Goal: Task Accomplishment & Management: Manage account settings

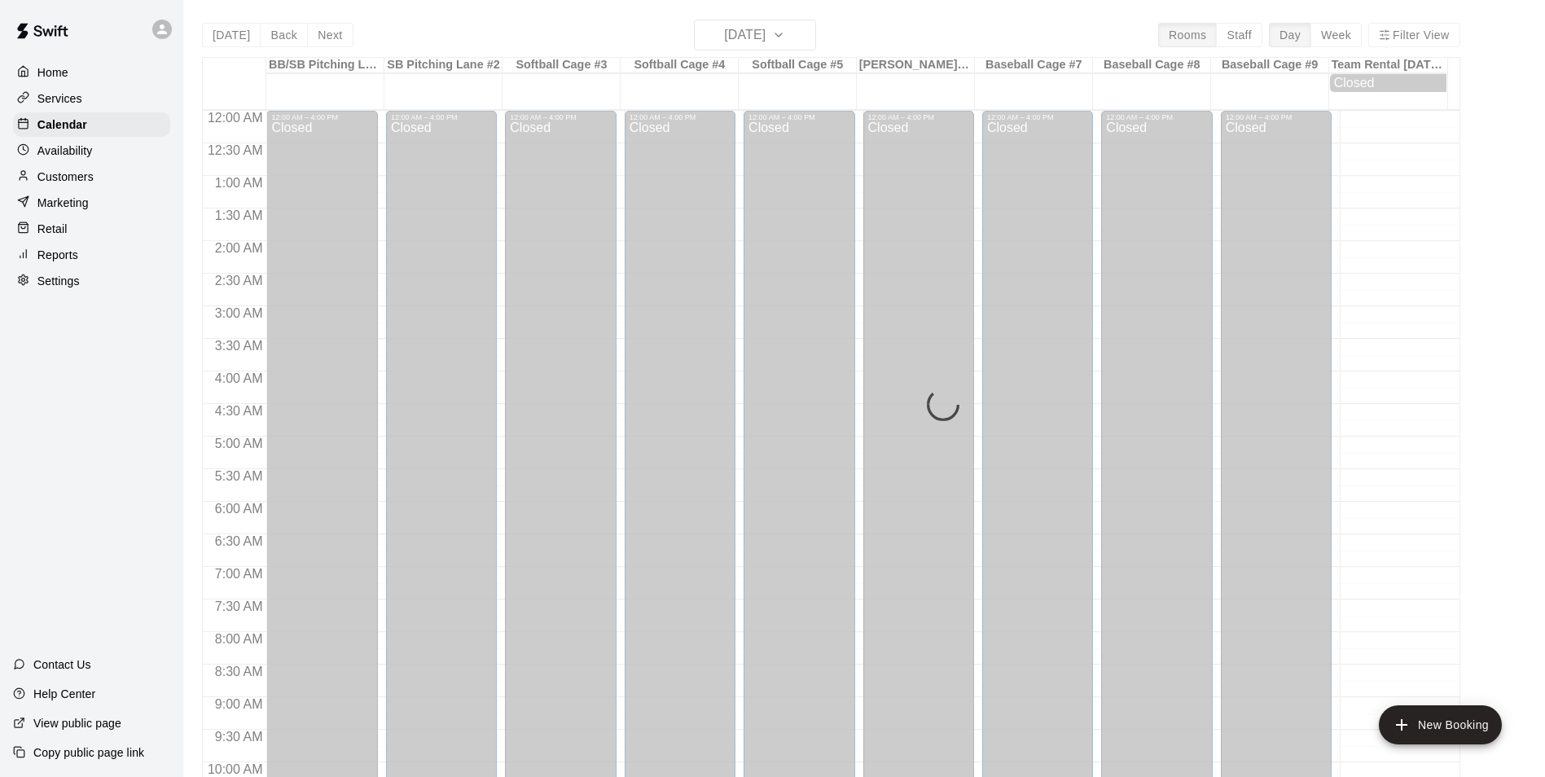
scroll to position [827, 0]
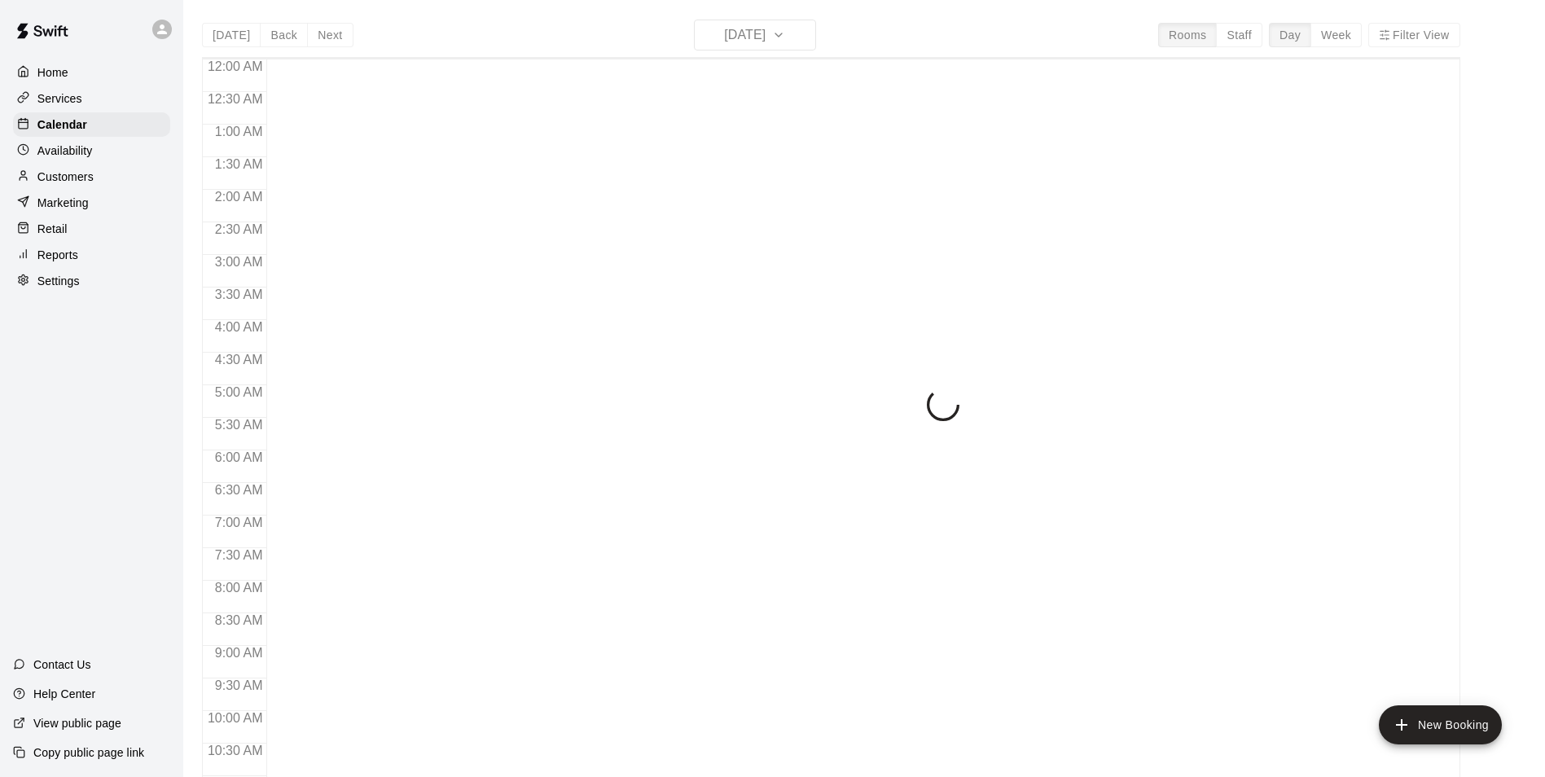
scroll to position [827, 0]
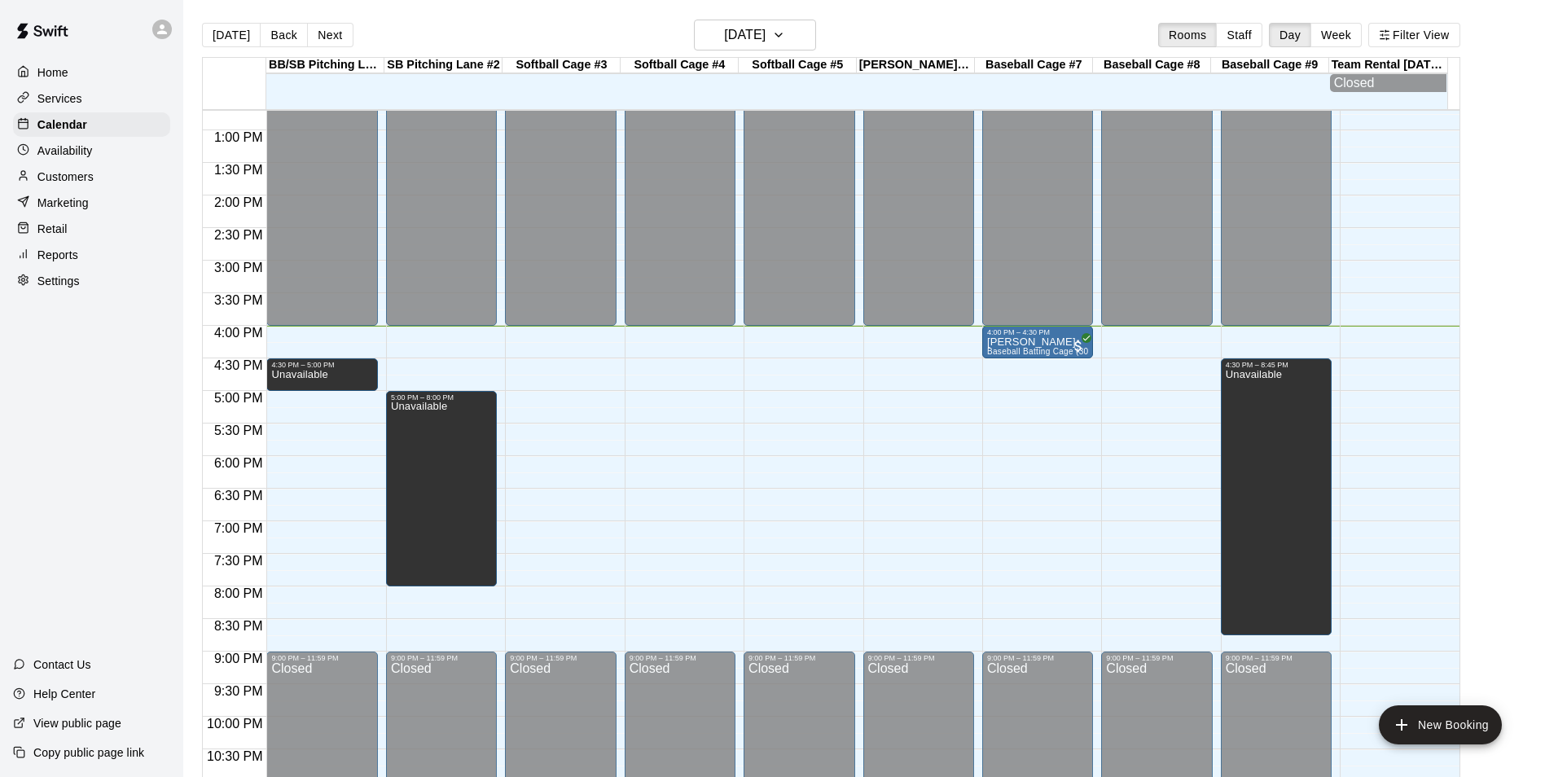
click at [56, 286] on p "Settings" at bounding box center [58, 281] width 42 height 16
select select "**"
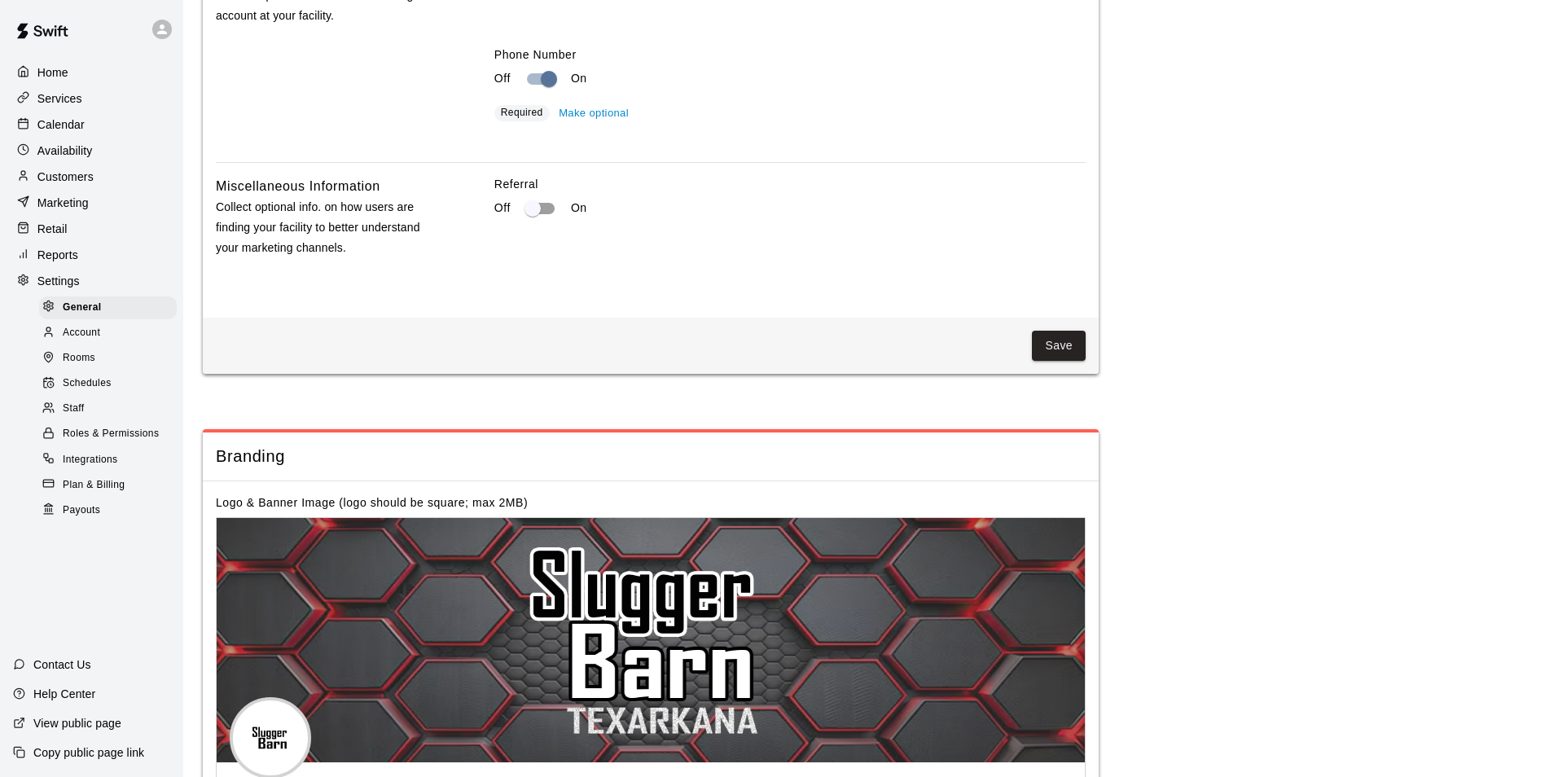
scroll to position [2822, 0]
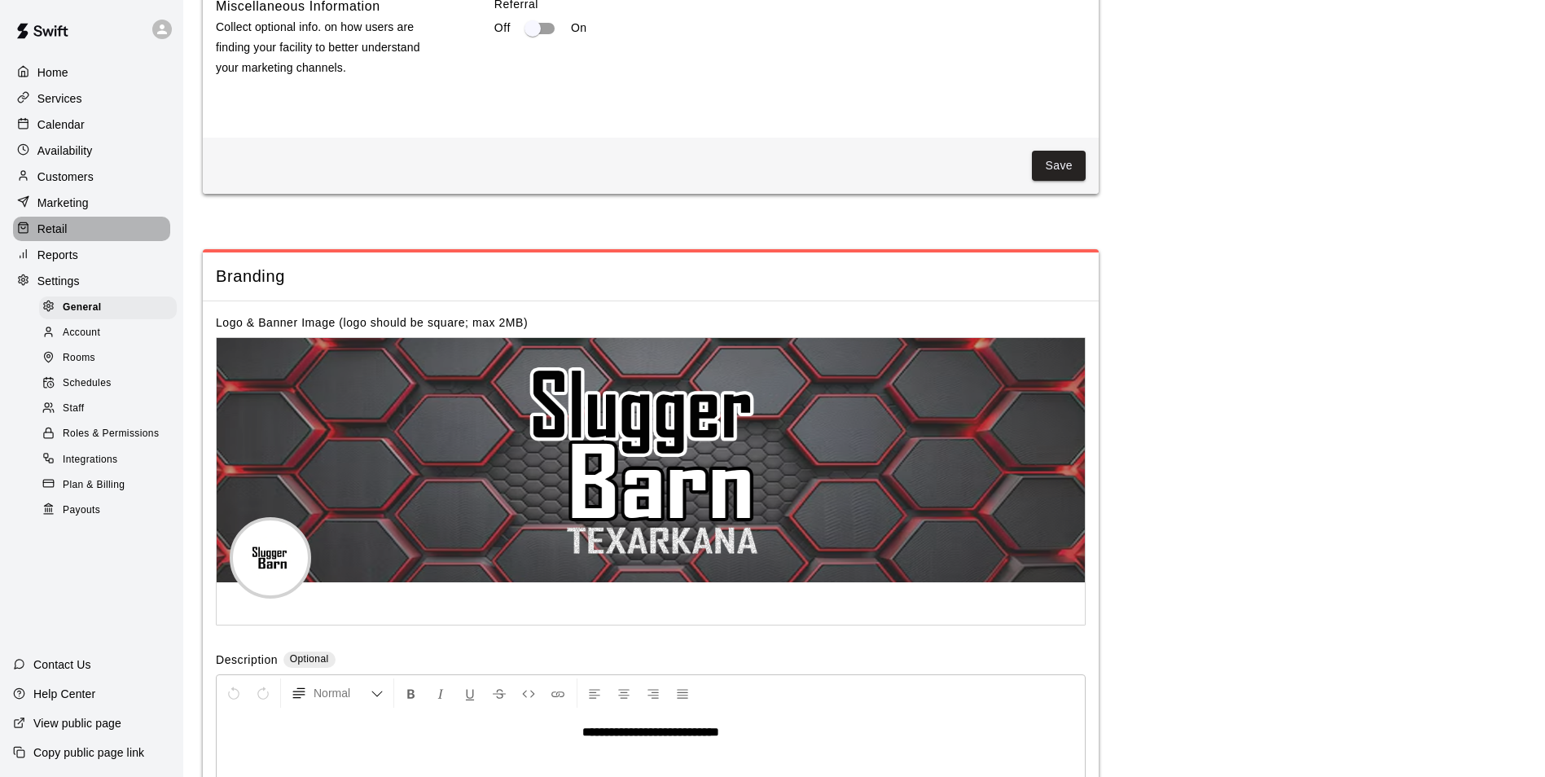
click at [78, 230] on div "Retail" at bounding box center [91, 229] width 157 height 24
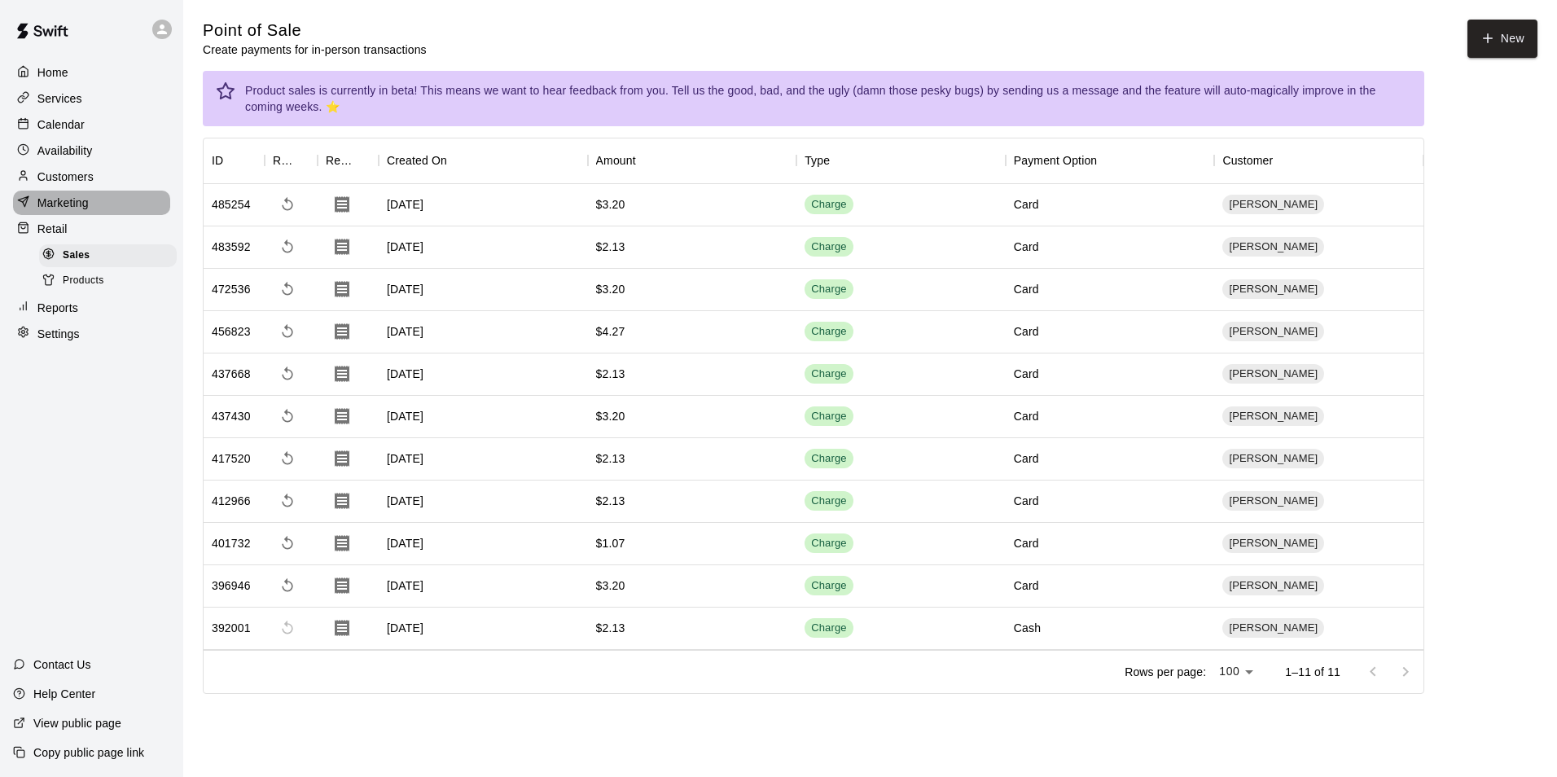
click at [92, 201] on div "Marketing" at bounding box center [91, 203] width 157 height 24
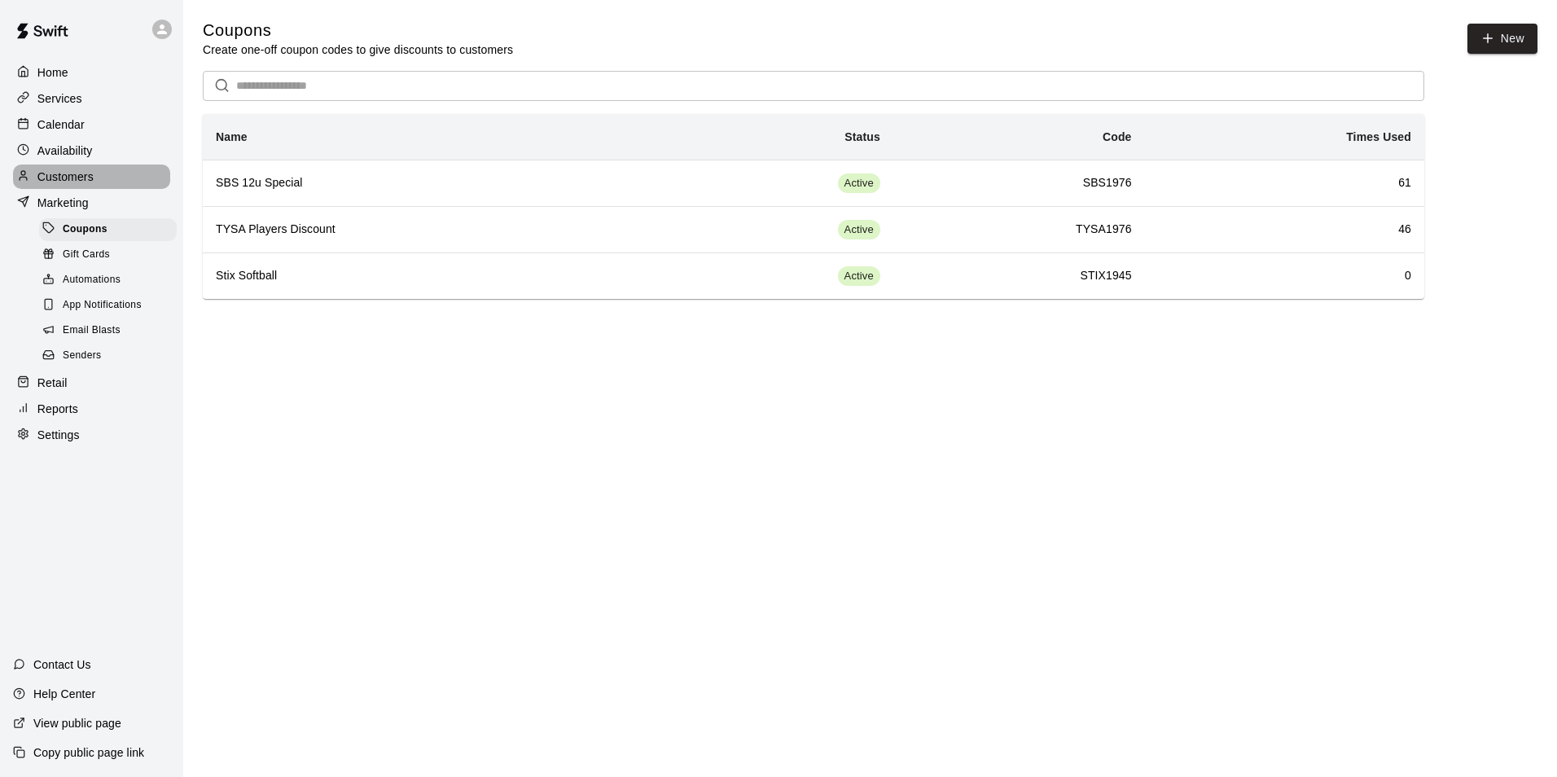
click at [107, 182] on div "Customers" at bounding box center [91, 176] width 157 height 24
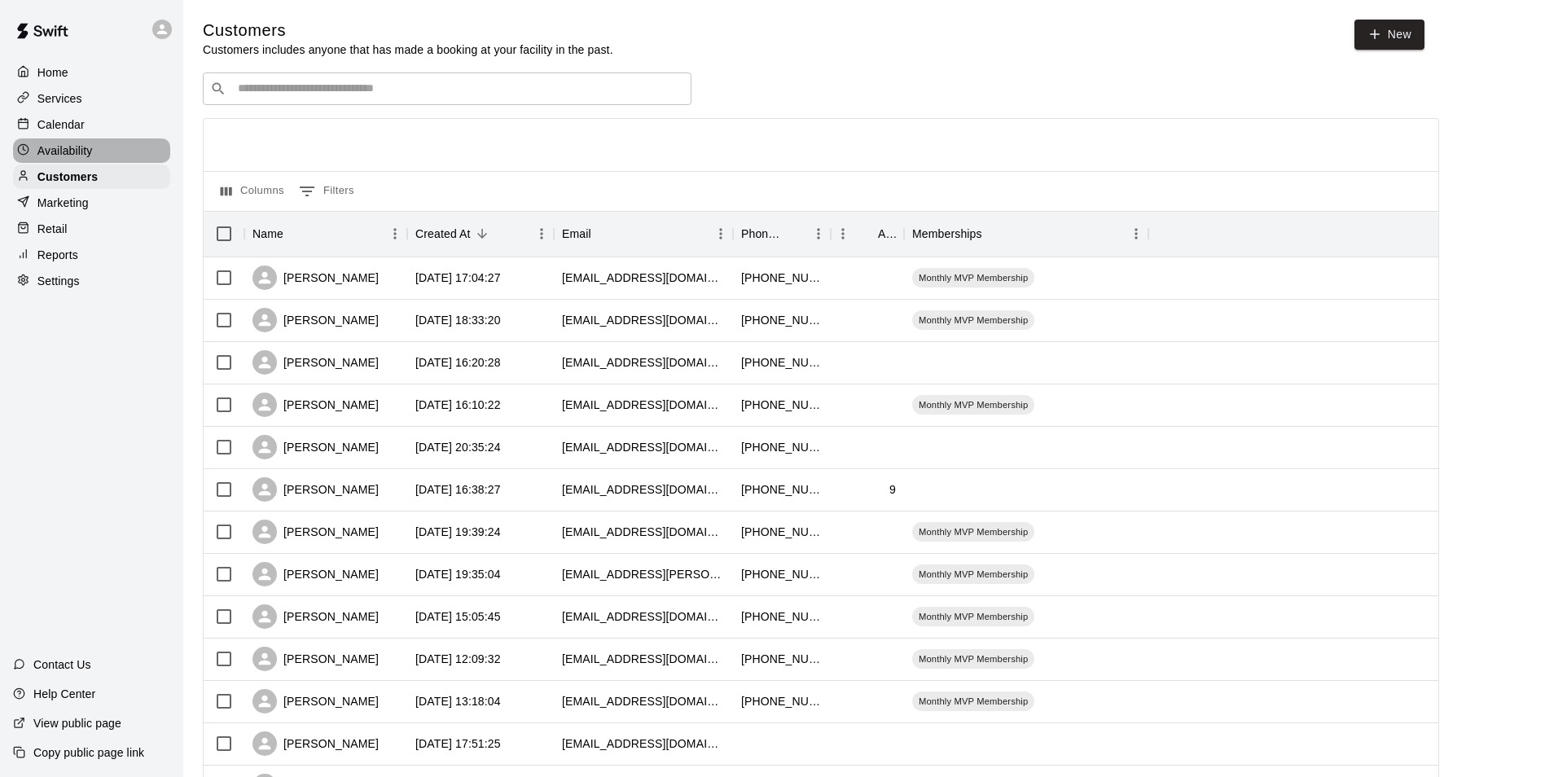
click at [118, 157] on div "Availability" at bounding box center [91, 150] width 157 height 24
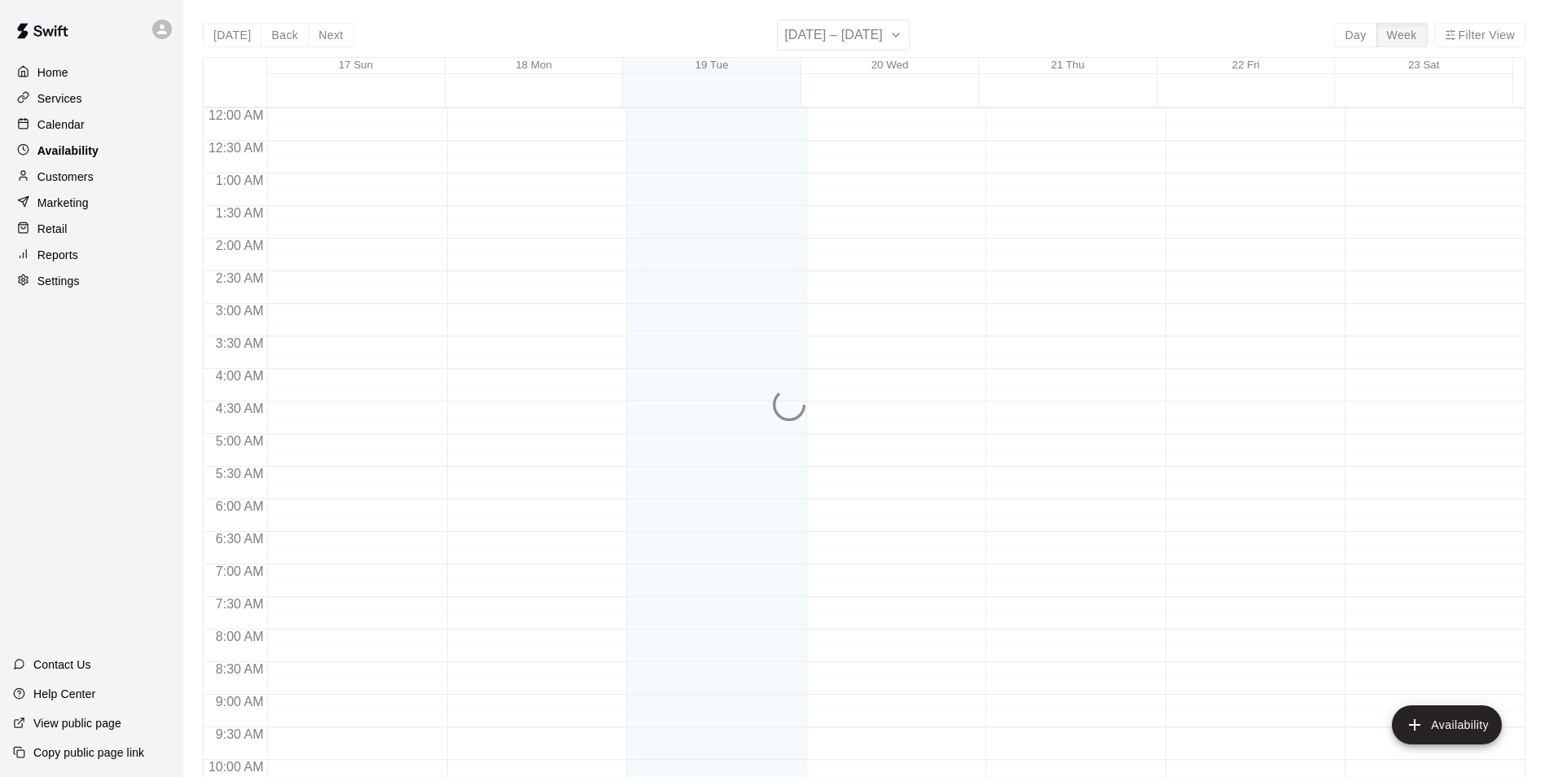
scroll to position [877, 0]
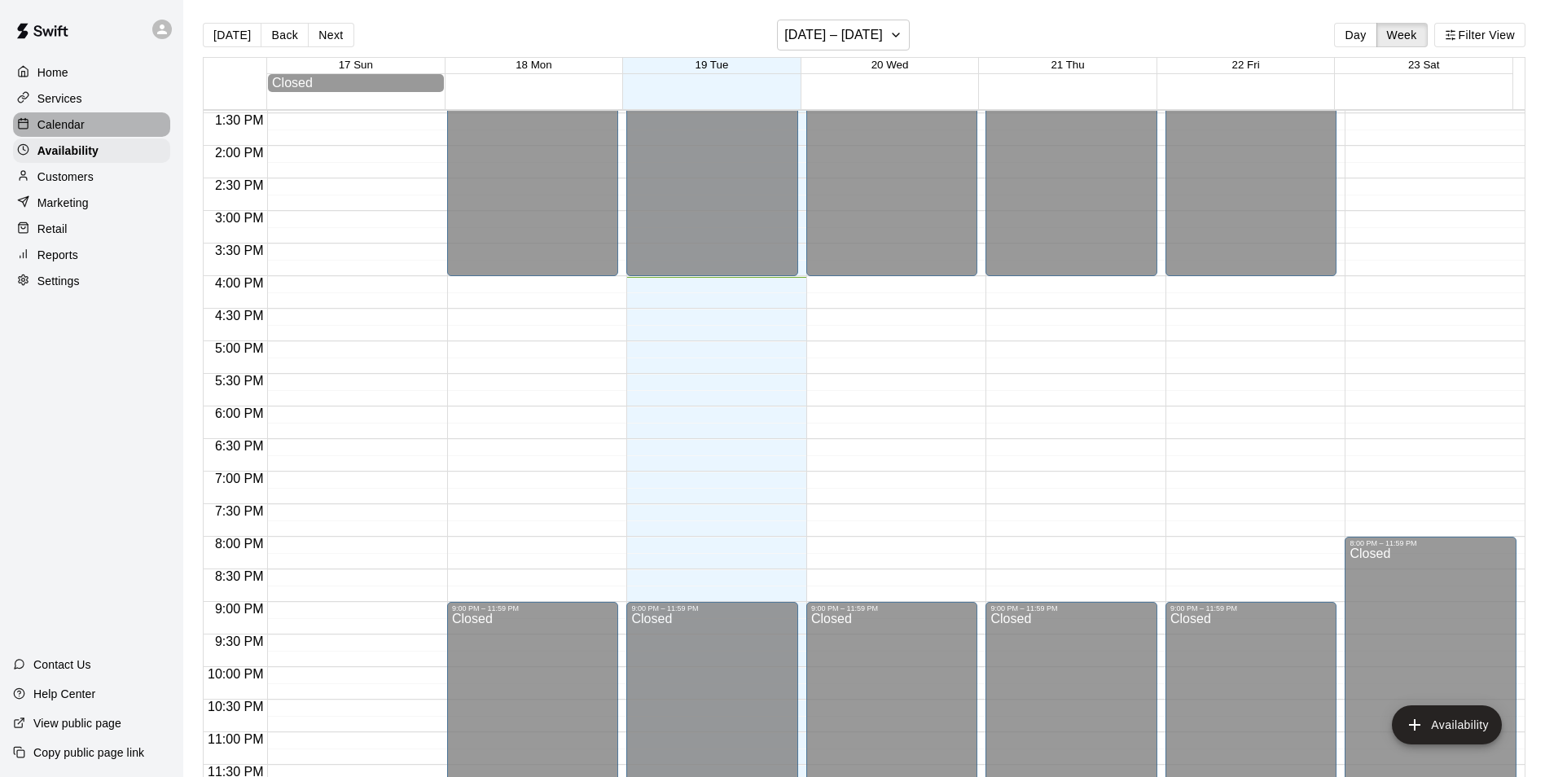
click at [117, 129] on div "Calendar" at bounding box center [91, 124] width 157 height 24
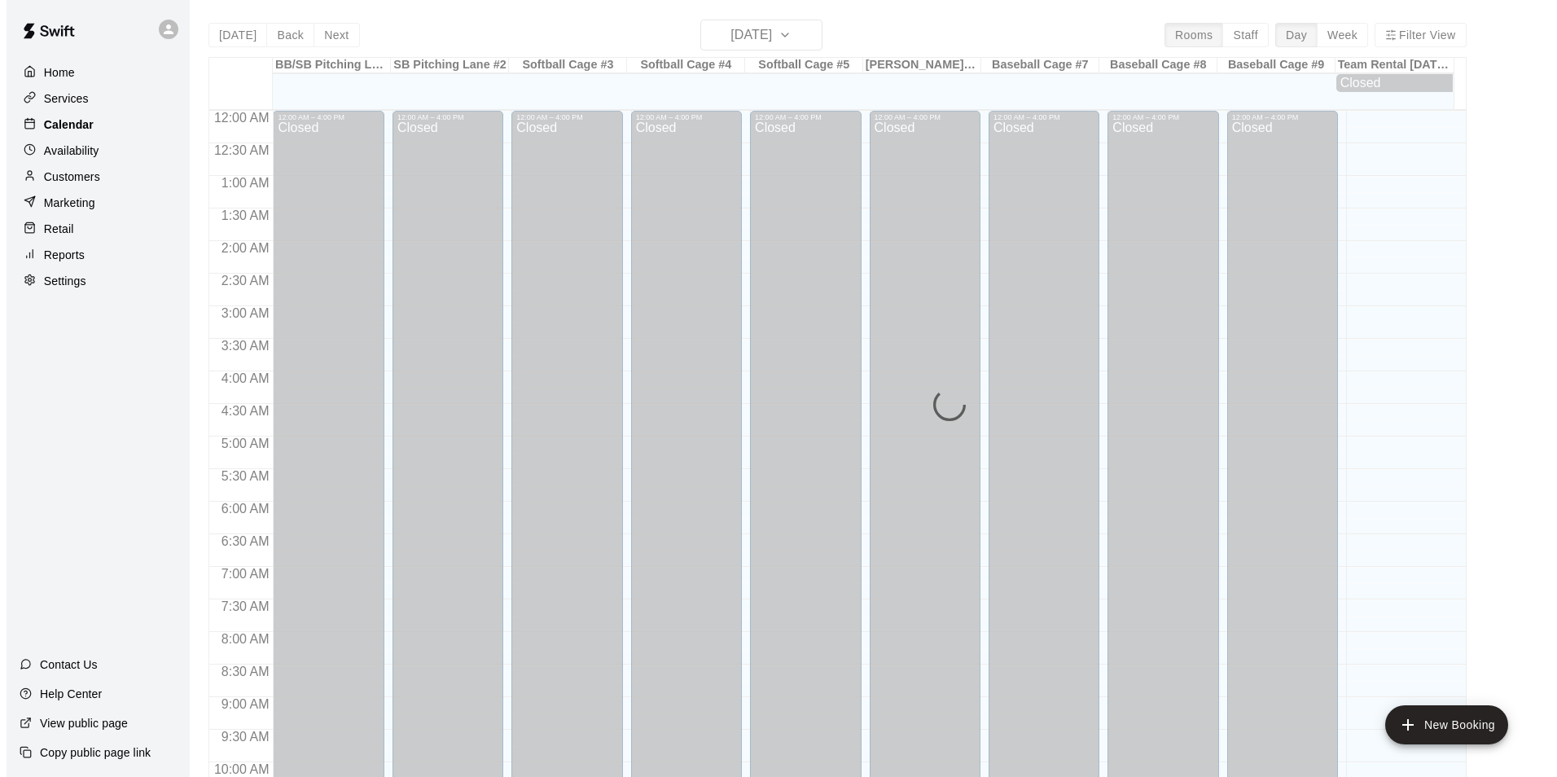
scroll to position [827, 0]
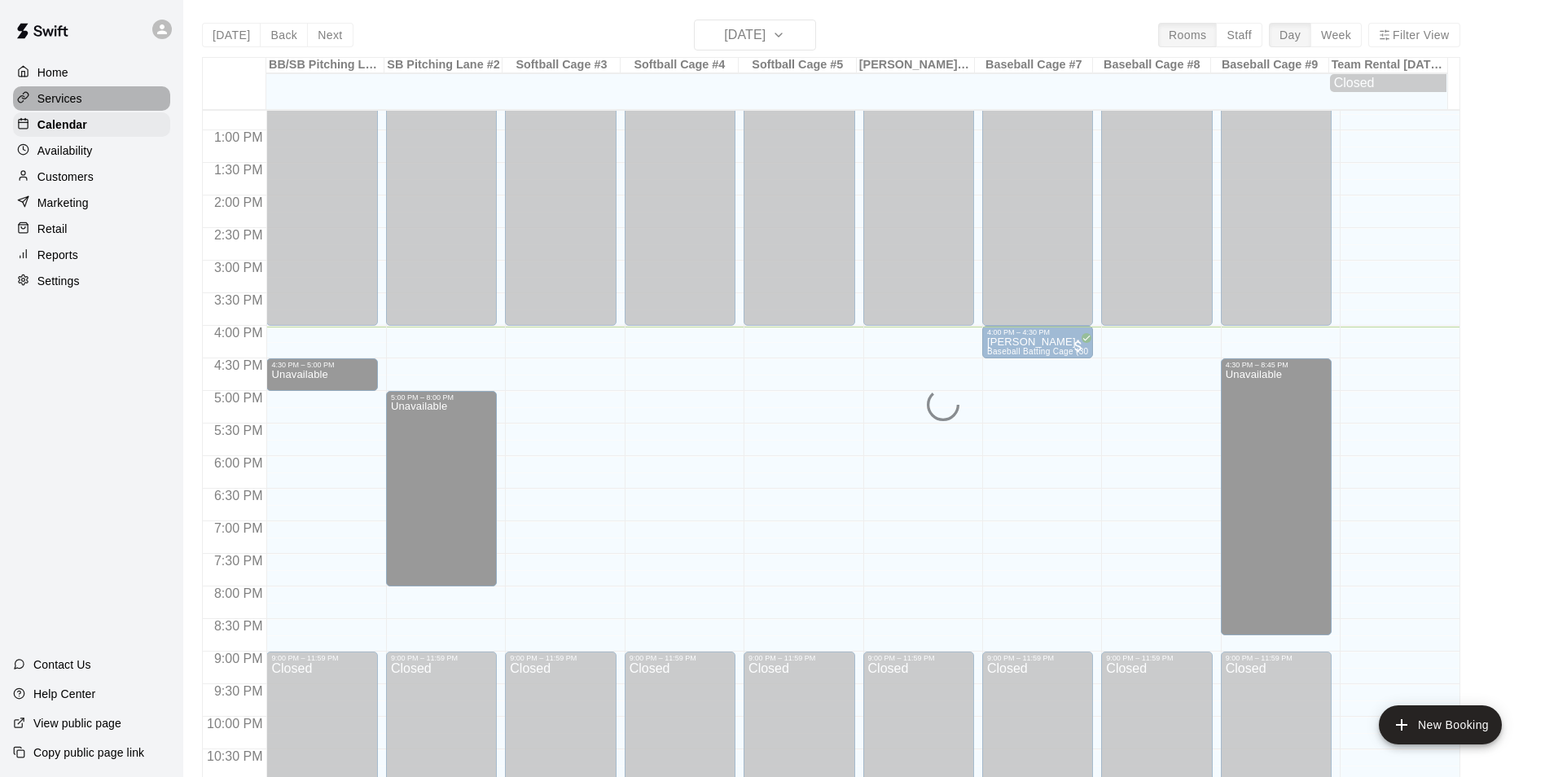
click at [112, 93] on div "Services" at bounding box center [91, 98] width 157 height 24
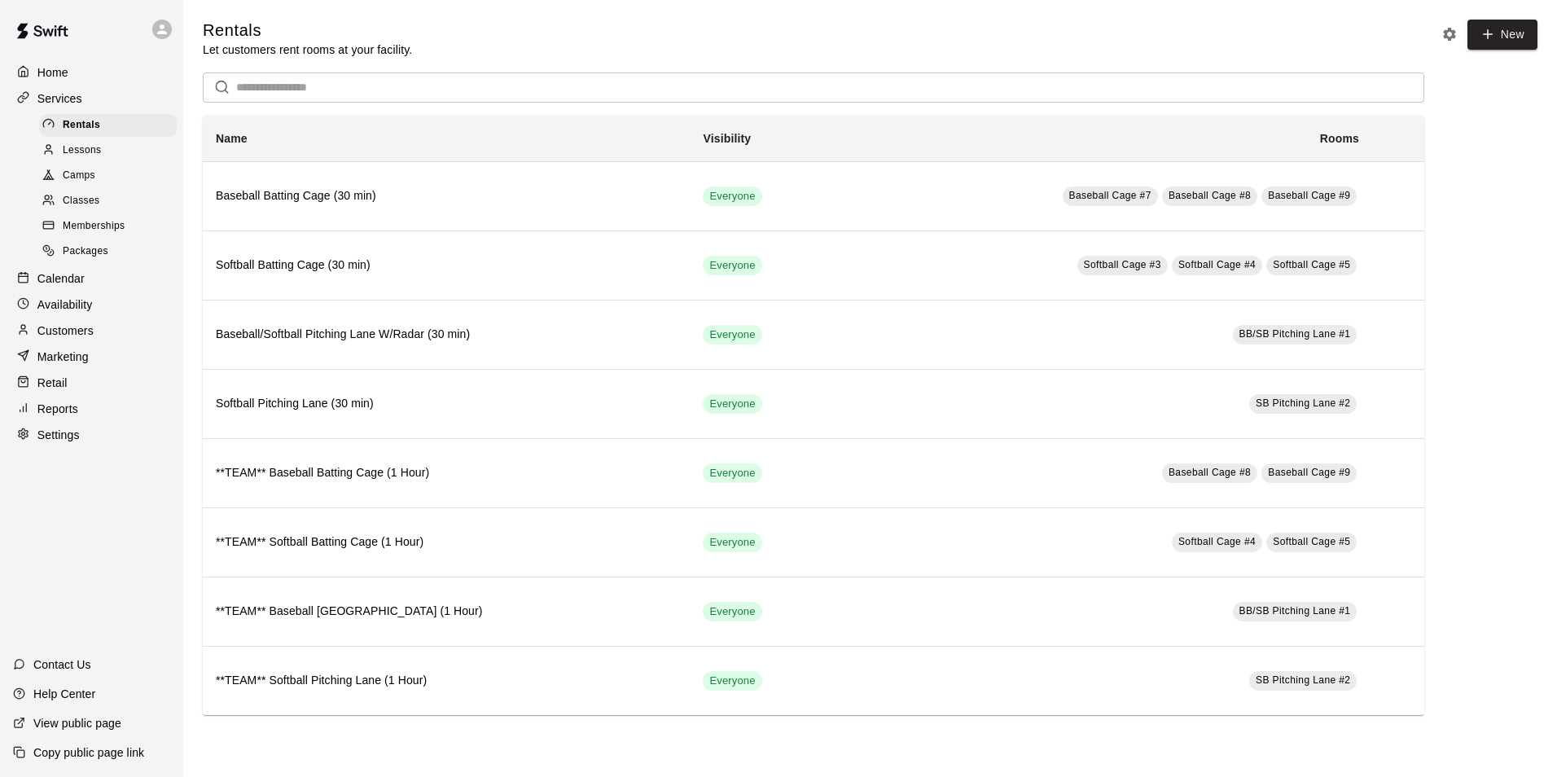
click at [112, 78] on div "Home" at bounding box center [91, 72] width 157 height 24
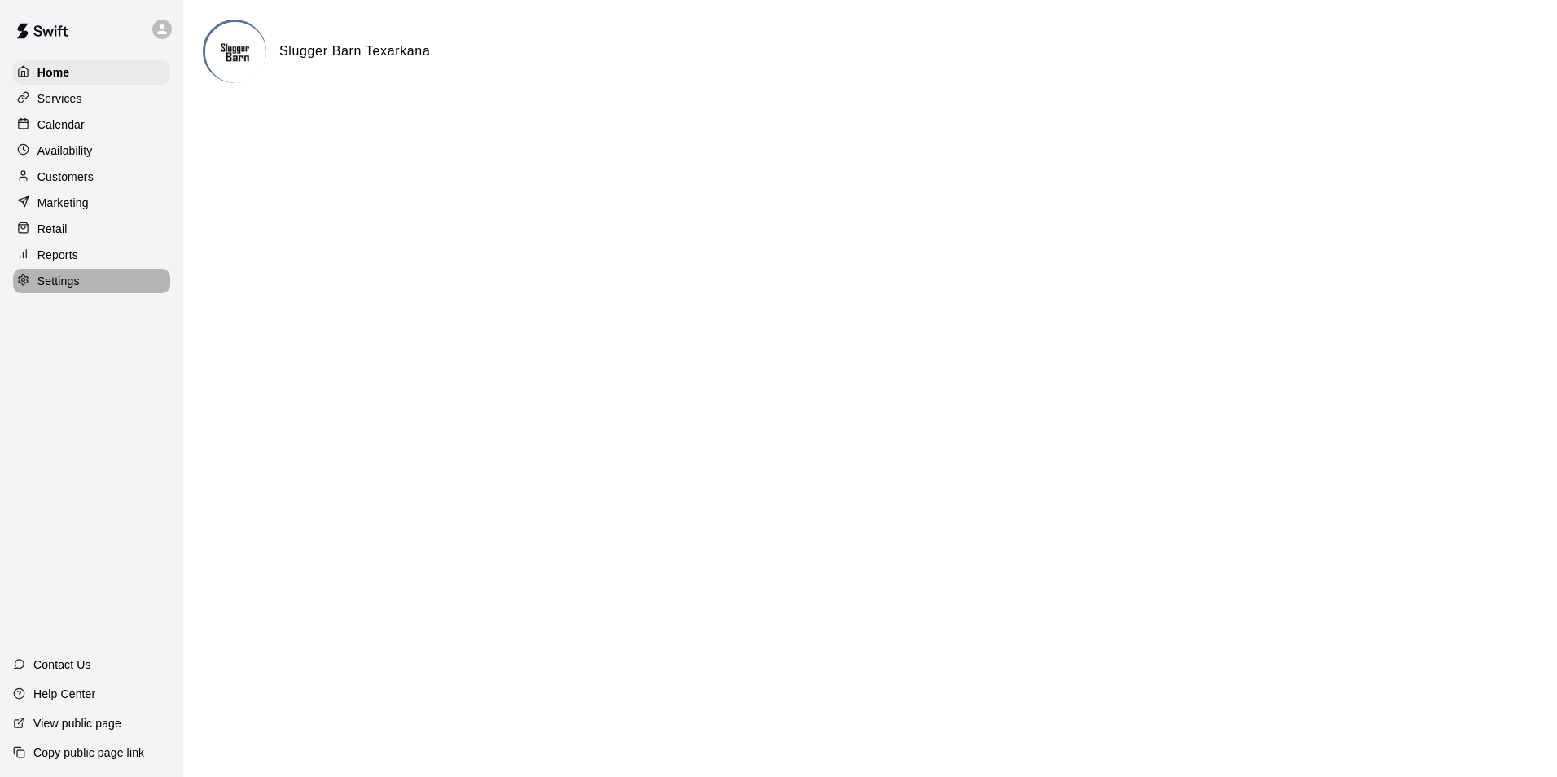
click at [66, 287] on p "Settings" at bounding box center [58, 281] width 42 height 16
select select "**"
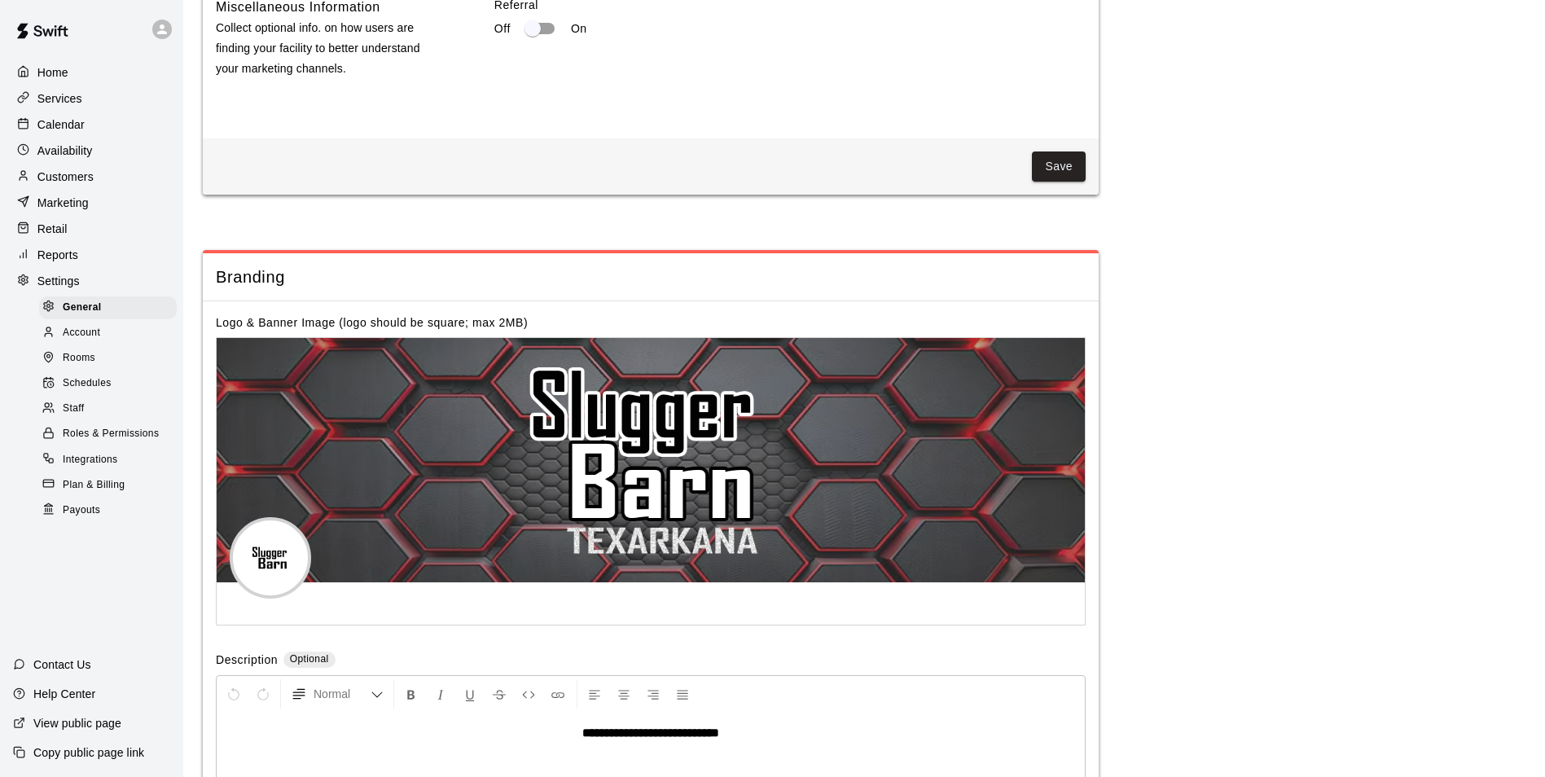
scroll to position [2822, 0]
click at [112, 467] on span "Integrations" at bounding box center [90, 460] width 55 height 16
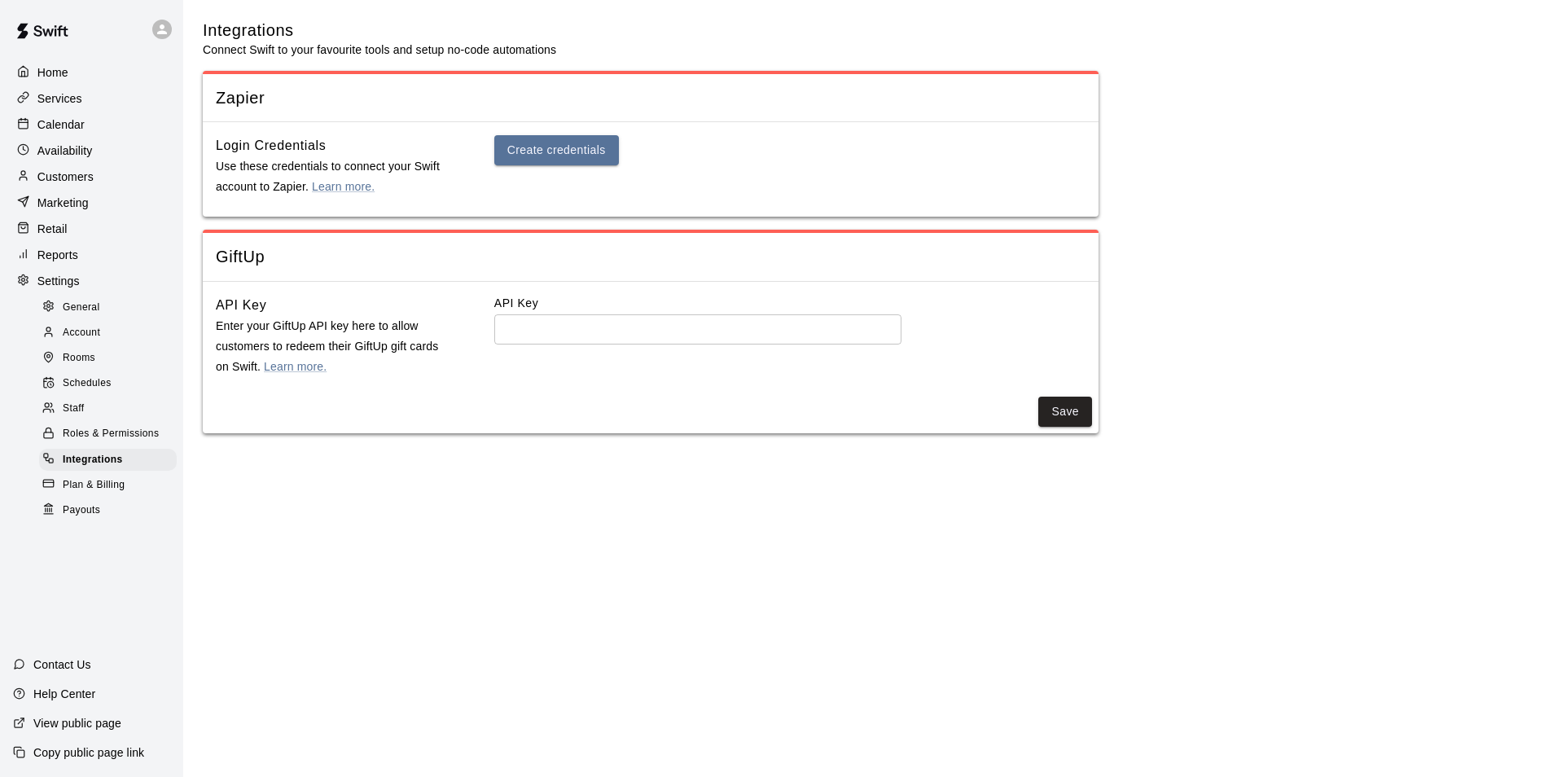
click at [78, 340] on span "Account" at bounding box center [81, 333] width 37 height 16
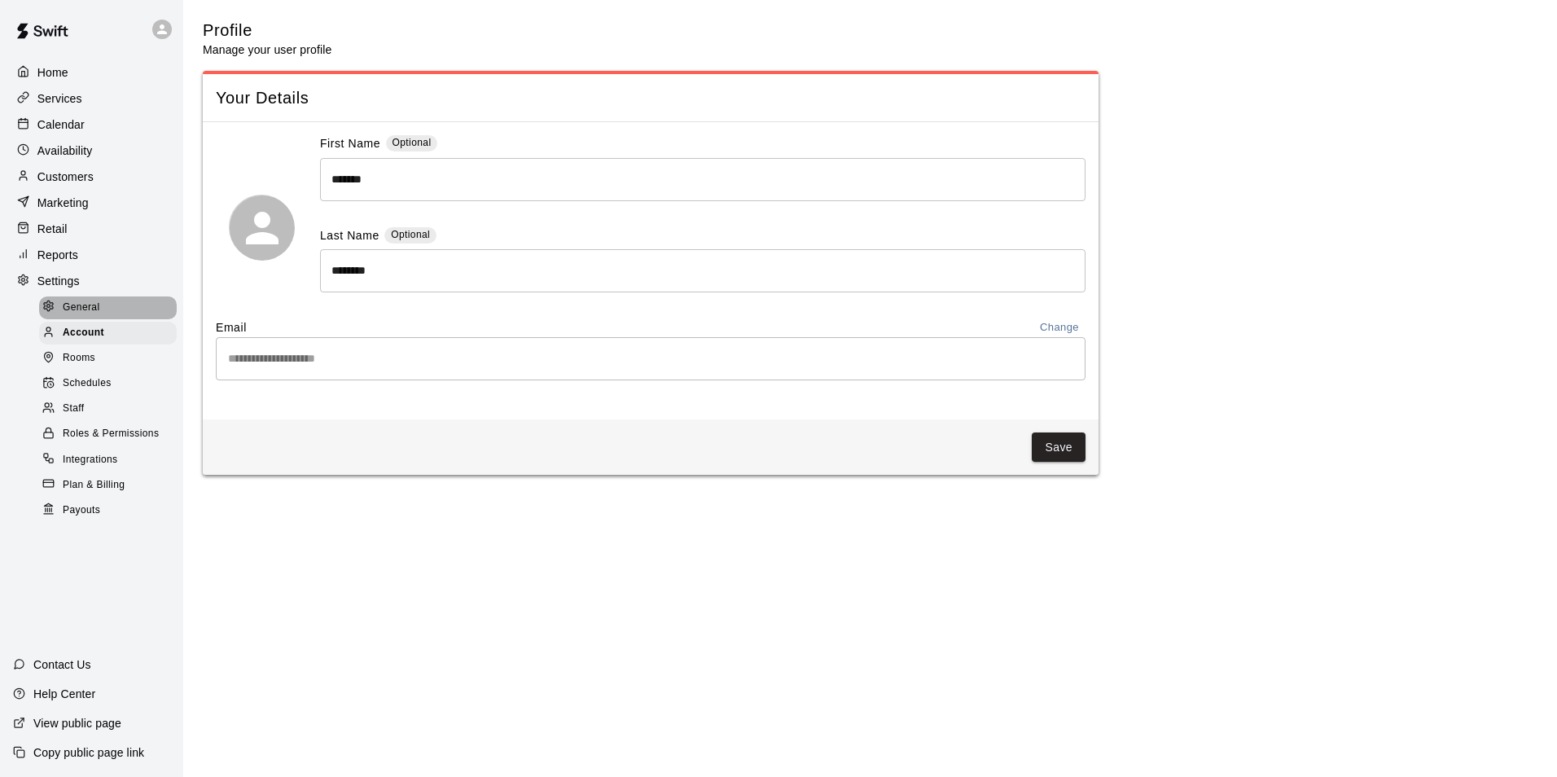
click at [77, 316] on span "General" at bounding box center [81, 308] width 37 height 16
select select "**"
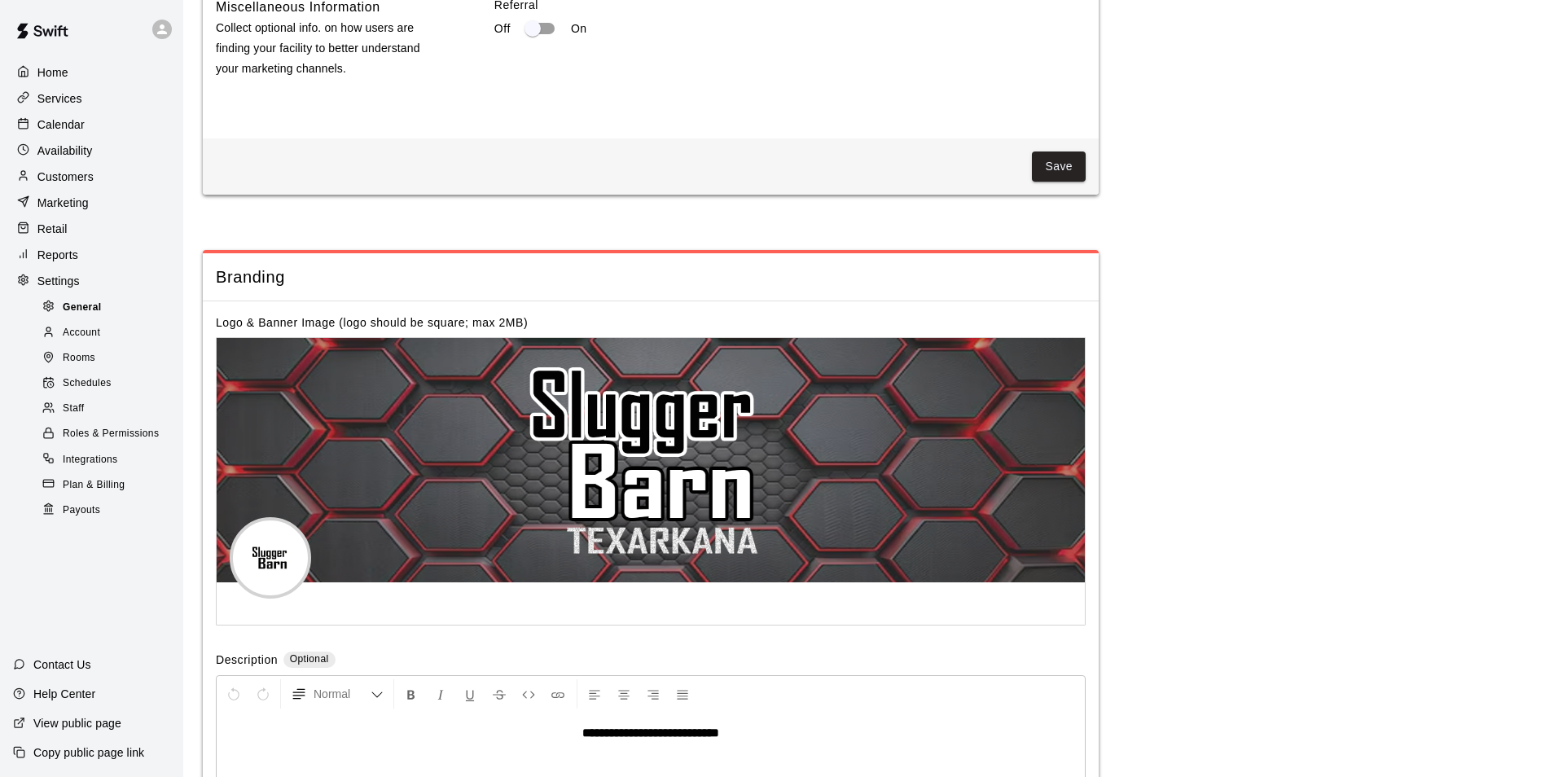
scroll to position [2822, 0]
click at [66, 289] on p "Settings" at bounding box center [58, 281] width 42 height 16
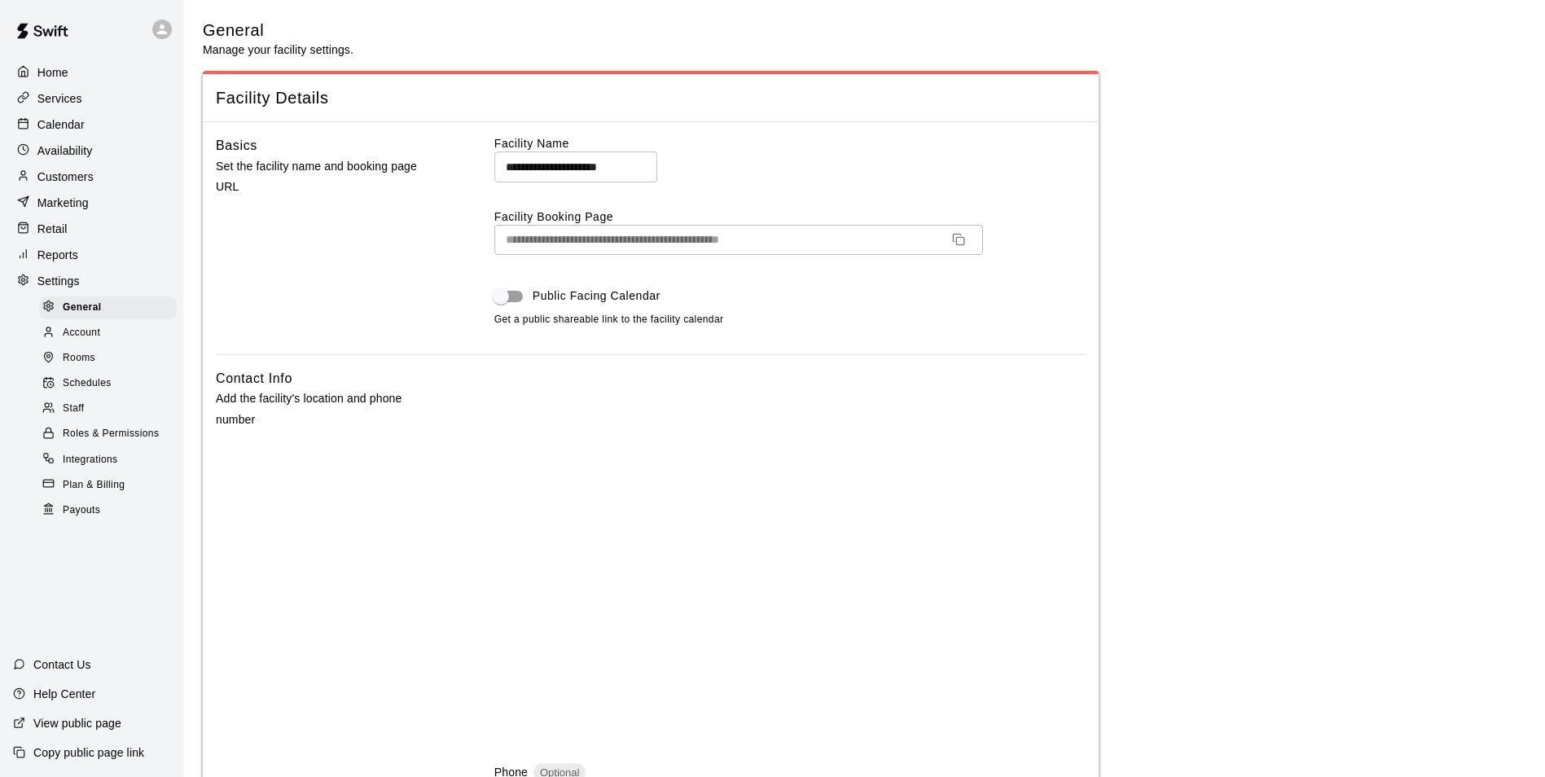
click at [59, 182] on p "Customers" at bounding box center [65, 177] width 56 height 16
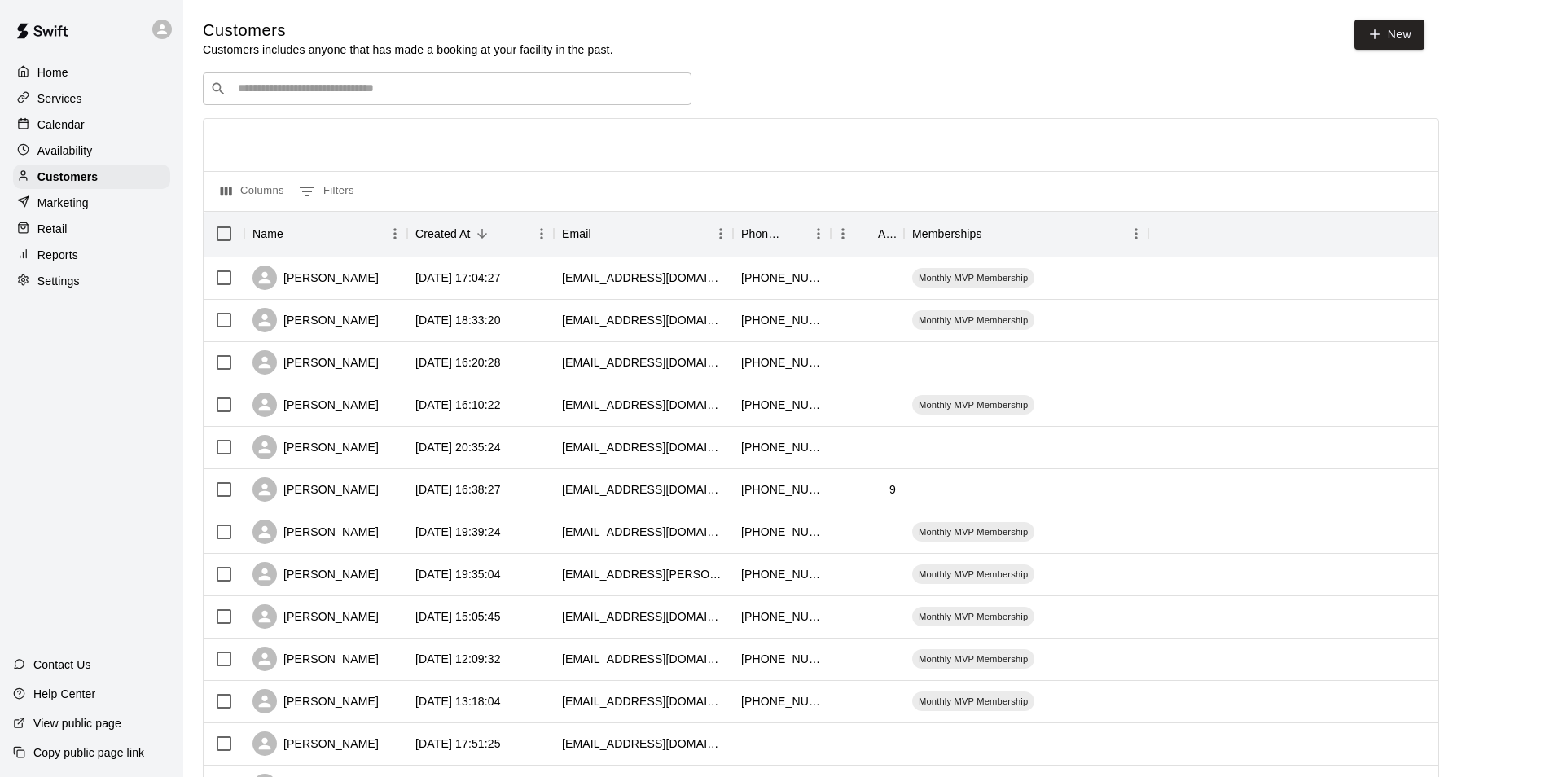
click at [63, 137] on div "Calendar" at bounding box center [91, 124] width 157 height 24
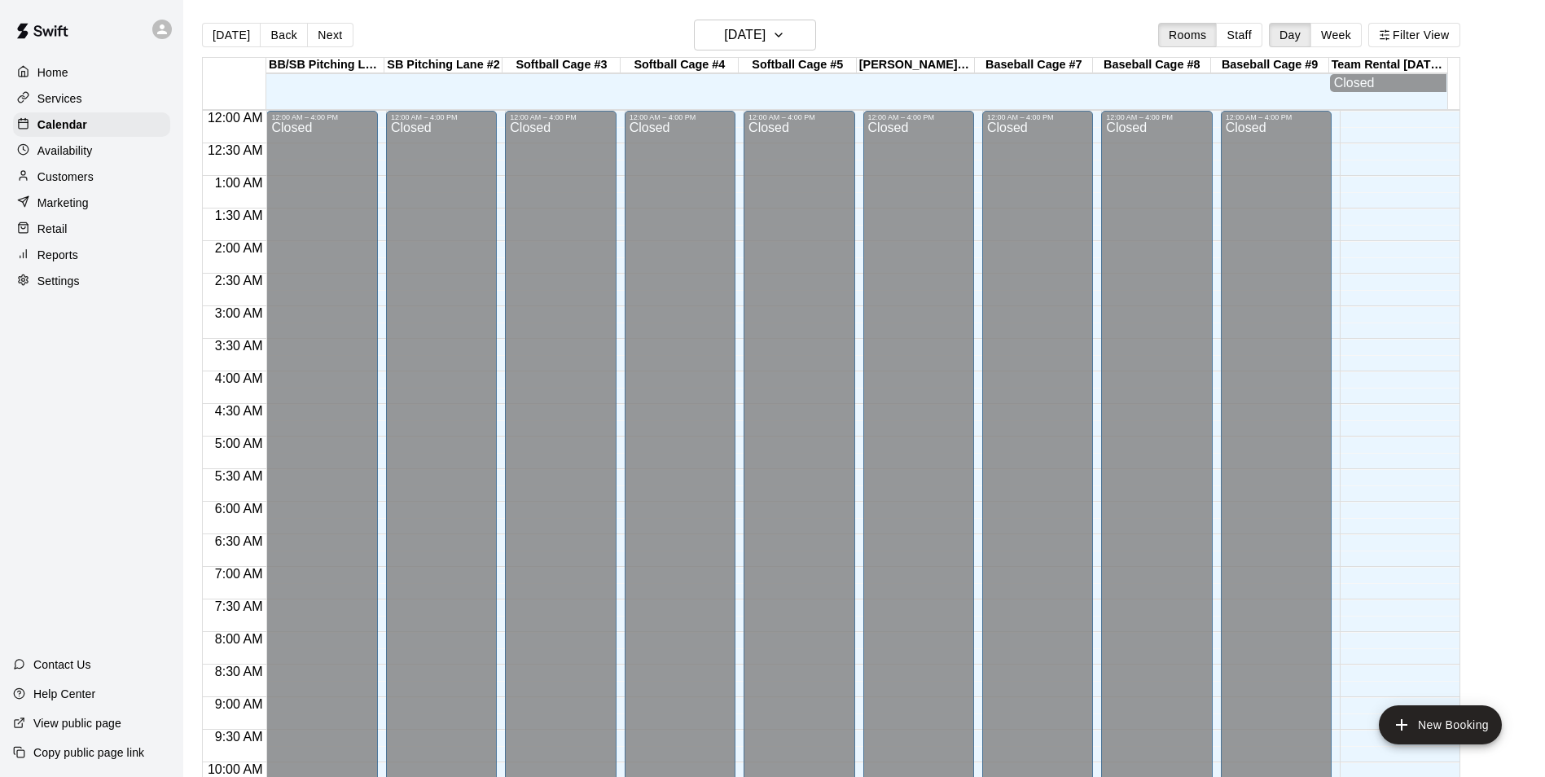
scroll to position [827, 0]
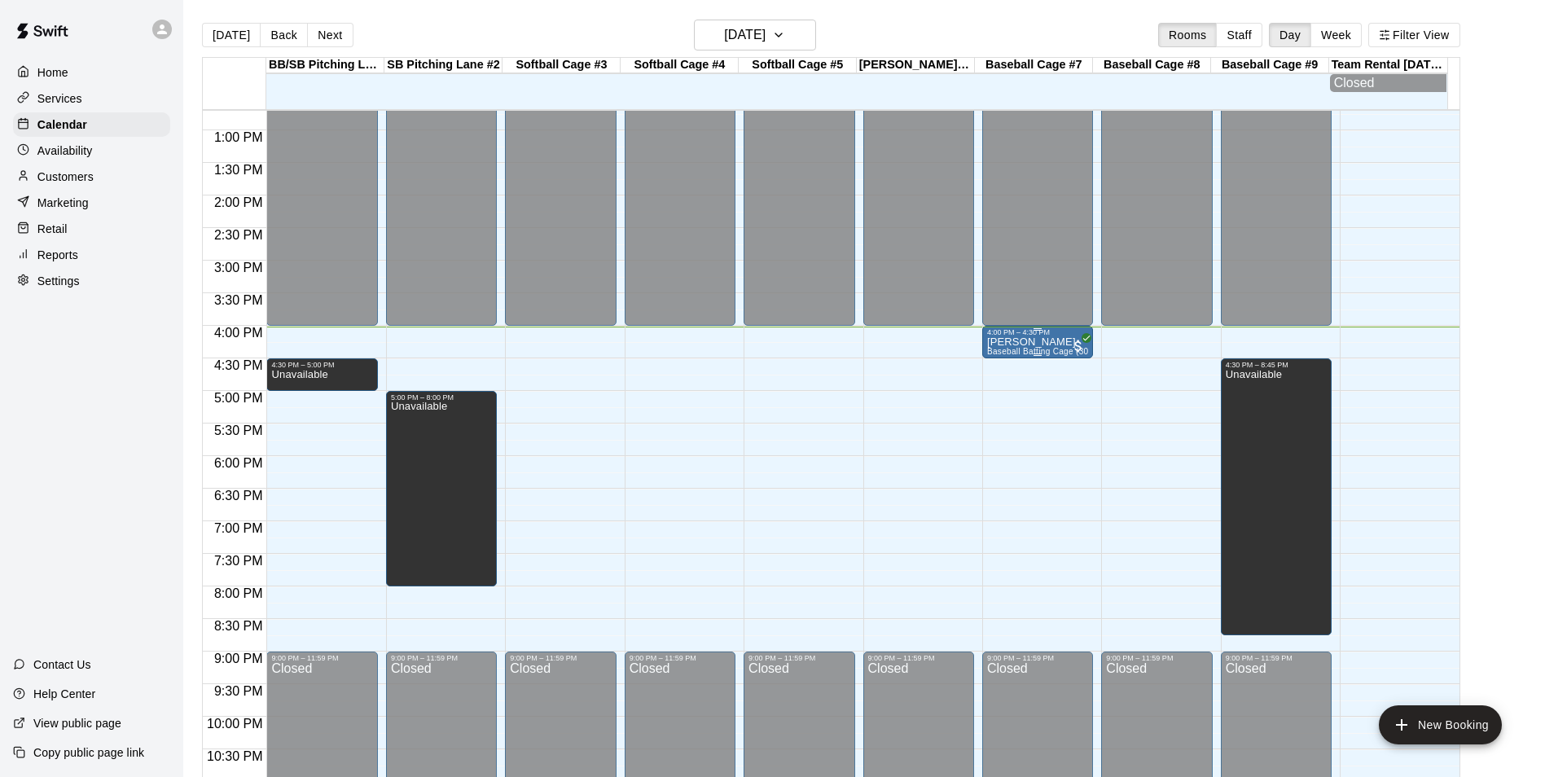
drag, startPoint x: 1043, startPoint y: 337, endPoint x: 1004, endPoint y: 345, distance: 39.9
click at [1004, 342] on p "[PERSON_NAME]" at bounding box center [1037, 342] width 101 height 0
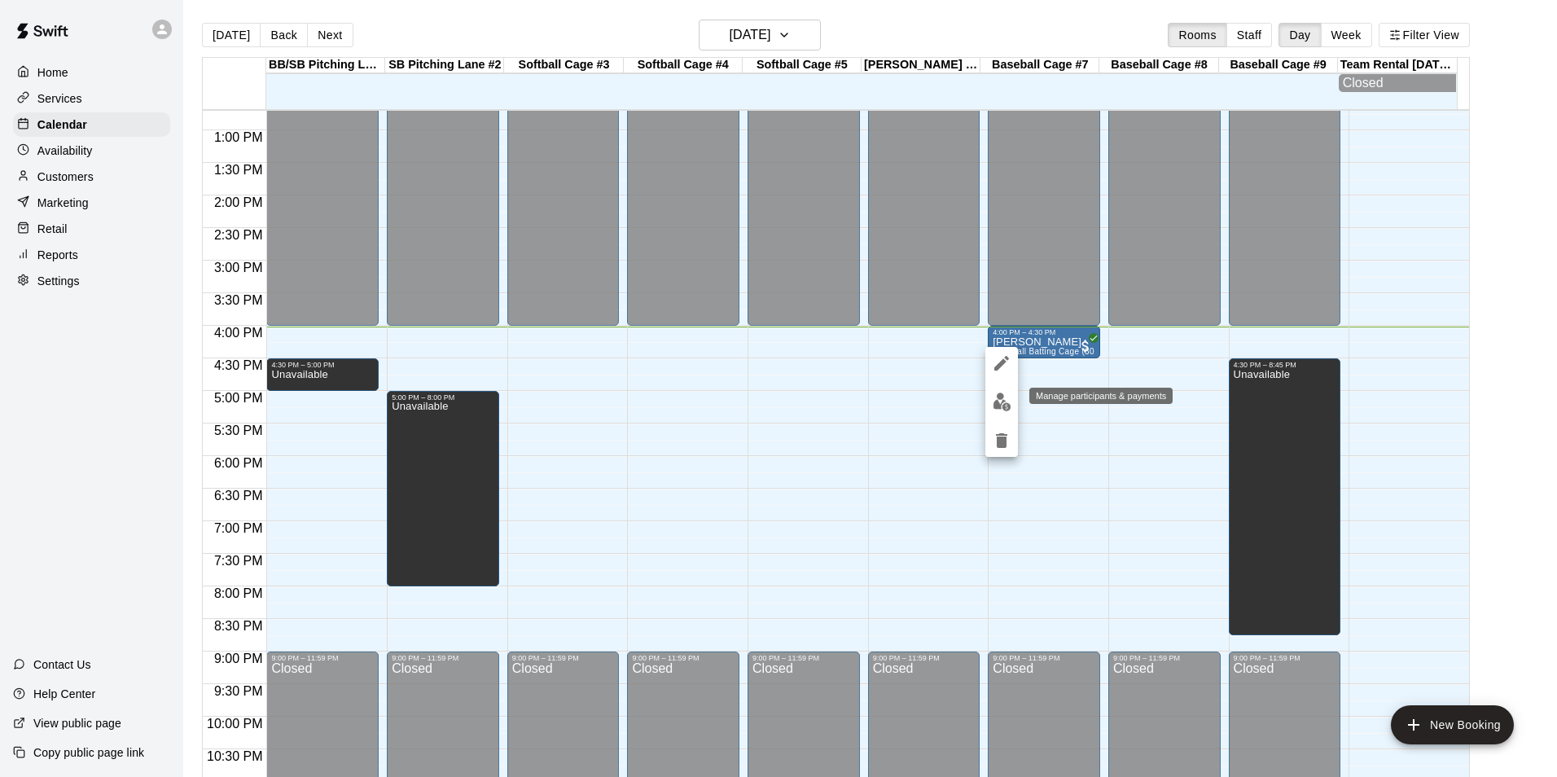
click at [995, 399] on img "edit" at bounding box center [1002, 402] width 19 height 19
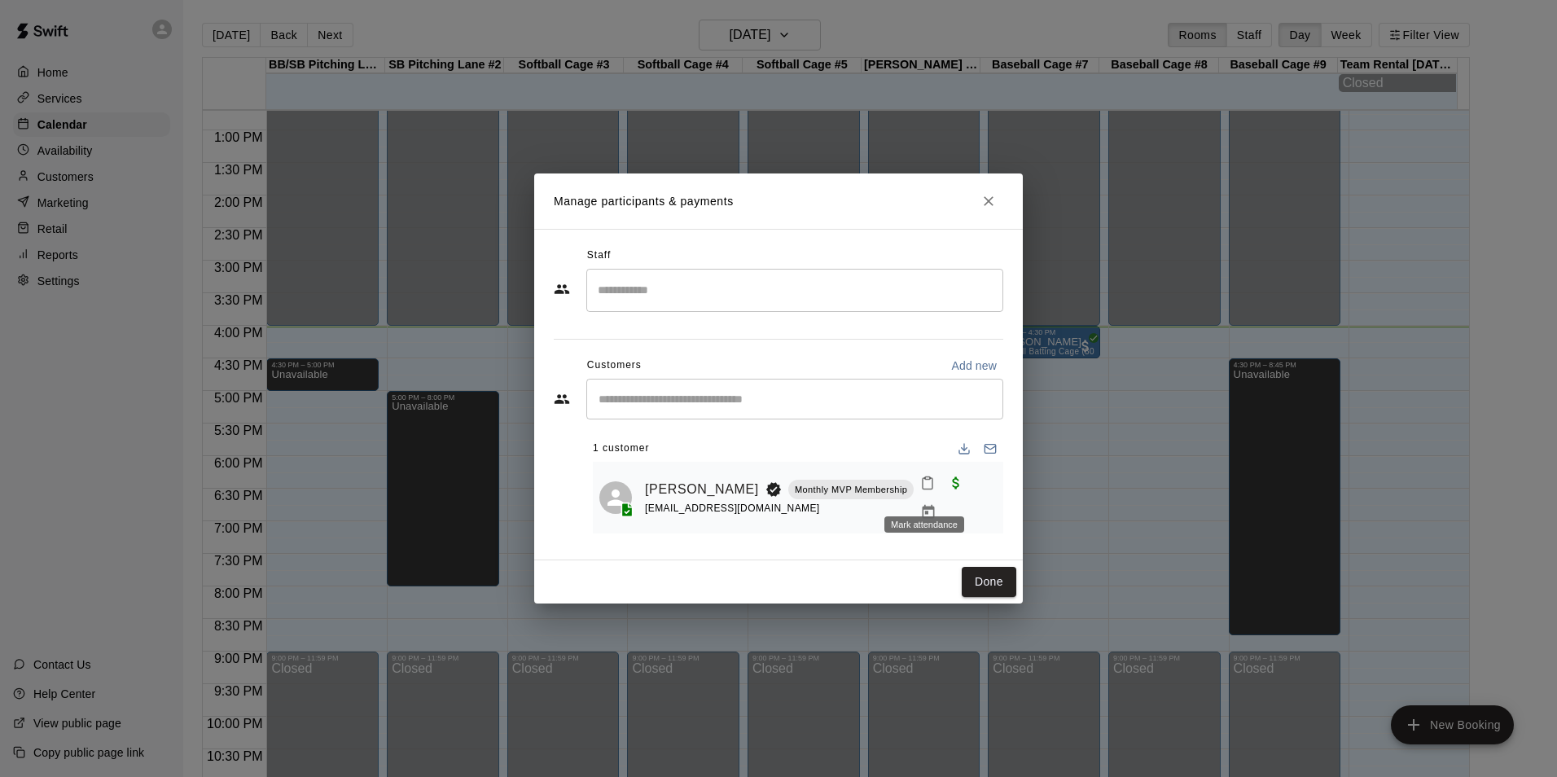
click at [928, 490] on icon "Mark attendance" at bounding box center [927, 483] width 15 height 15
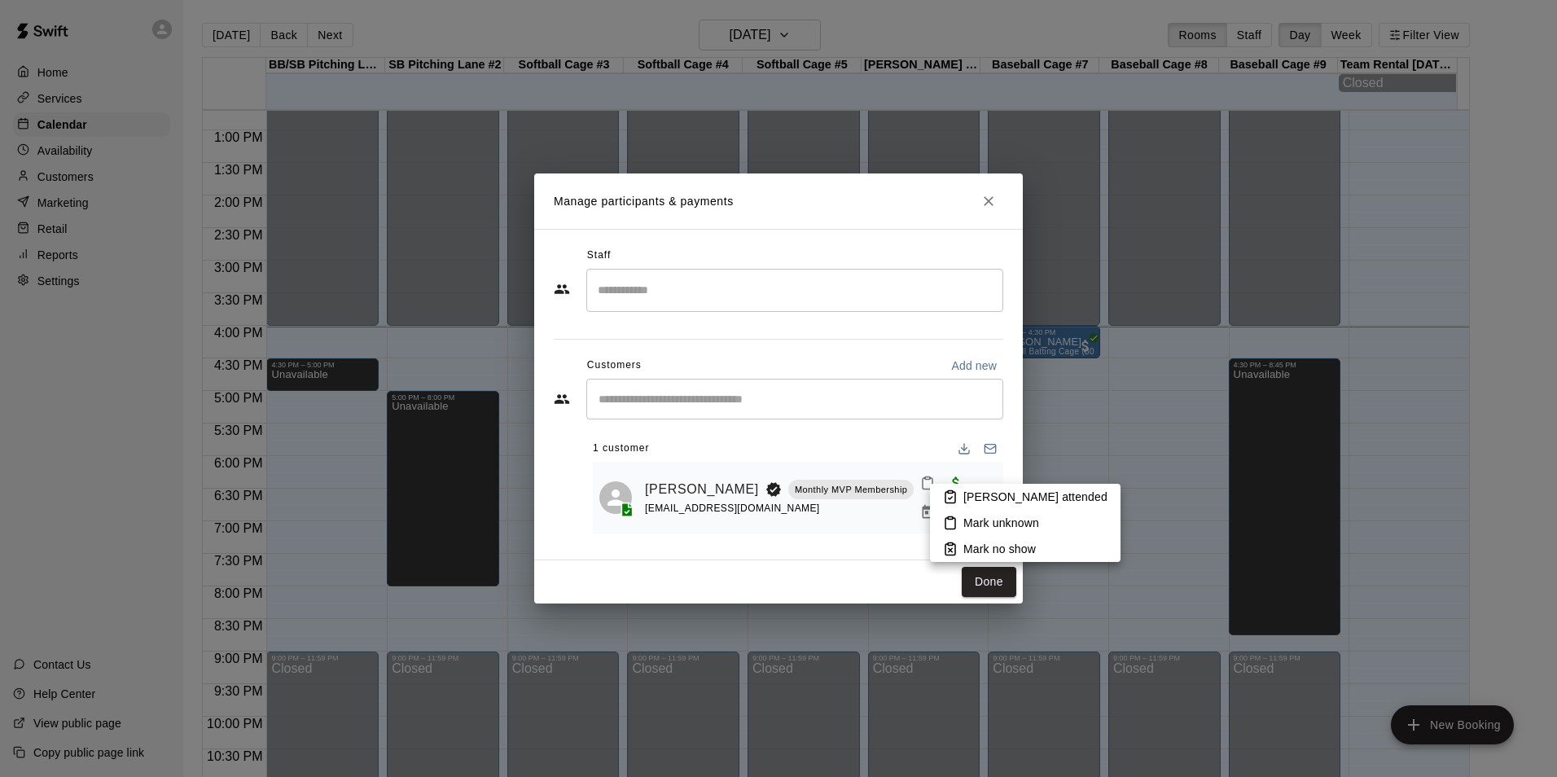
click at [980, 496] on p "Mark attended" at bounding box center [1035, 497] width 144 height 16
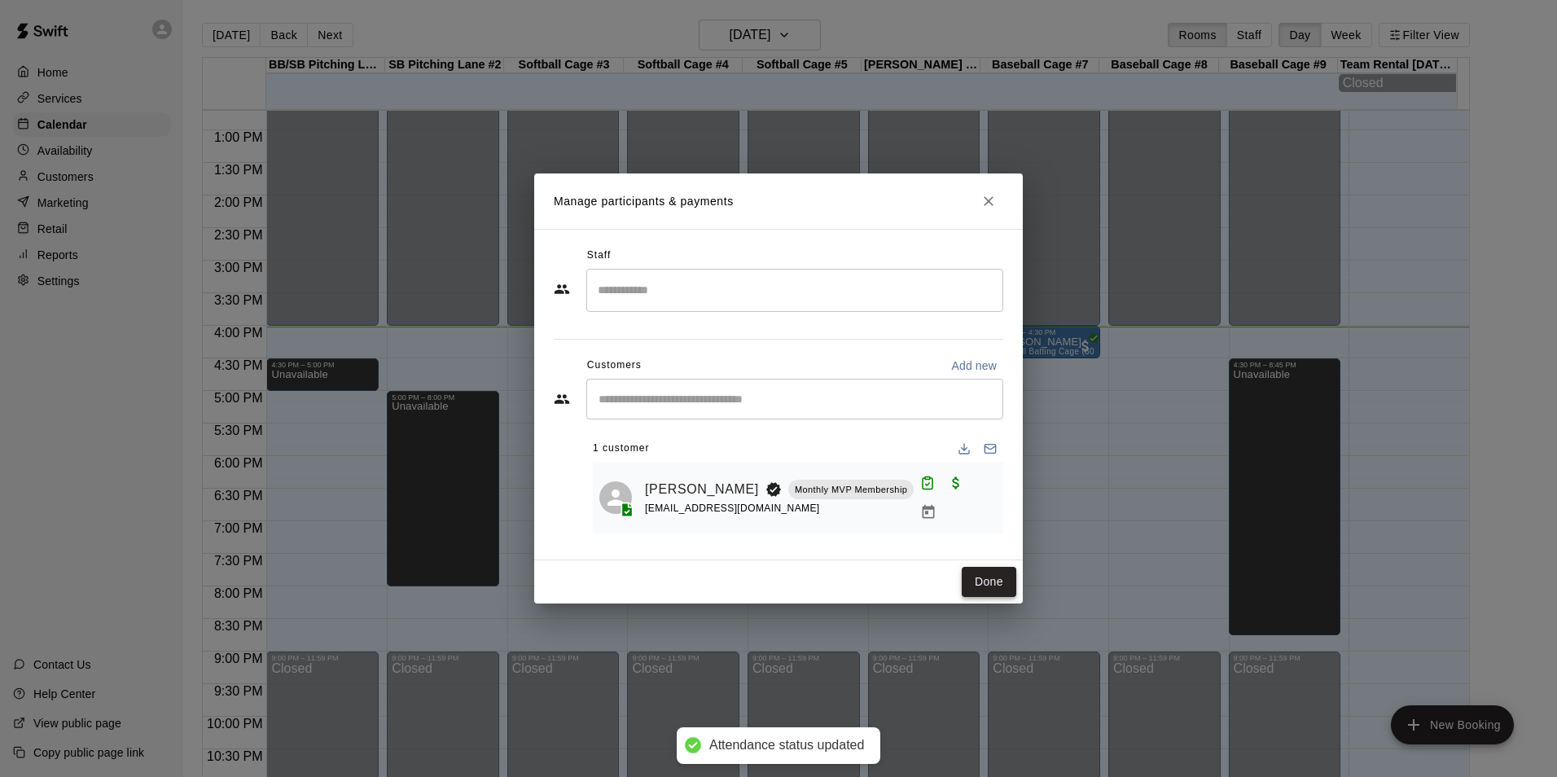
click at [994, 576] on button "Done" at bounding box center [989, 582] width 55 height 30
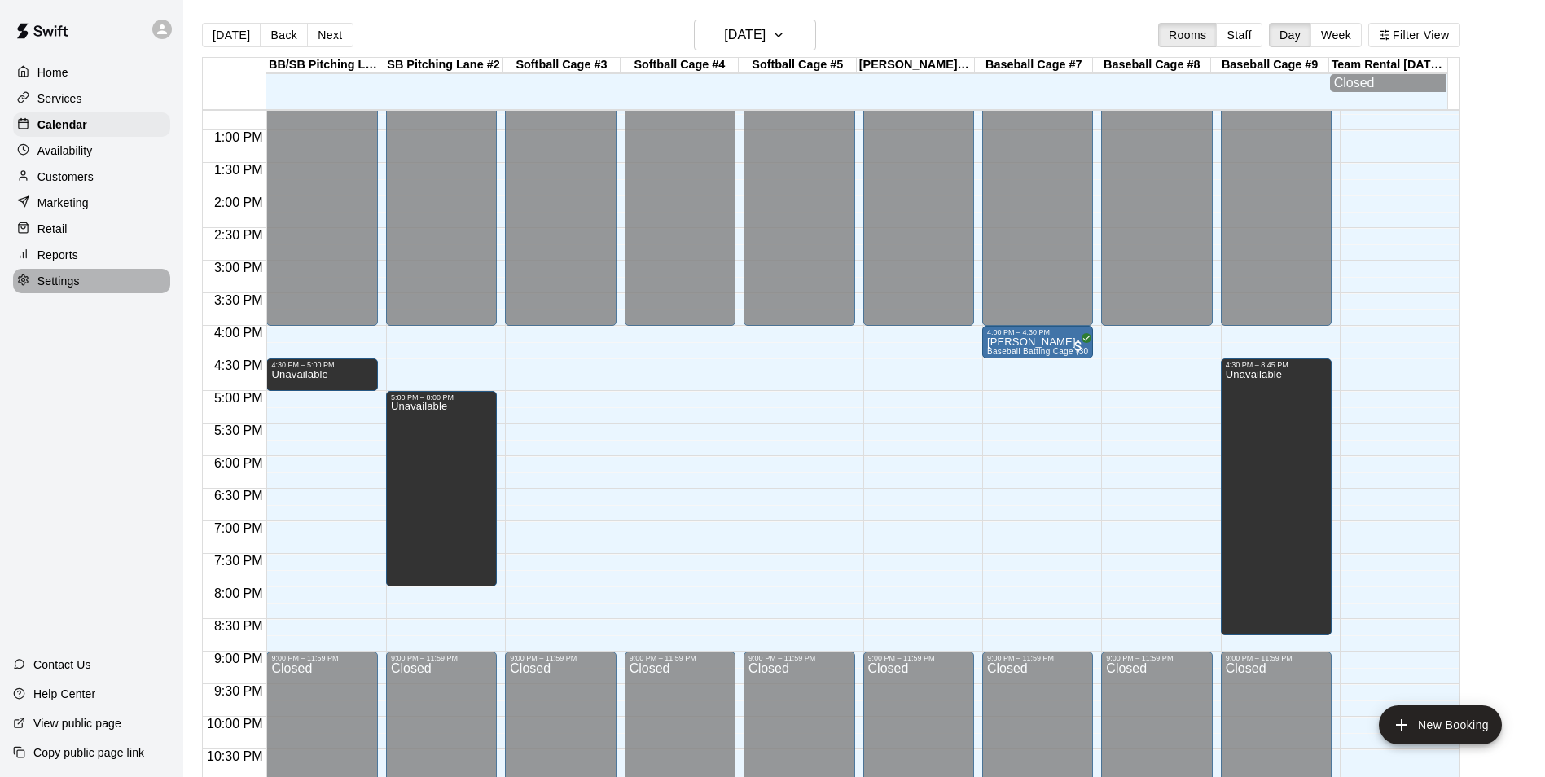
click at [61, 285] on p "Settings" at bounding box center [58, 281] width 42 height 16
select select "**"
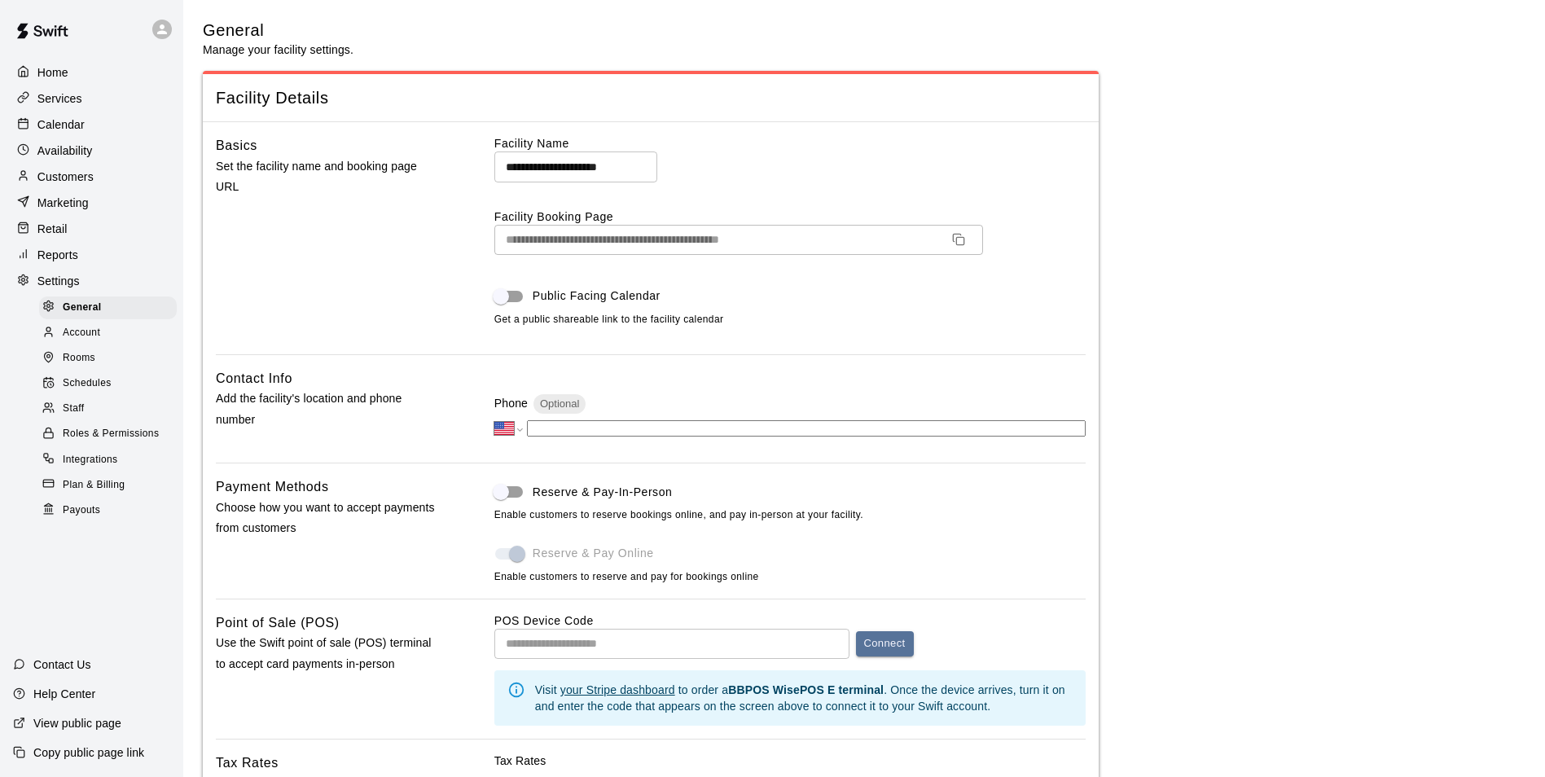
scroll to position [2822, 0]
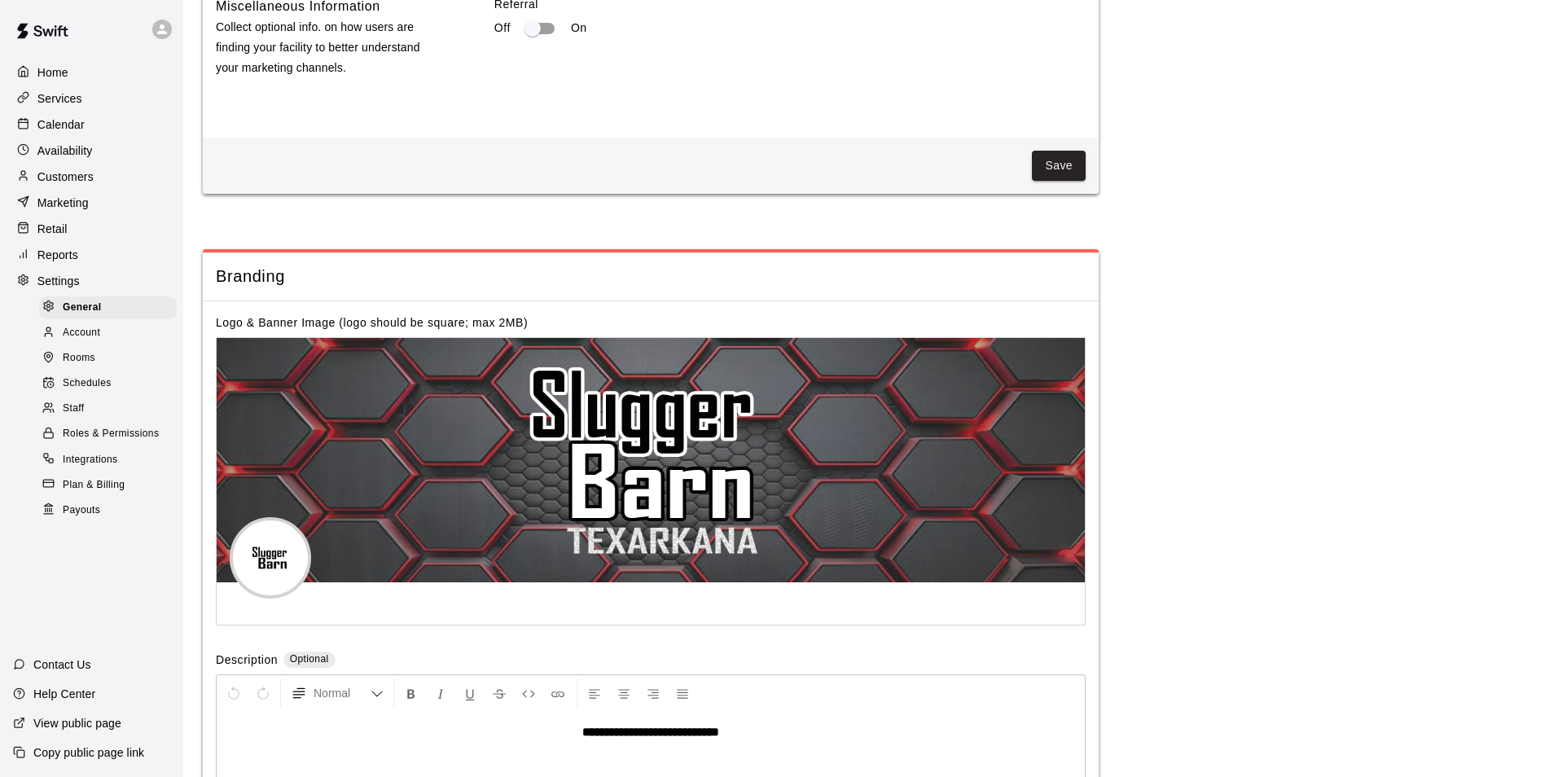
click at [79, 366] on span "Rooms" at bounding box center [79, 358] width 33 height 16
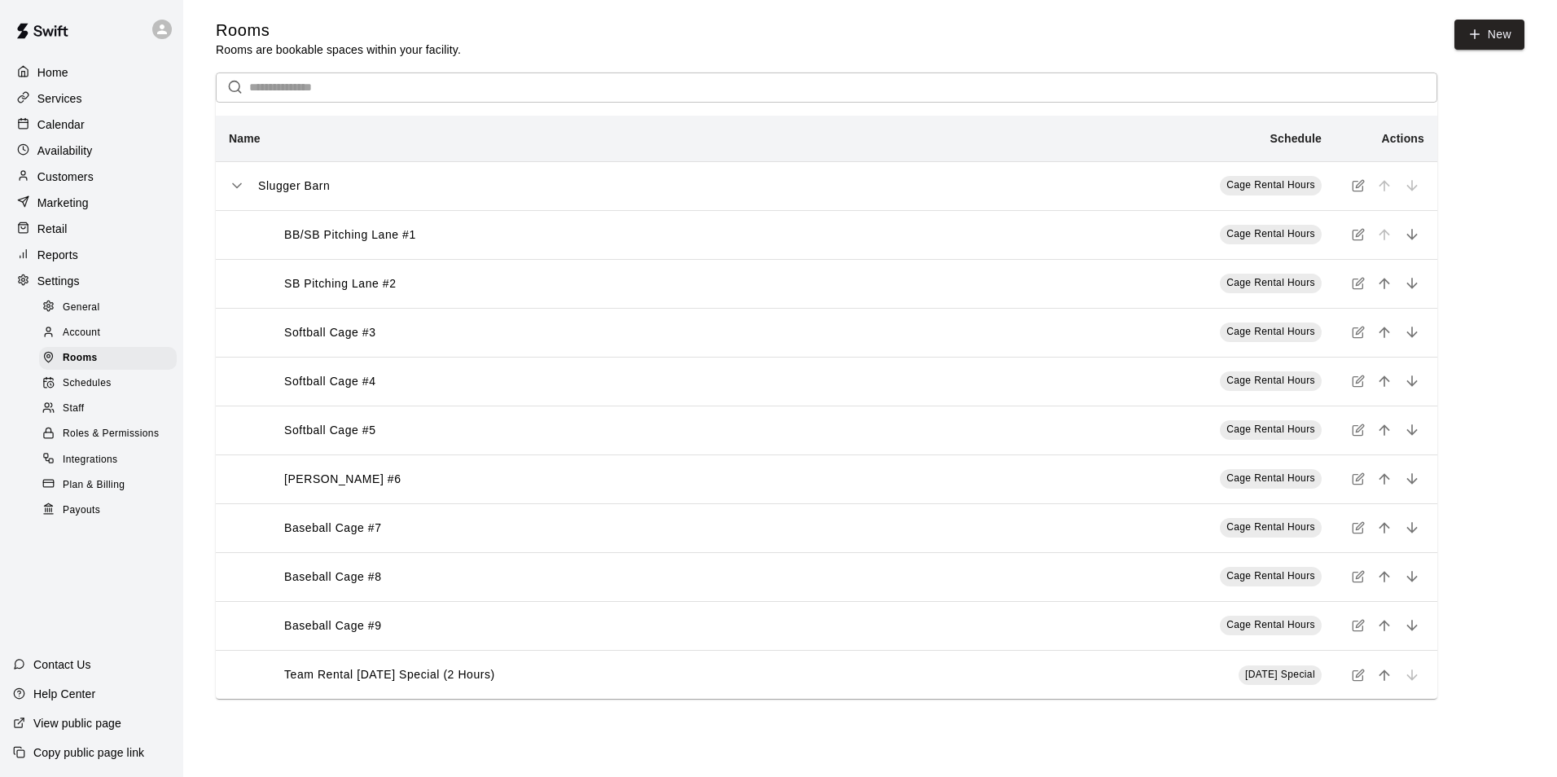
click at [78, 340] on span "Account" at bounding box center [81, 333] width 37 height 16
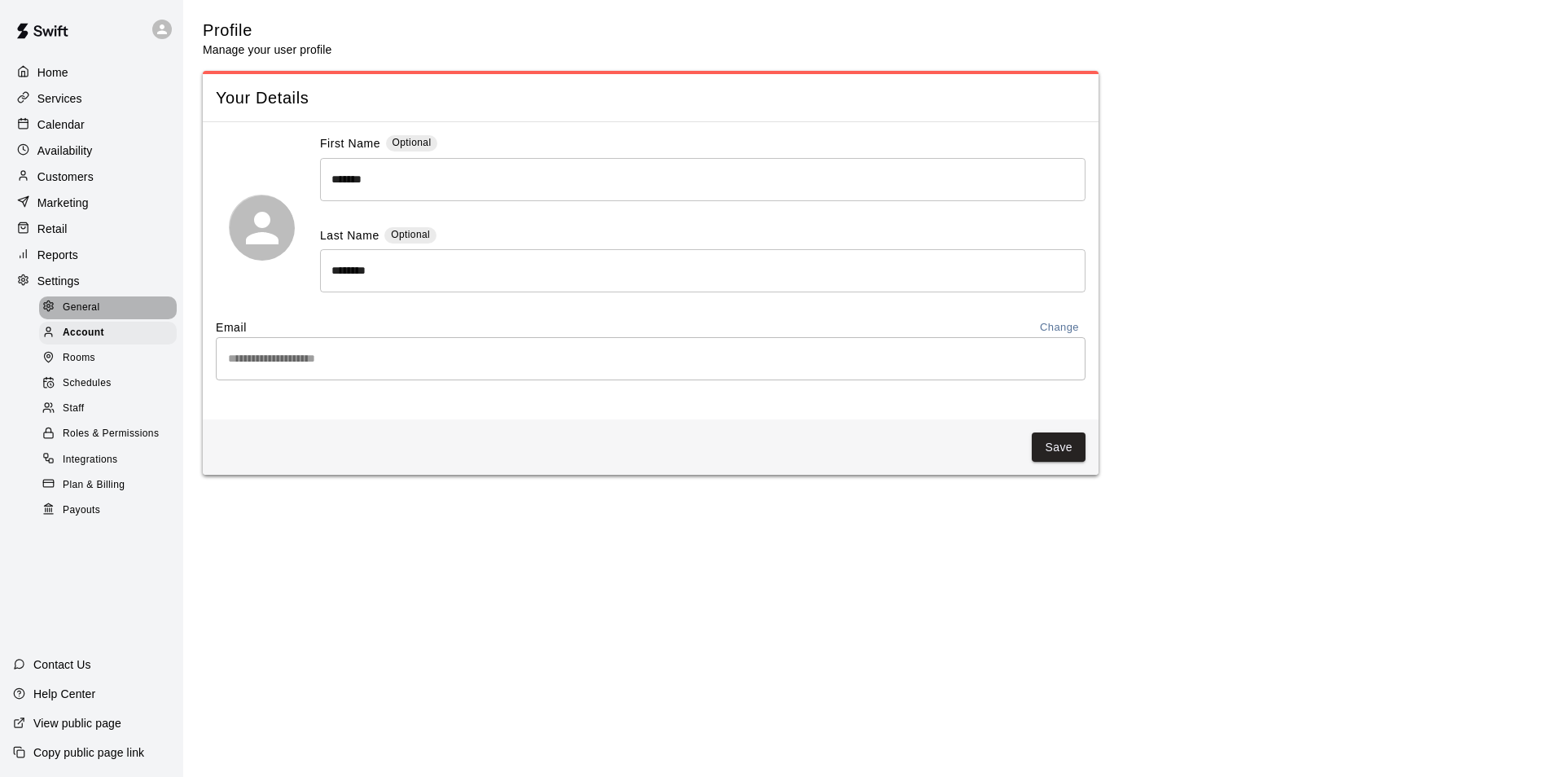
click at [73, 316] on span "General" at bounding box center [81, 308] width 37 height 16
select select "**"
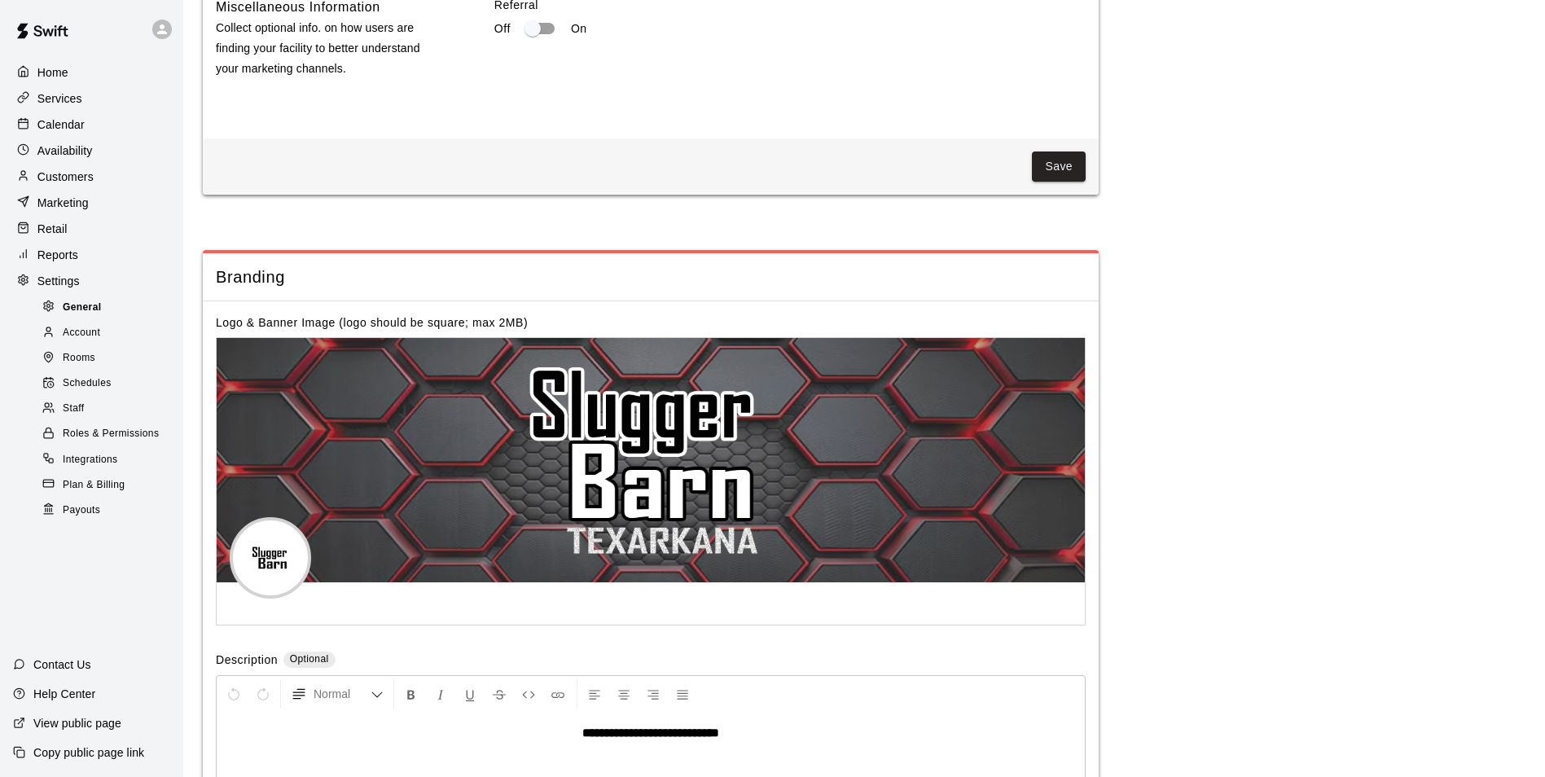
scroll to position [2822, 0]
click at [54, 125] on p "Calendar" at bounding box center [60, 124] width 47 height 16
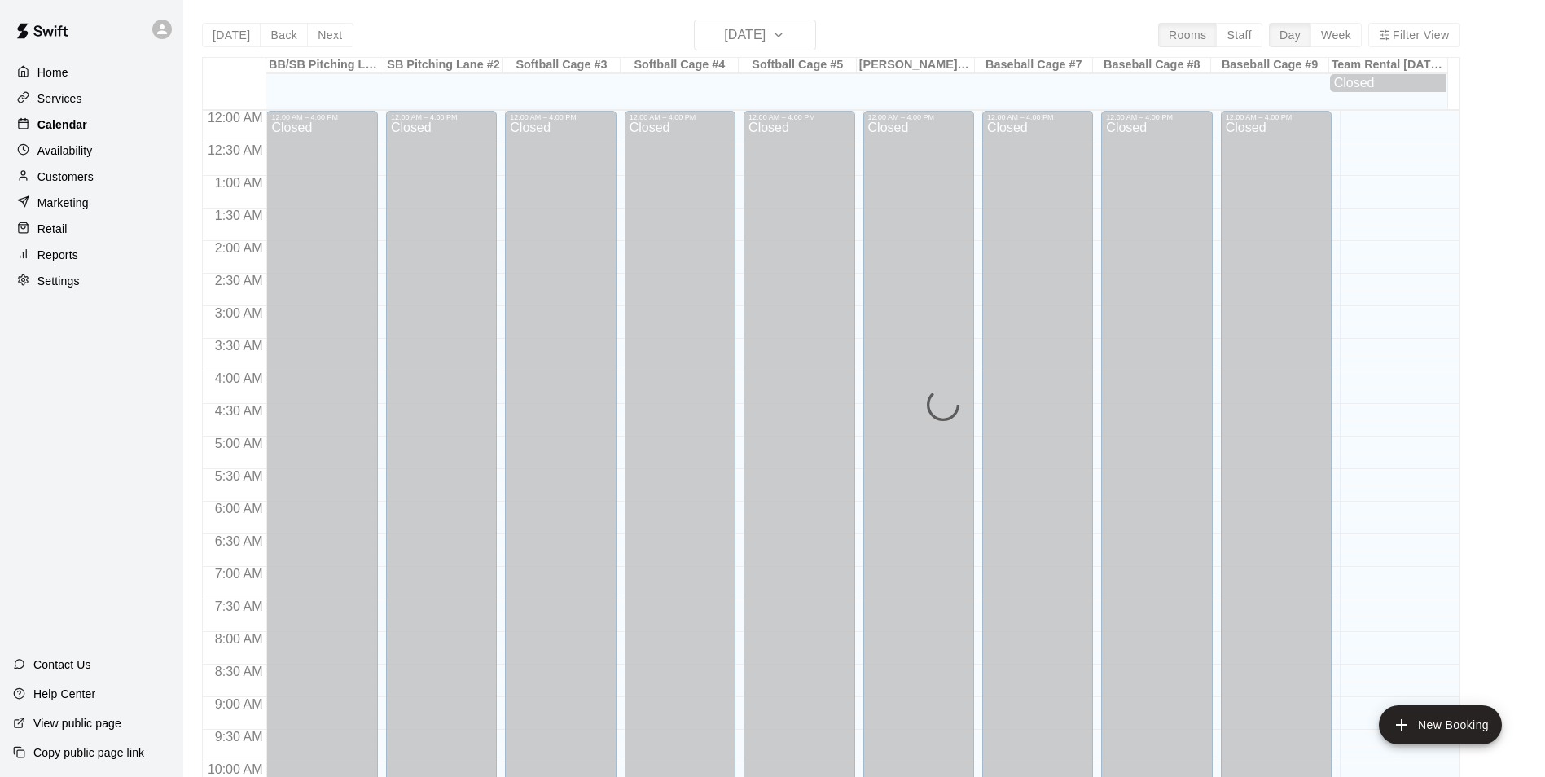
scroll to position [827, 0]
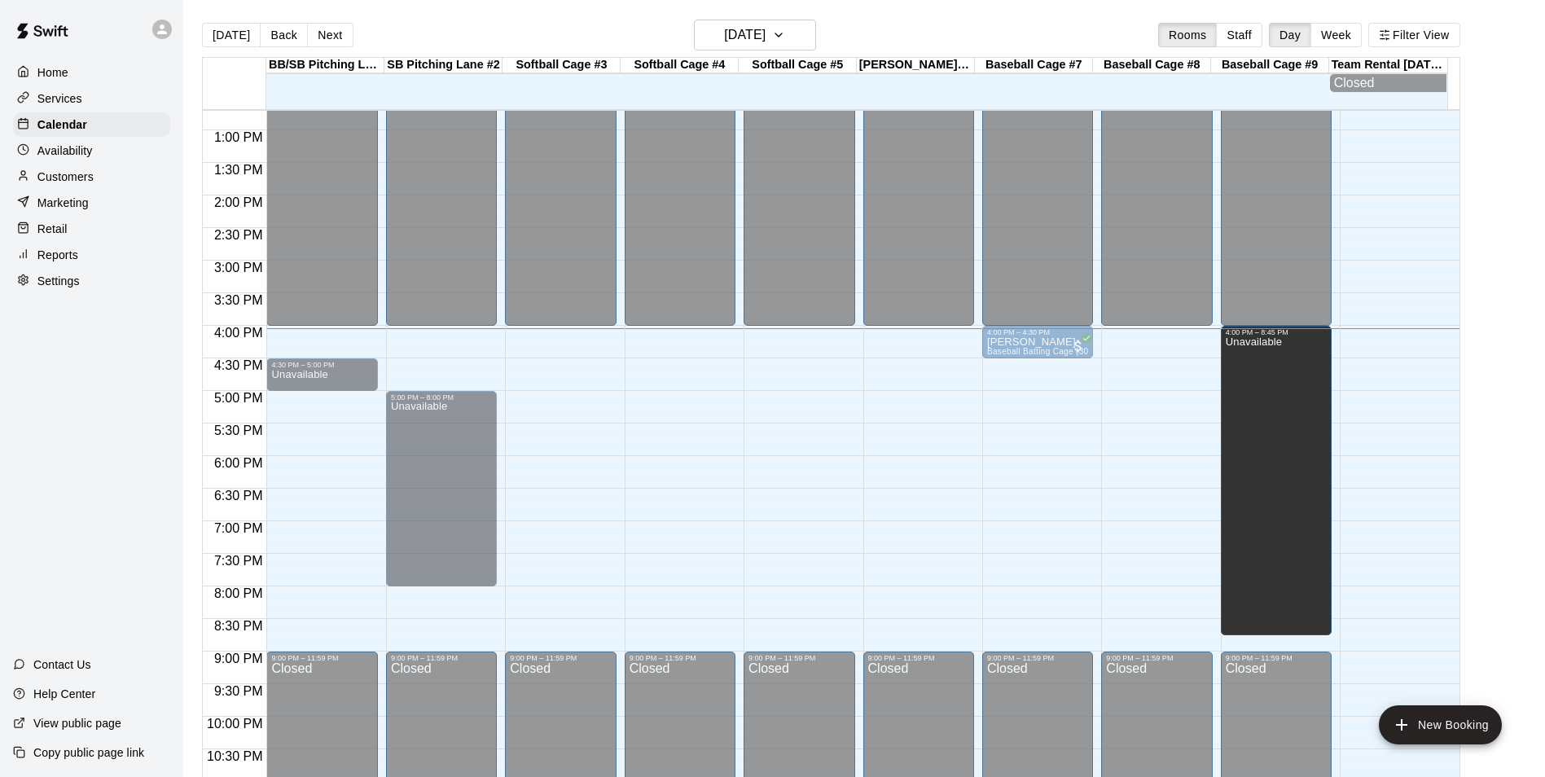
drag, startPoint x: 1274, startPoint y: 366, endPoint x: 1275, endPoint y: 337, distance: 28.5
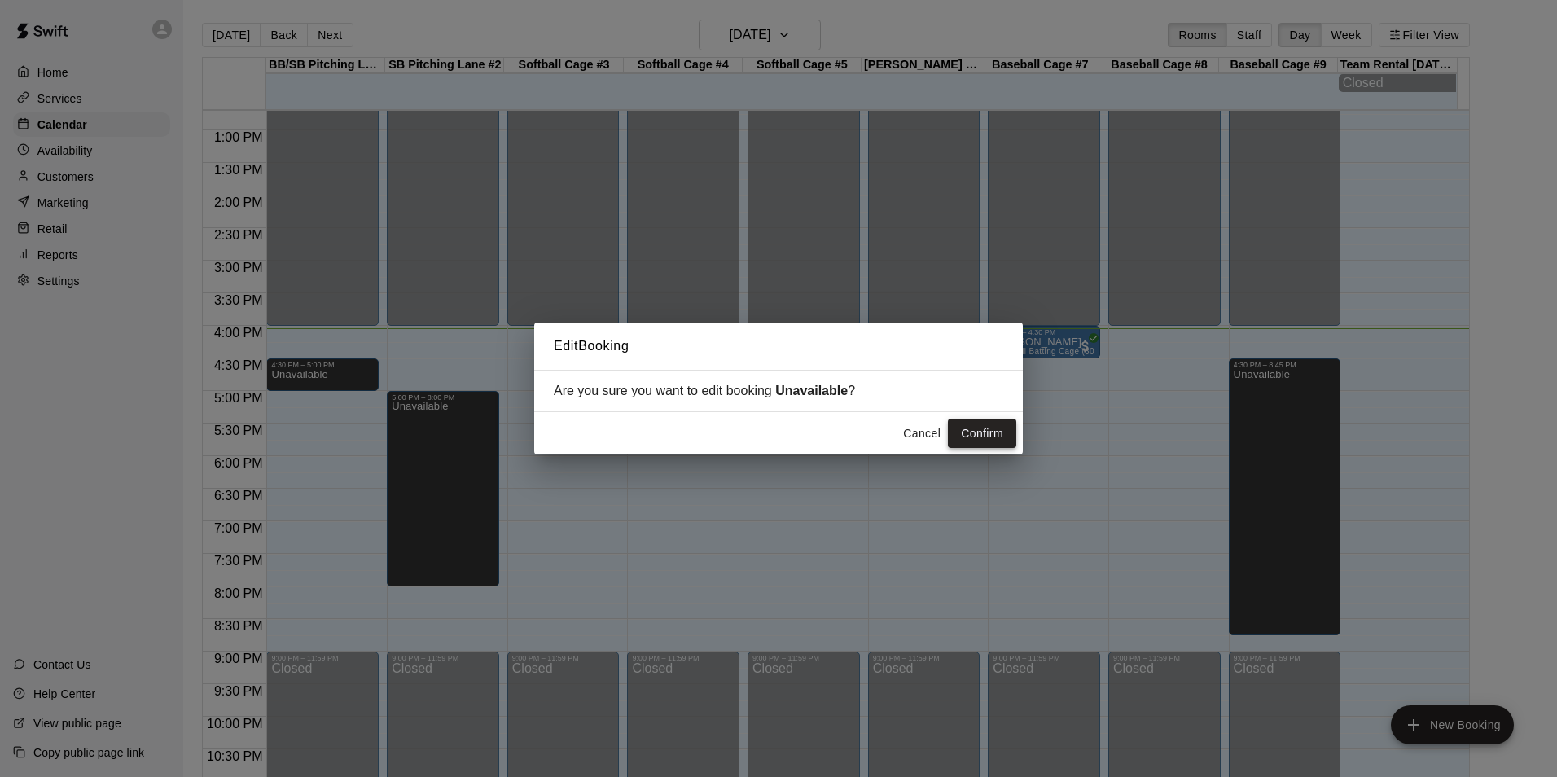
click at [984, 436] on button "Confirm" at bounding box center [982, 434] width 68 height 30
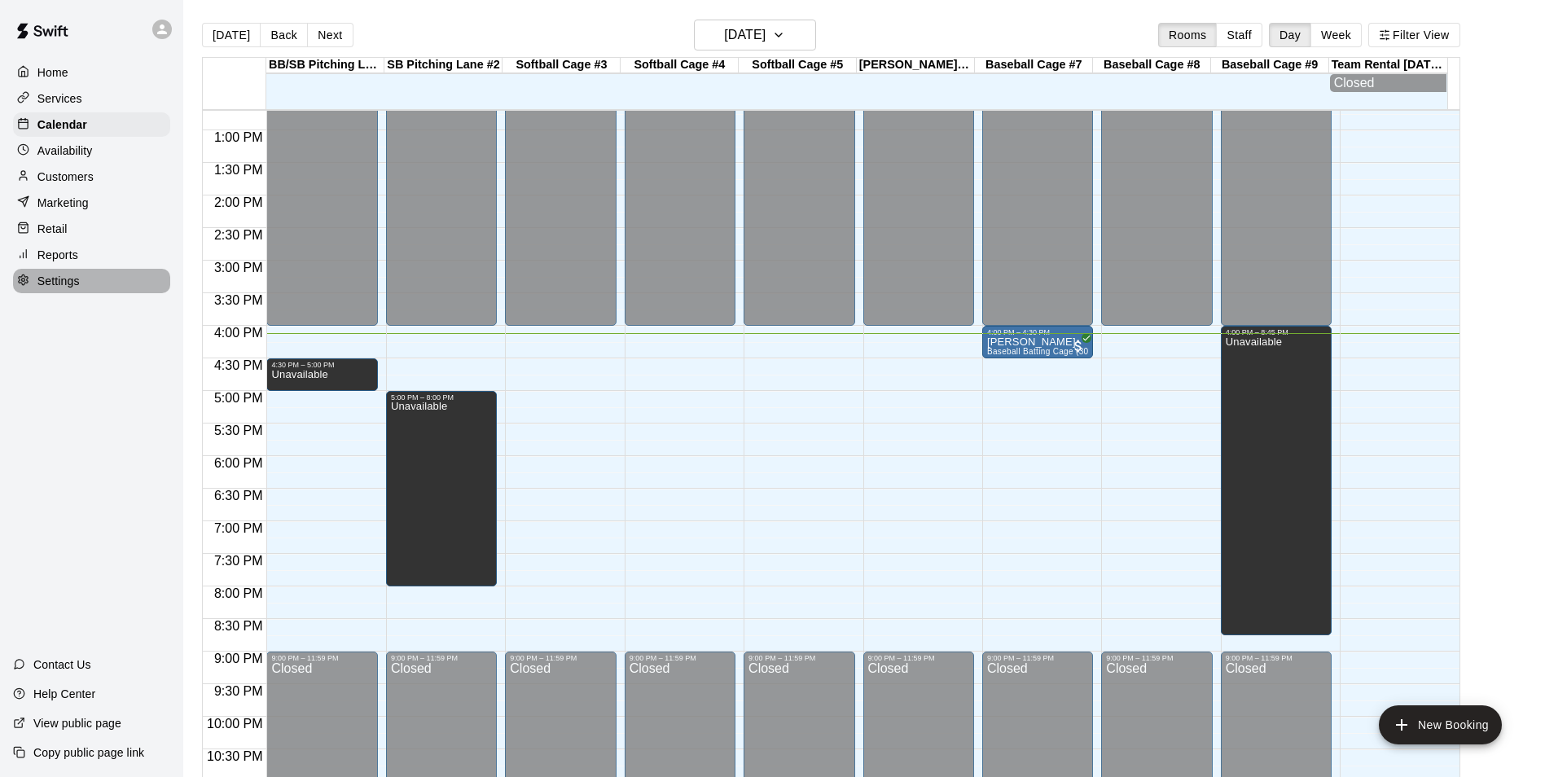
click at [42, 279] on p "Settings" at bounding box center [58, 281] width 42 height 16
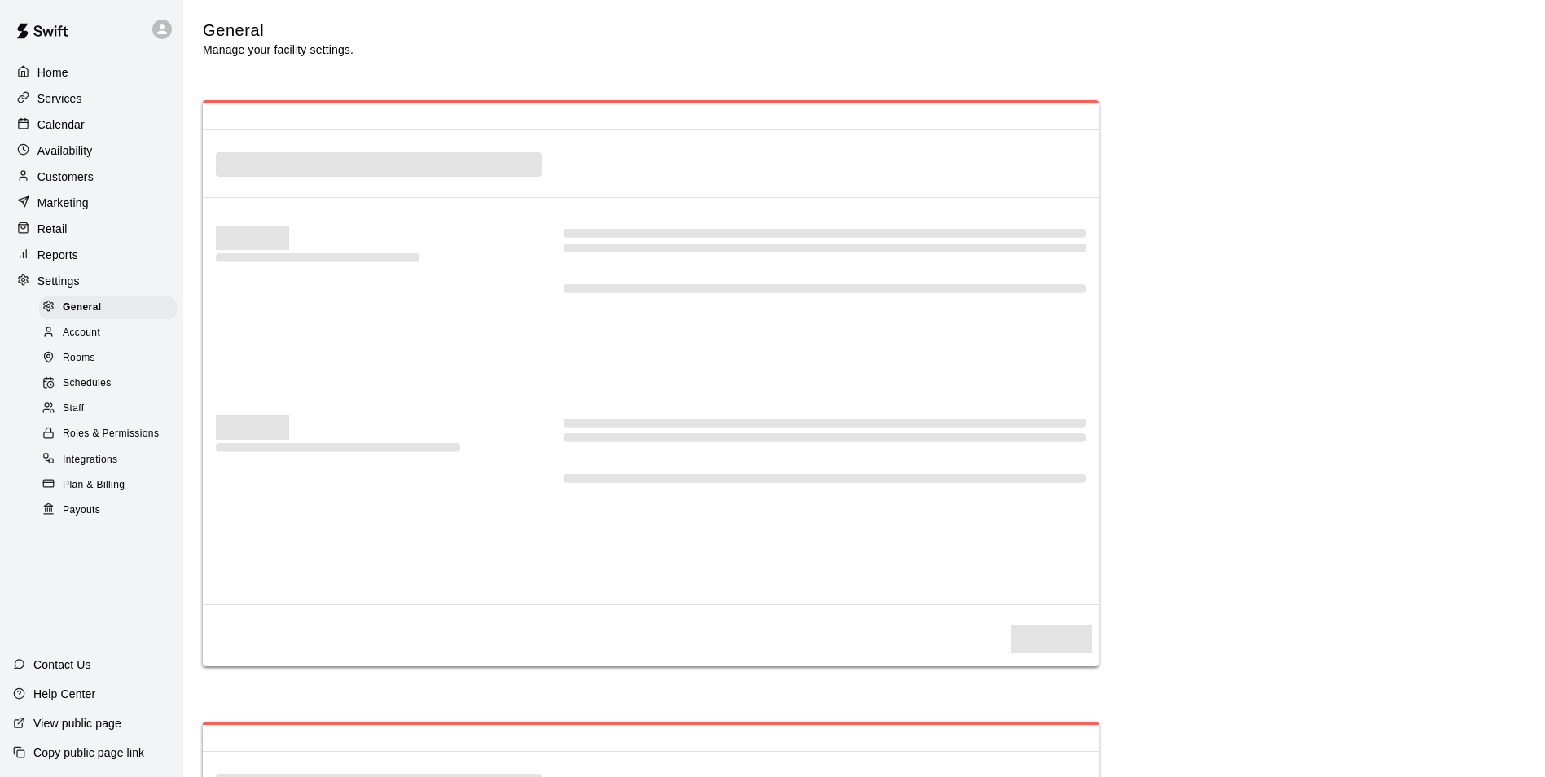
select select "**"
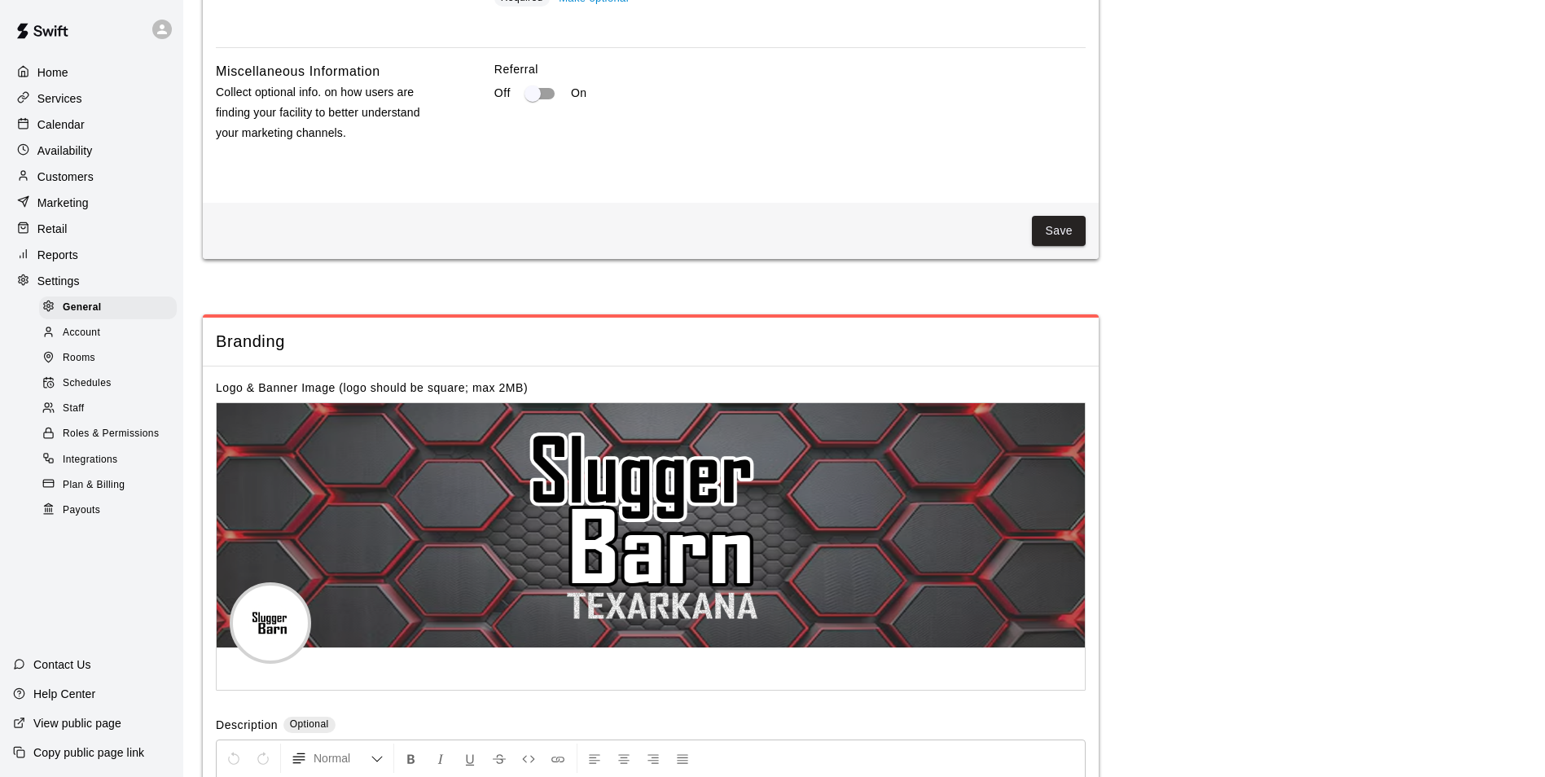
scroll to position [2578, 0]
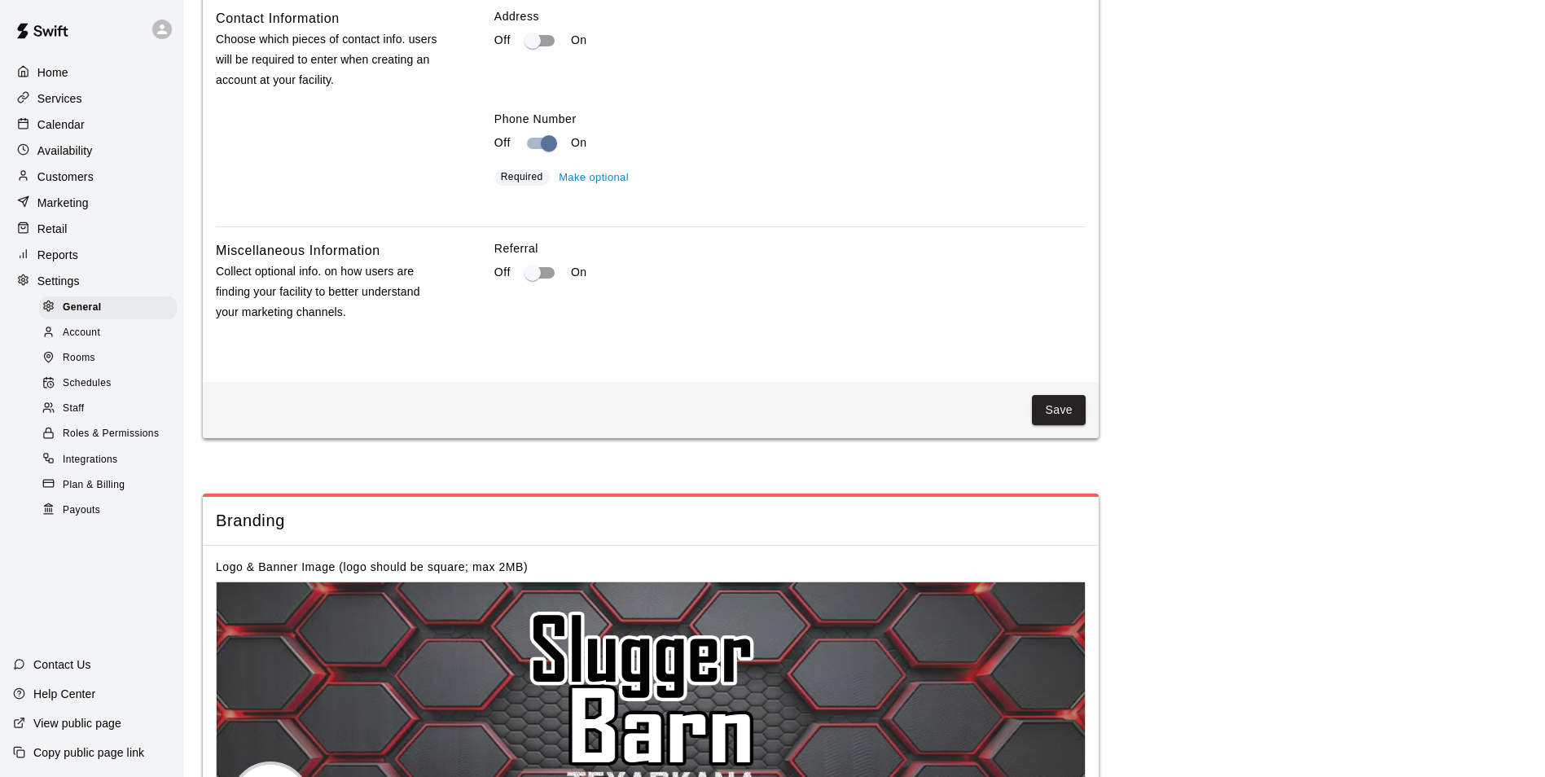
click at [80, 493] on span "Plan & Billing" at bounding box center [94, 485] width 62 height 16
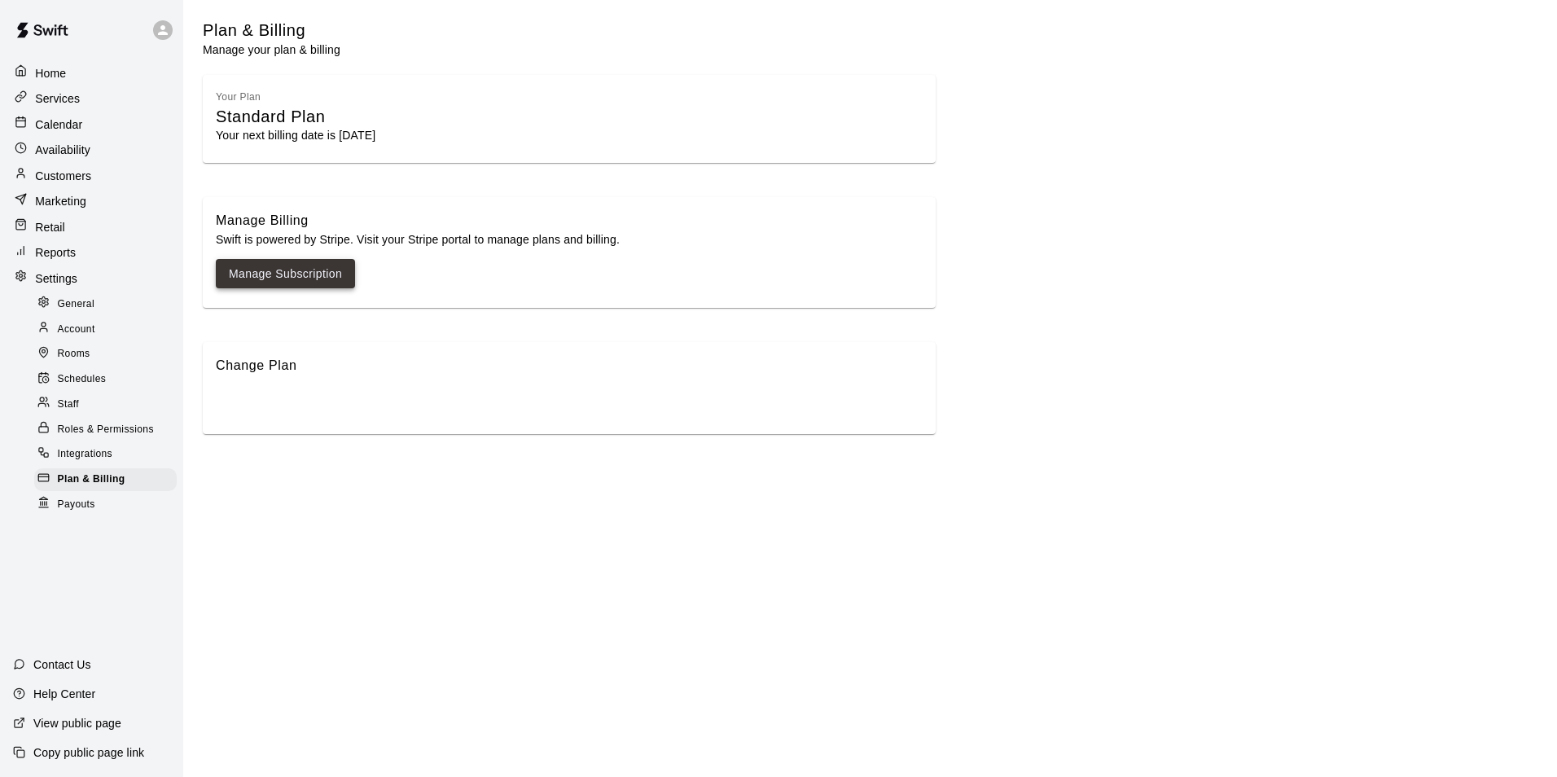
click at [333, 281] on link "Manage Subscription" at bounding box center [285, 274] width 113 height 20
click at [258, 361] on div "Change Plan" at bounding box center [569, 365] width 707 height 21
click at [339, 403] on div "Change Plan" at bounding box center [569, 388] width 733 height 92
click at [259, 406] on div "Change Plan" at bounding box center [569, 388] width 733 height 92
click at [76, 454] on span "Integrations" at bounding box center [85, 454] width 55 height 16
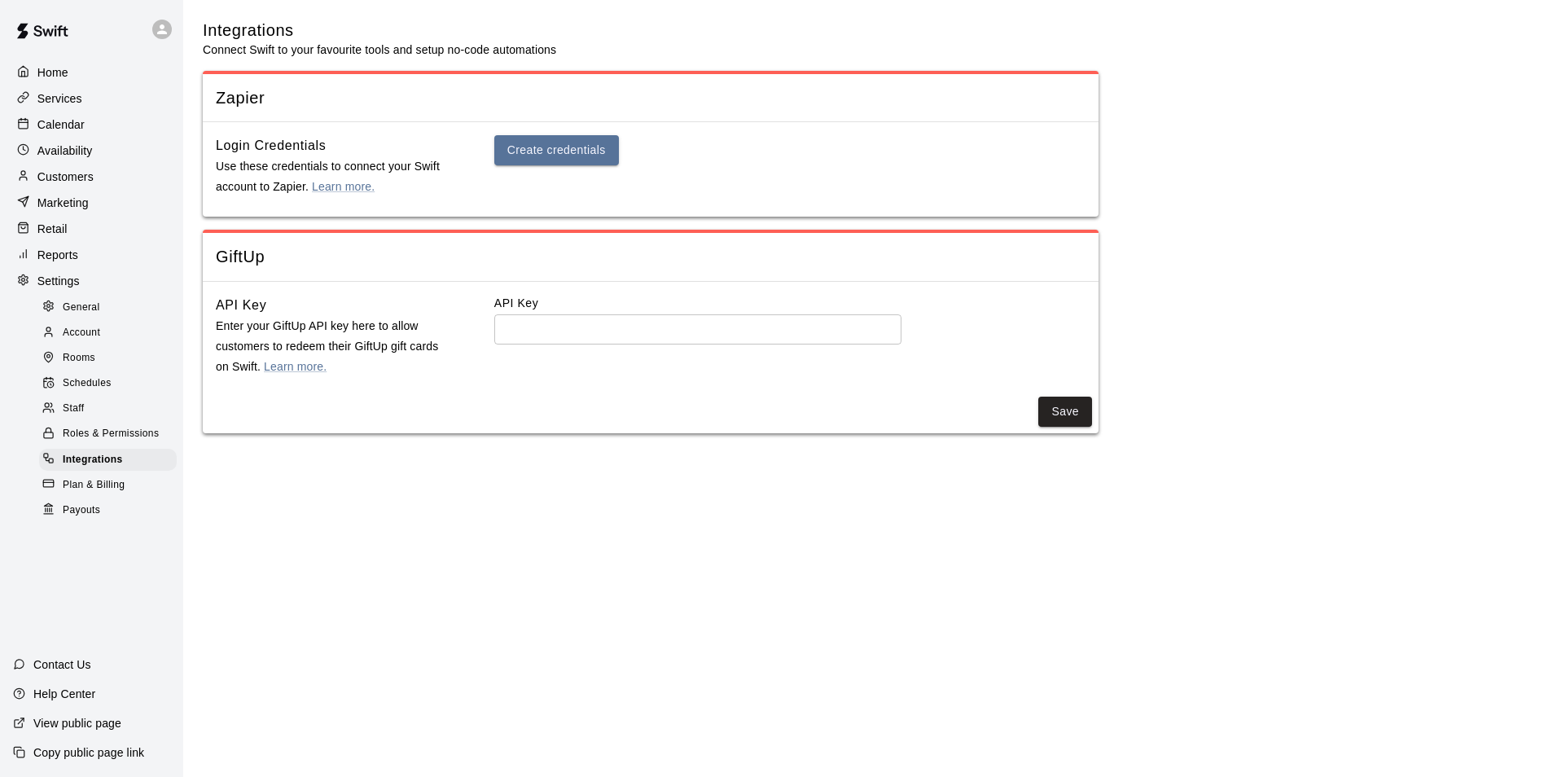
click at [93, 442] on span "Roles & Permissions" at bounding box center [111, 434] width 96 height 16
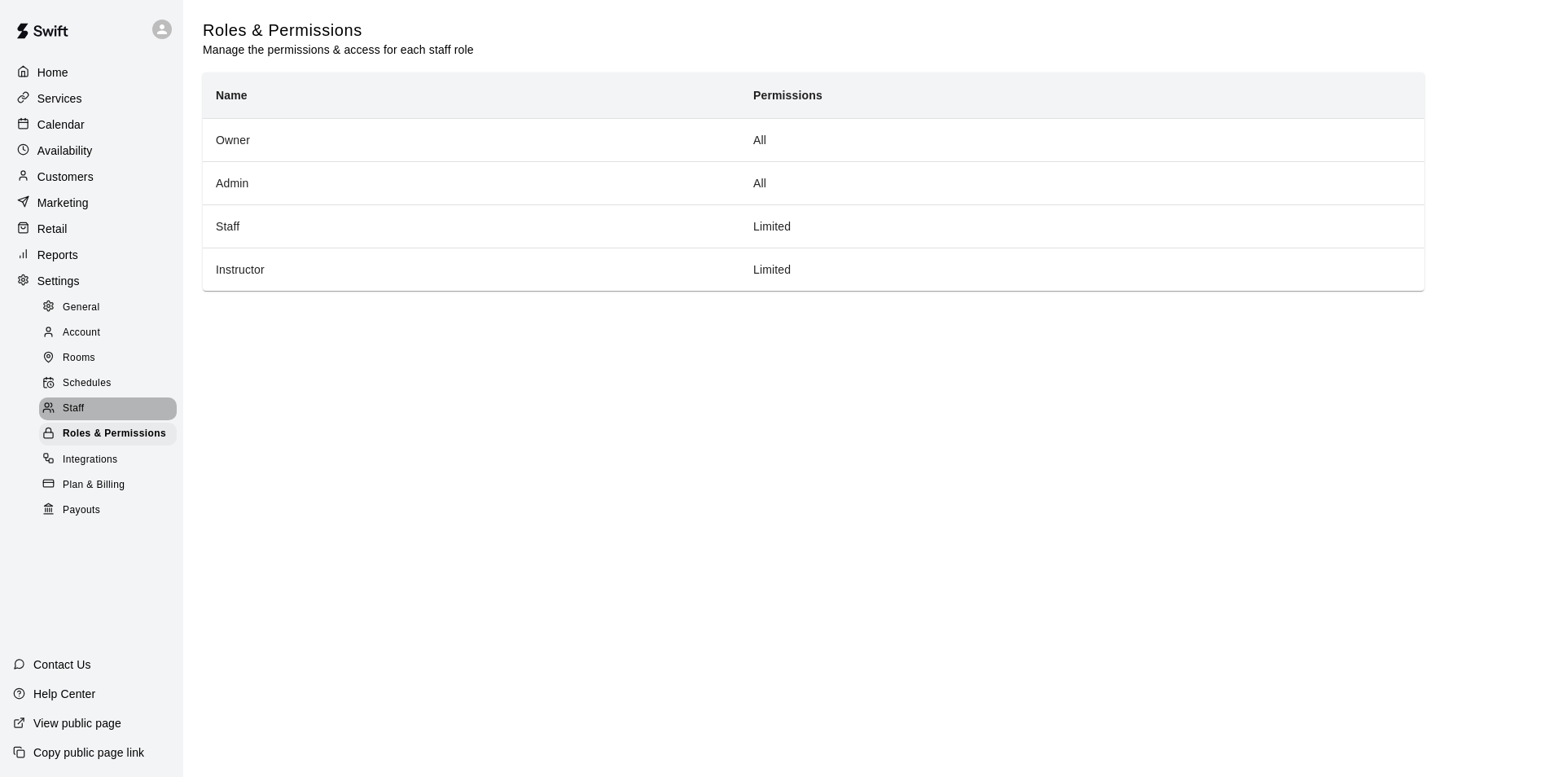
click at [71, 417] on span "Staff" at bounding box center [73, 409] width 21 height 16
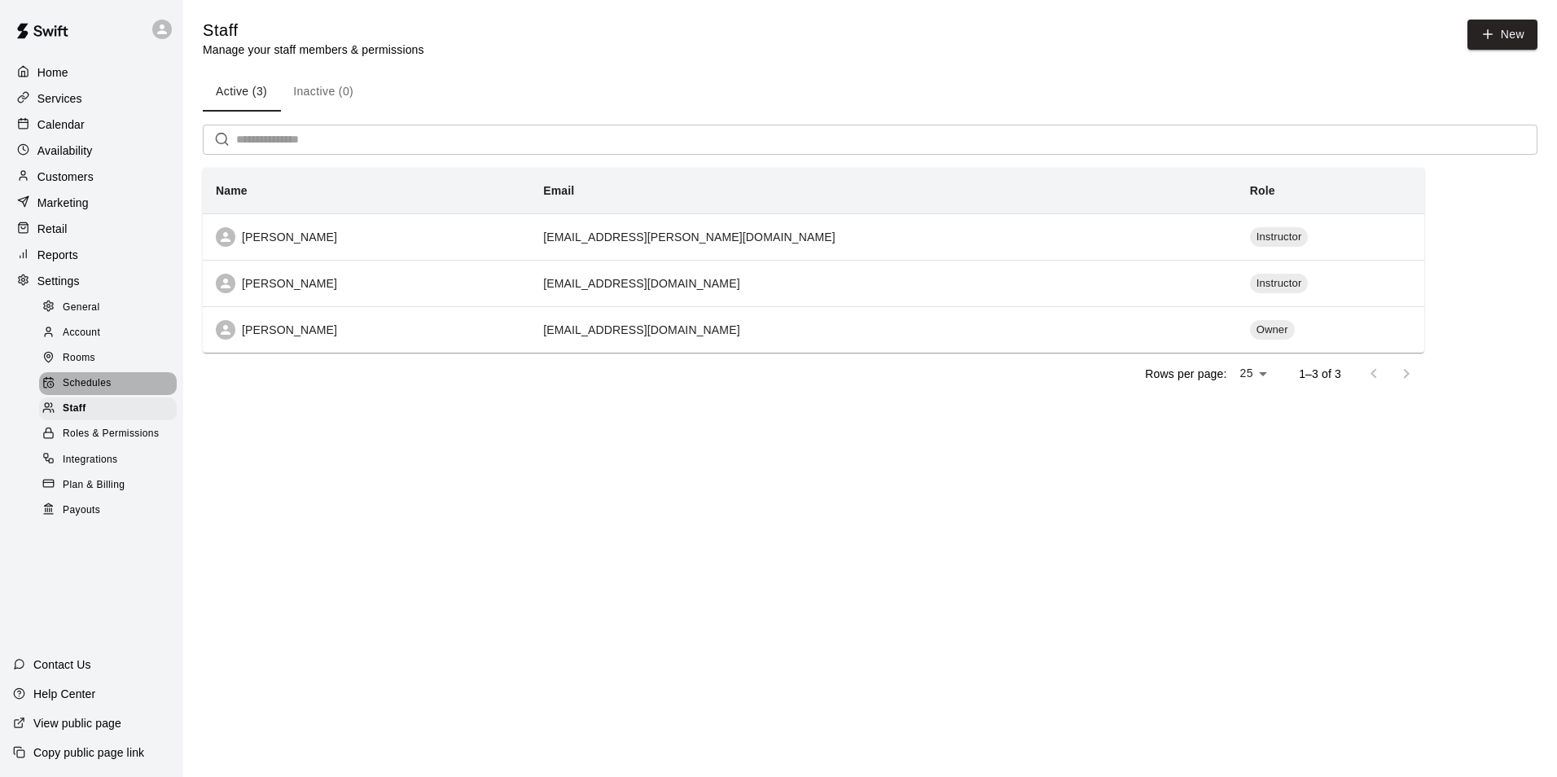
click at [76, 390] on span "Schedules" at bounding box center [87, 383] width 49 height 16
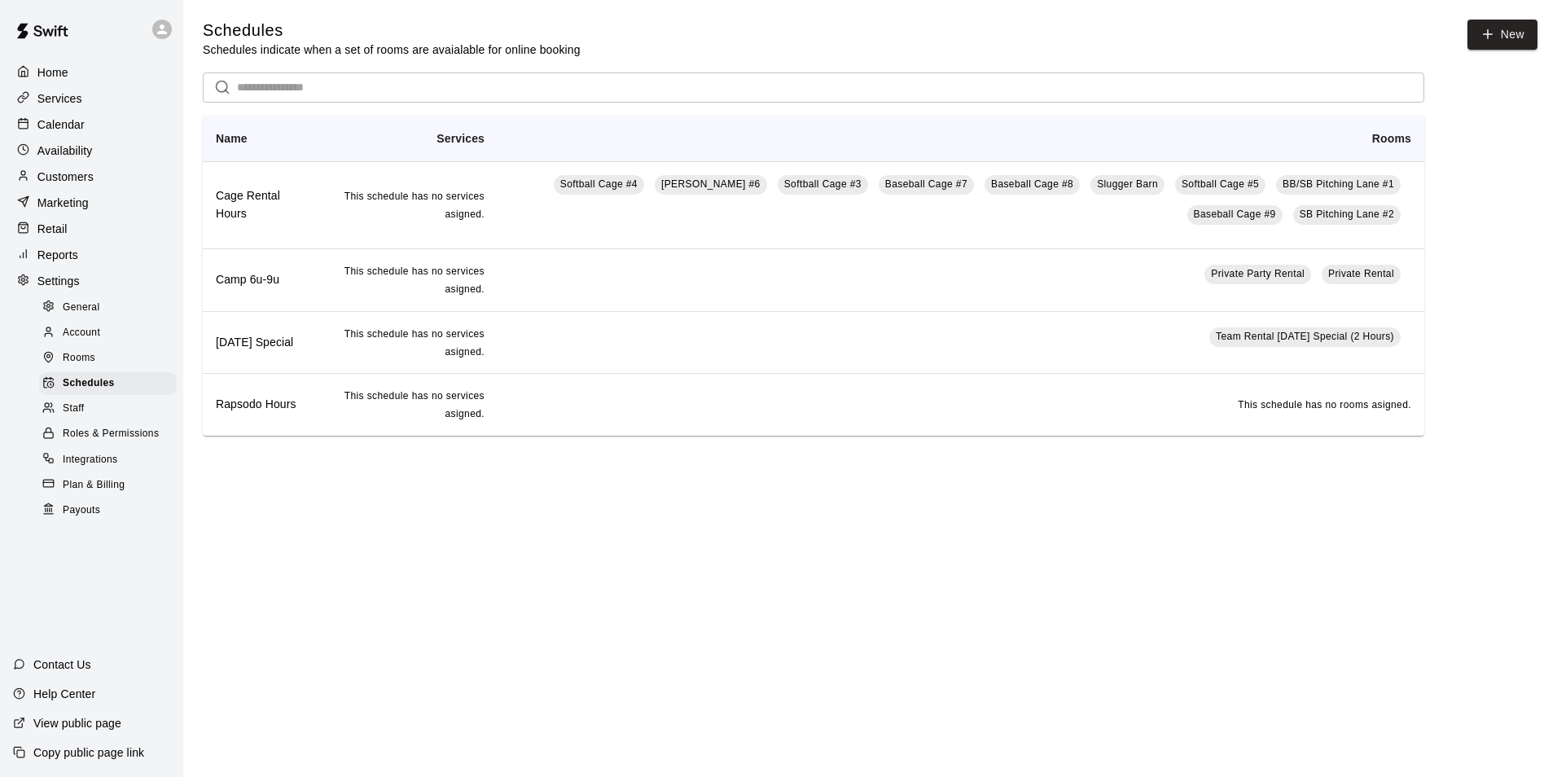
click at [77, 364] on span "Rooms" at bounding box center [79, 358] width 33 height 16
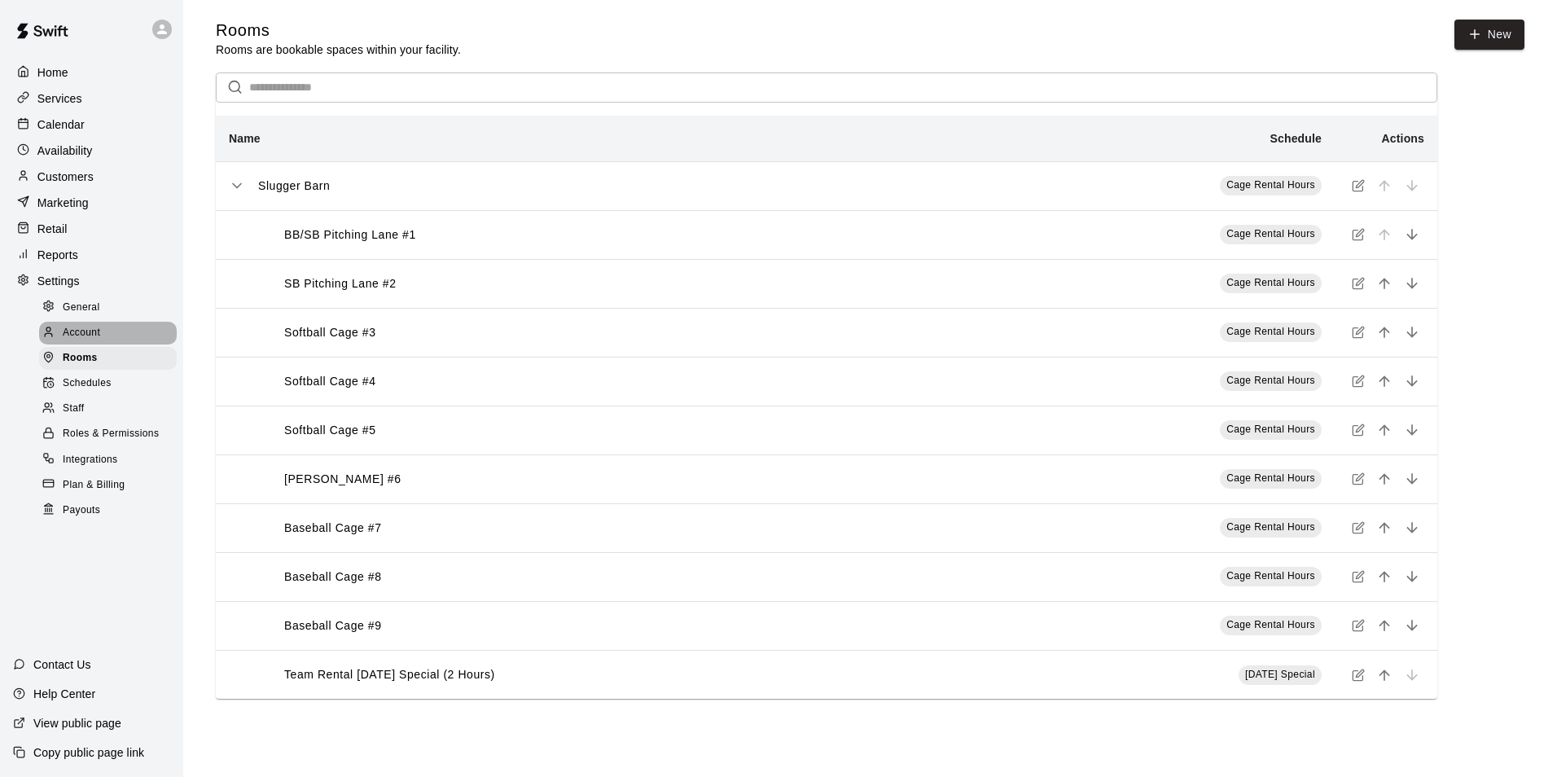
click at [81, 341] on span "Account" at bounding box center [81, 333] width 37 height 16
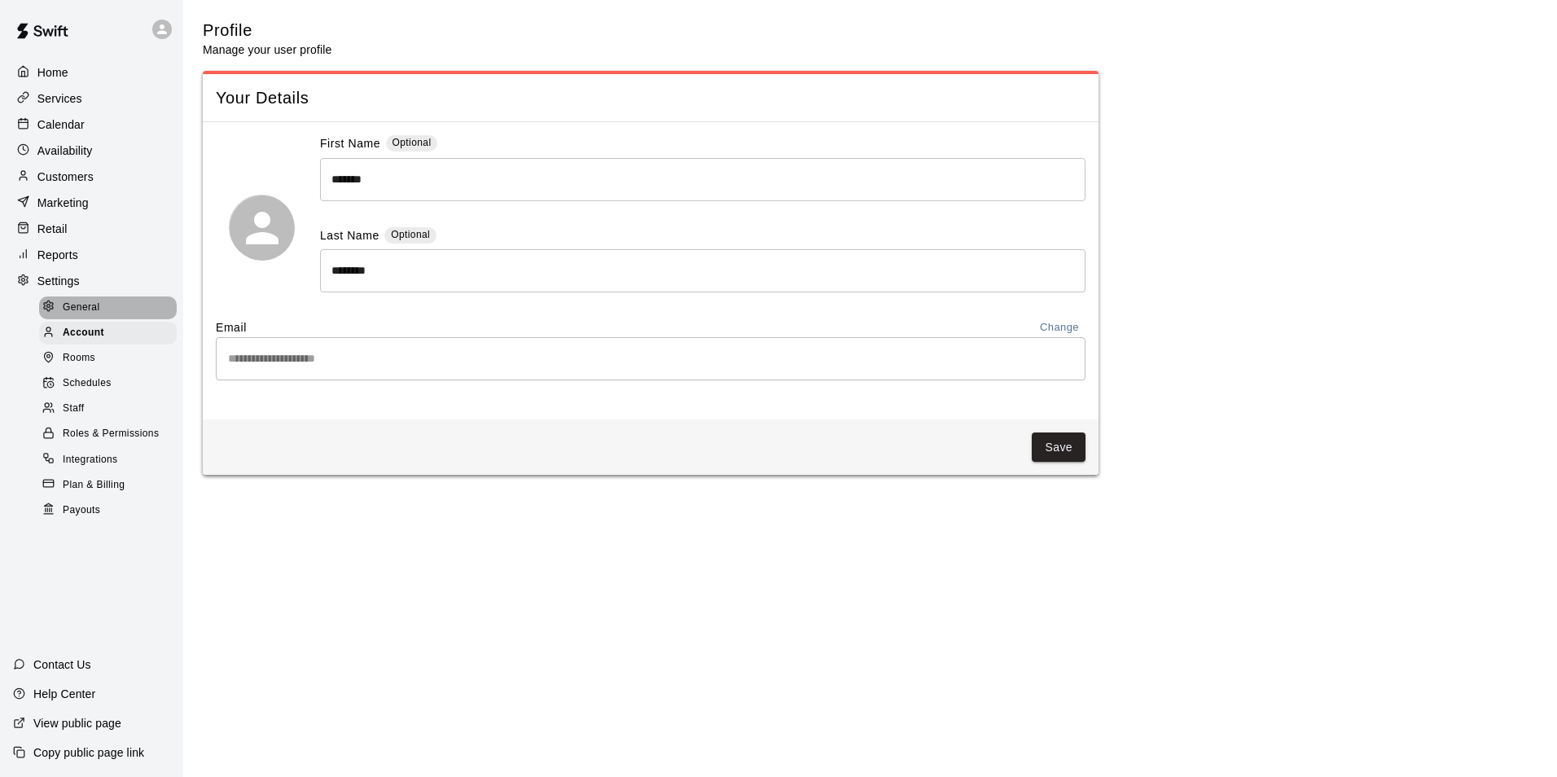
click at [81, 316] on span "General" at bounding box center [81, 308] width 37 height 16
select select "**"
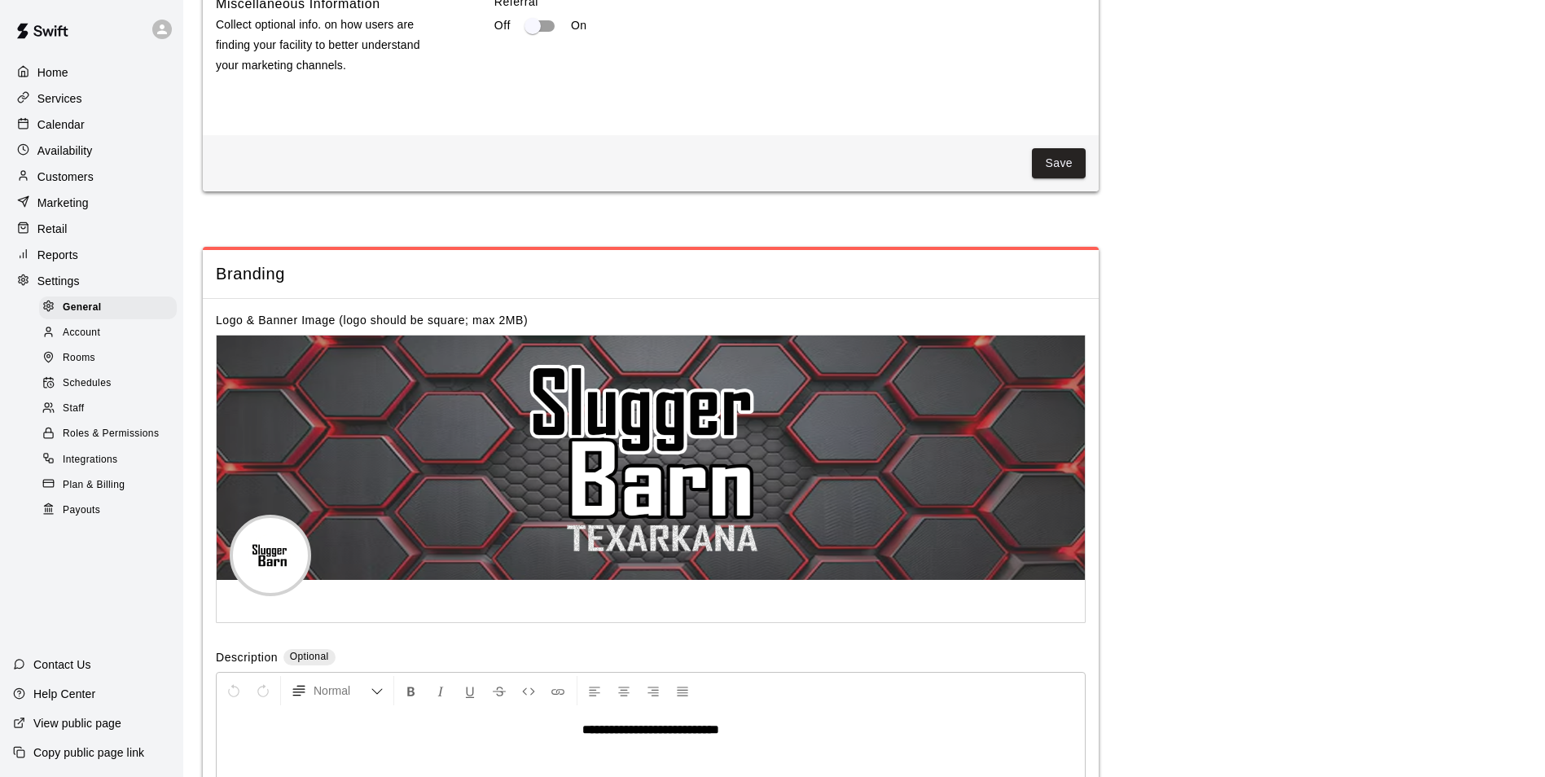
scroll to position [2822, 0]
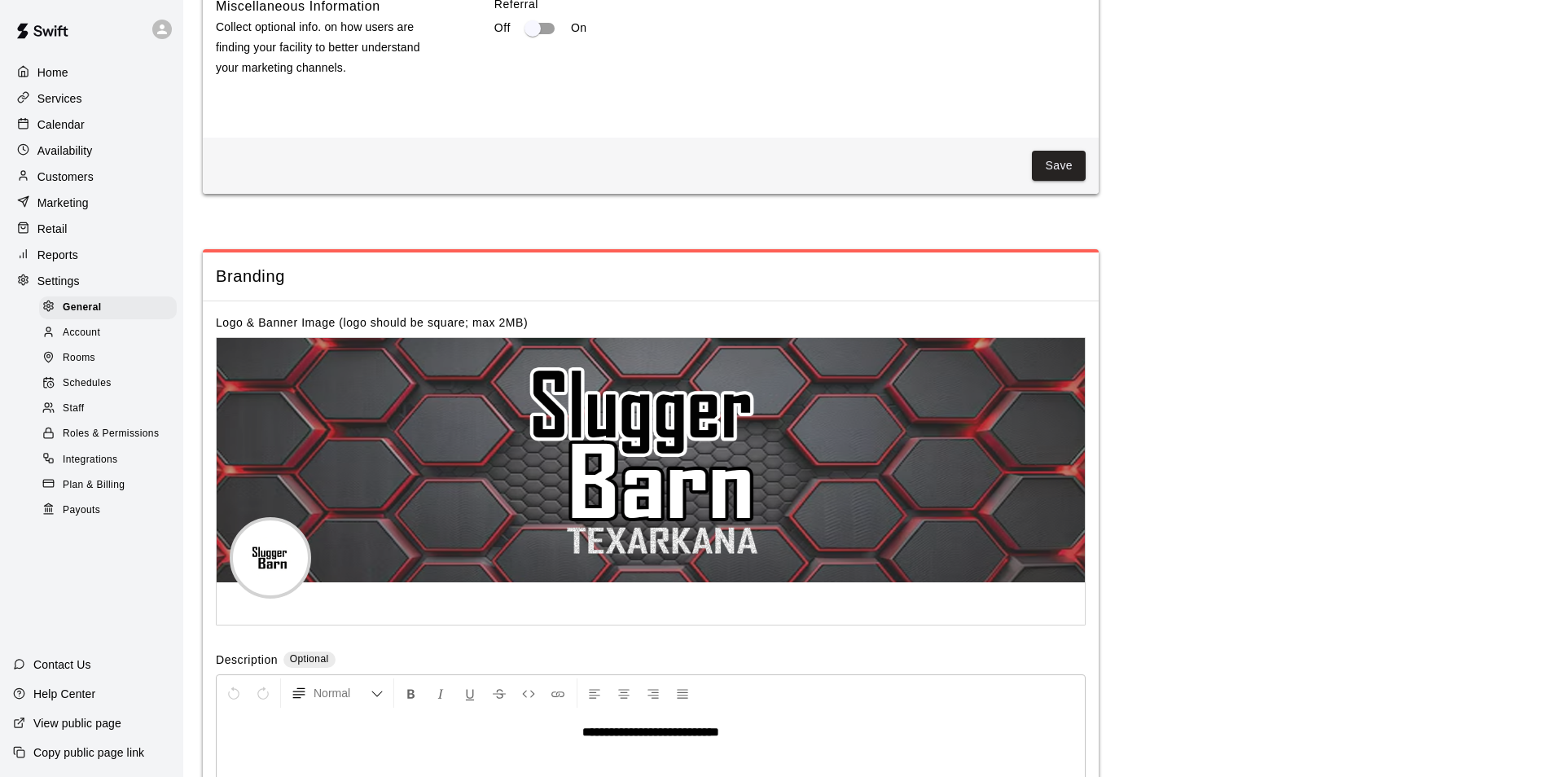
click at [59, 227] on p "Retail" at bounding box center [52, 229] width 30 height 16
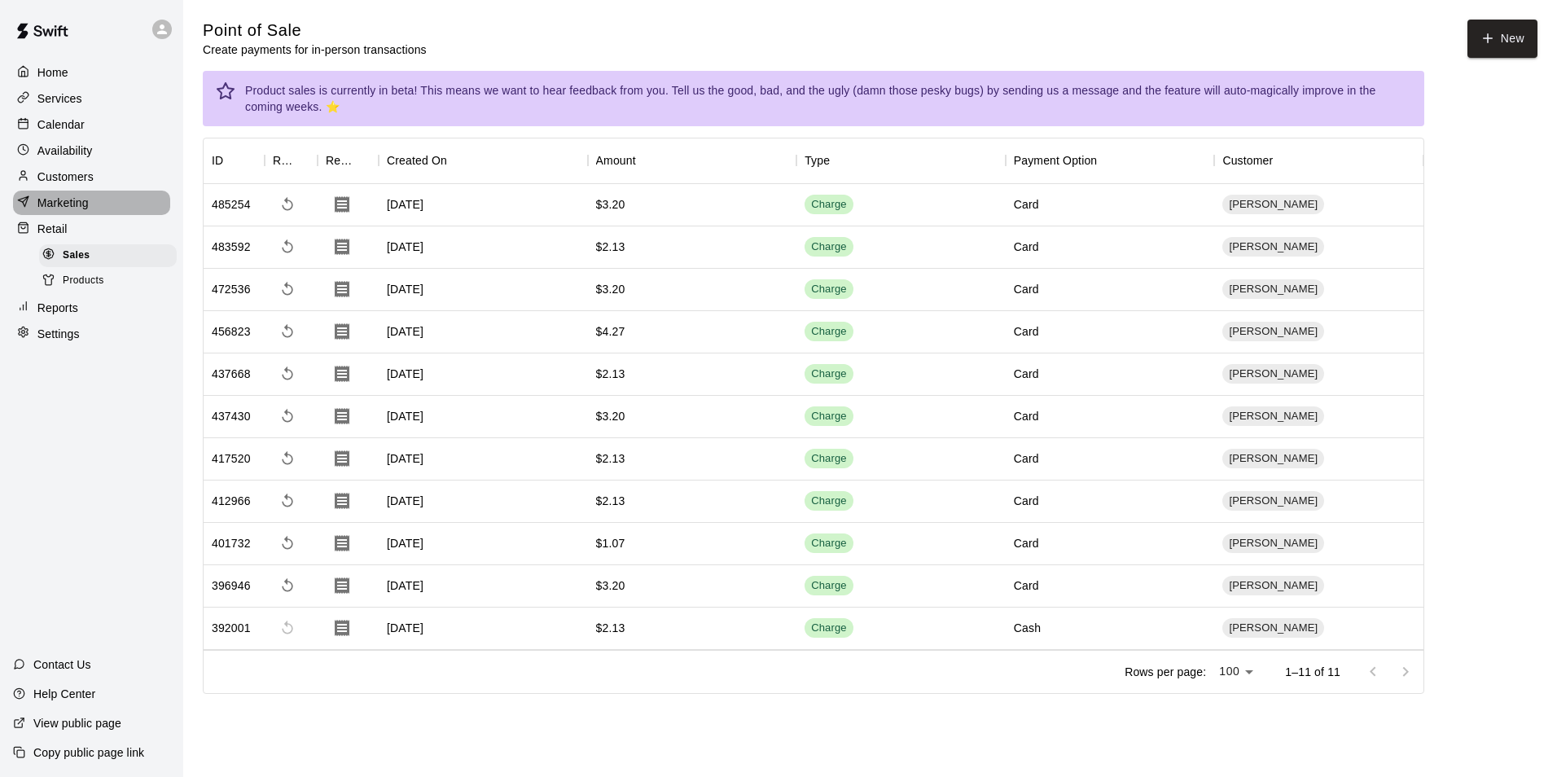
click at [64, 198] on div "Marketing" at bounding box center [91, 203] width 157 height 24
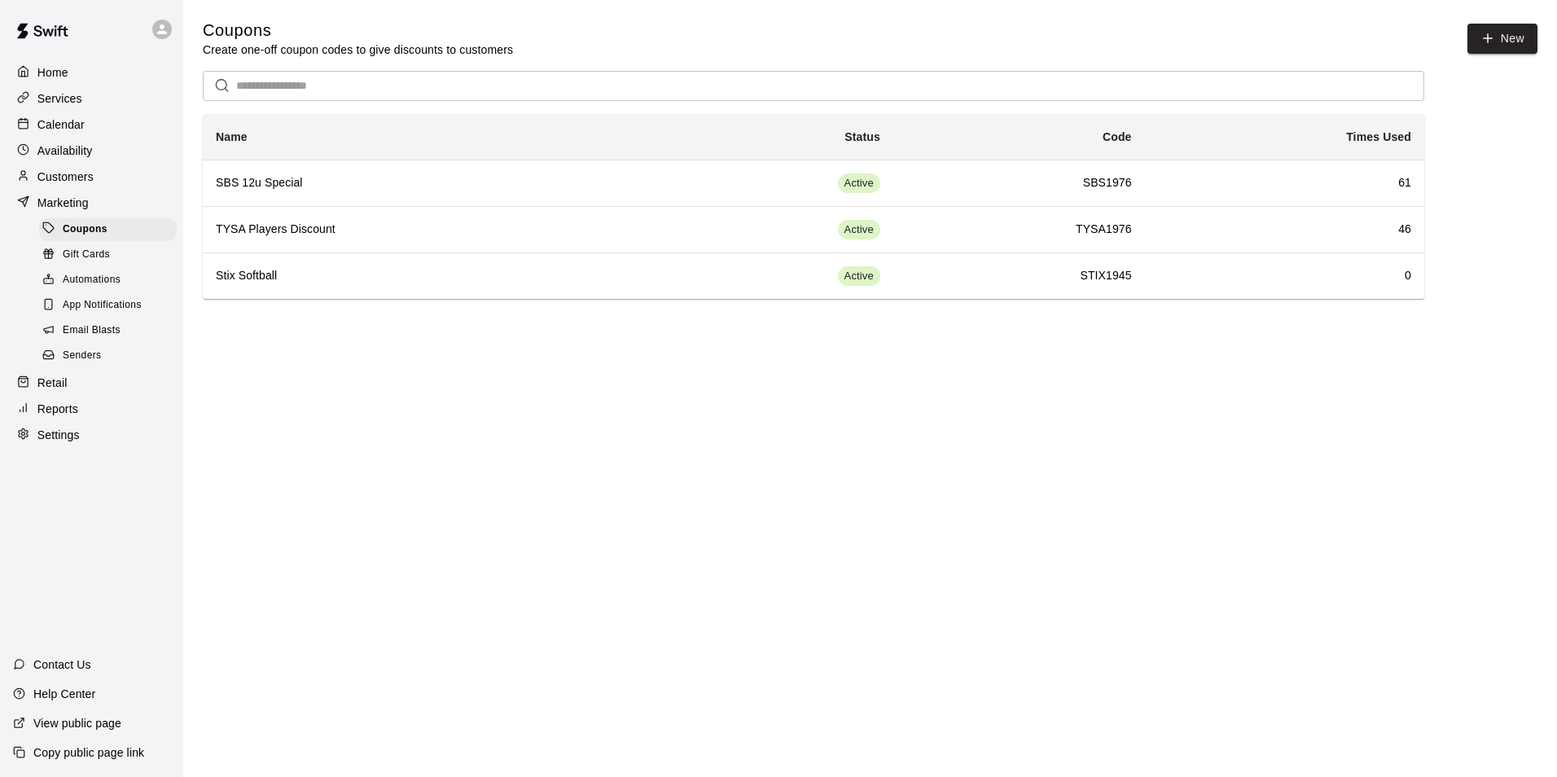
click at [60, 185] on p "Customers" at bounding box center [65, 177] width 56 height 16
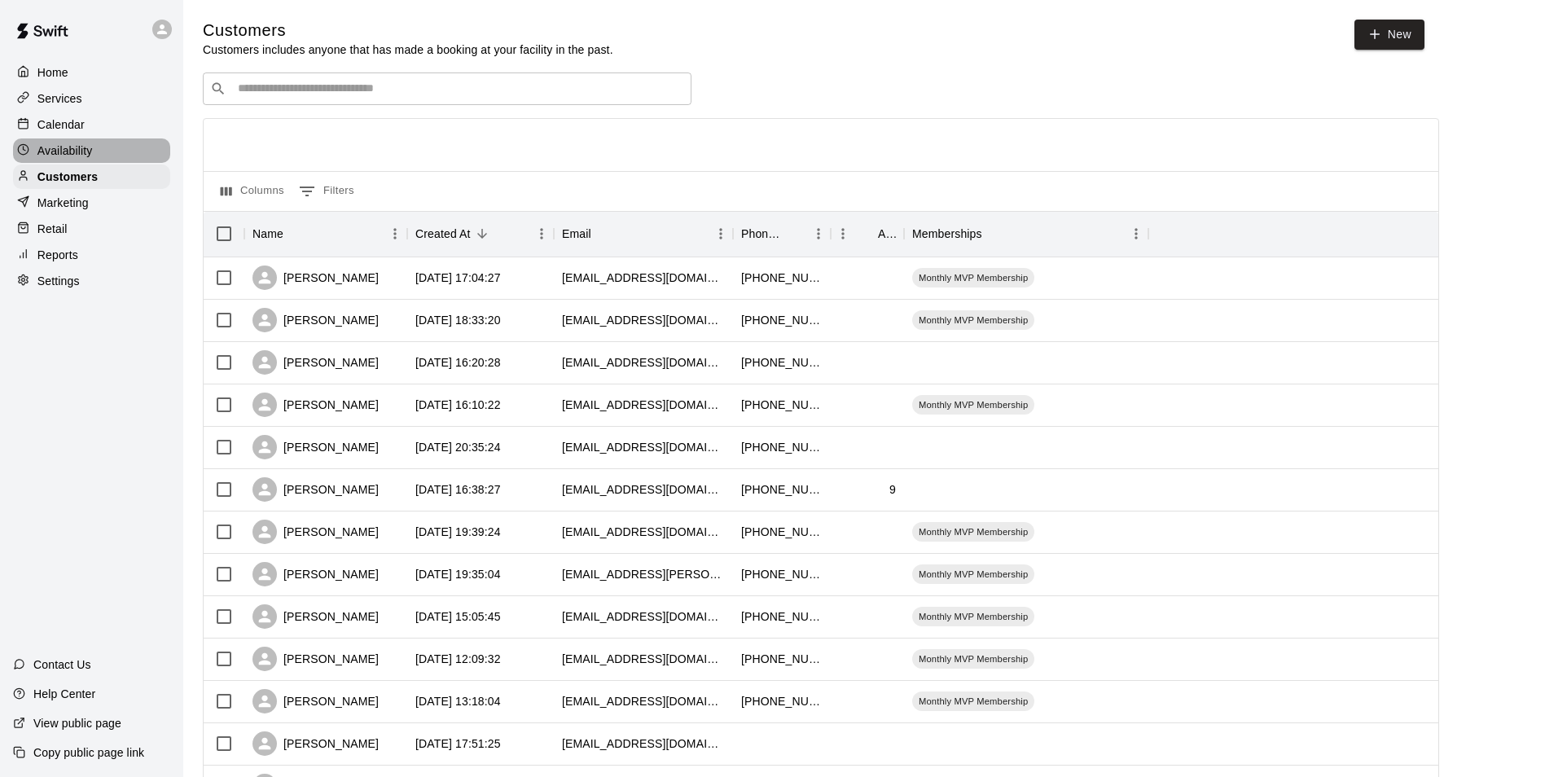
click at [63, 157] on p "Availability" at bounding box center [64, 151] width 55 height 16
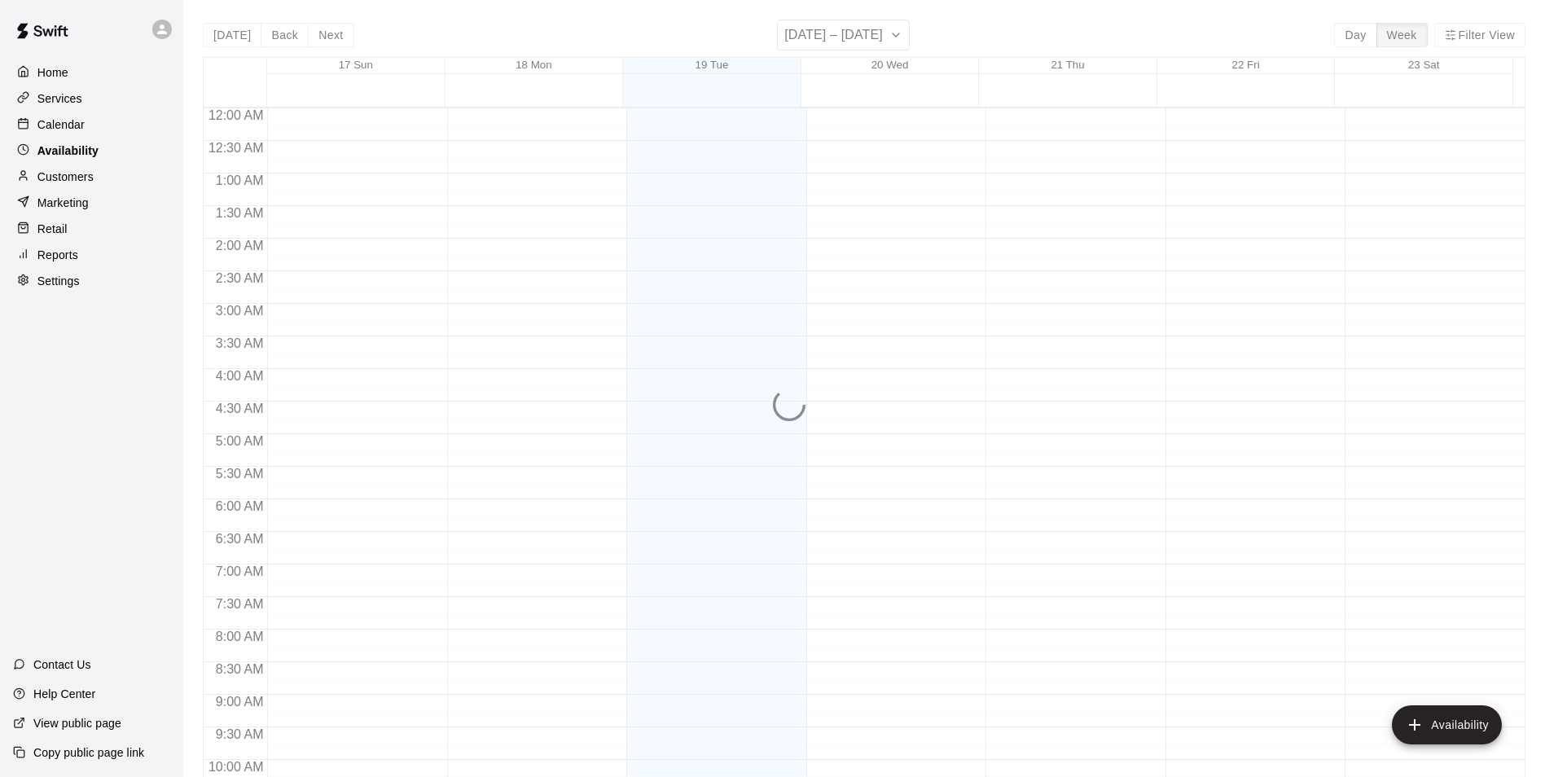
scroll to position [877, 0]
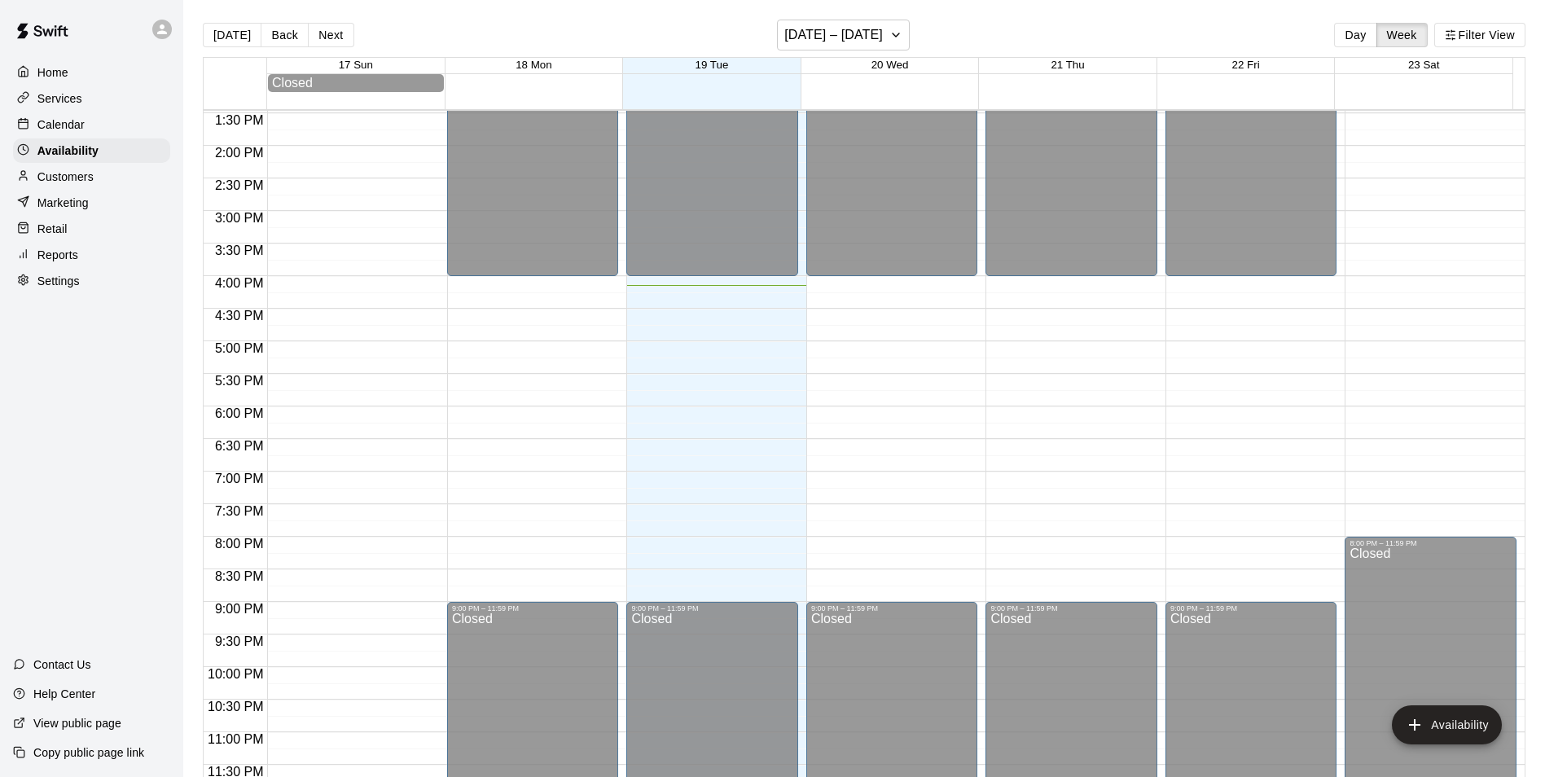
click at [59, 133] on p "Calendar" at bounding box center [60, 124] width 47 height 16
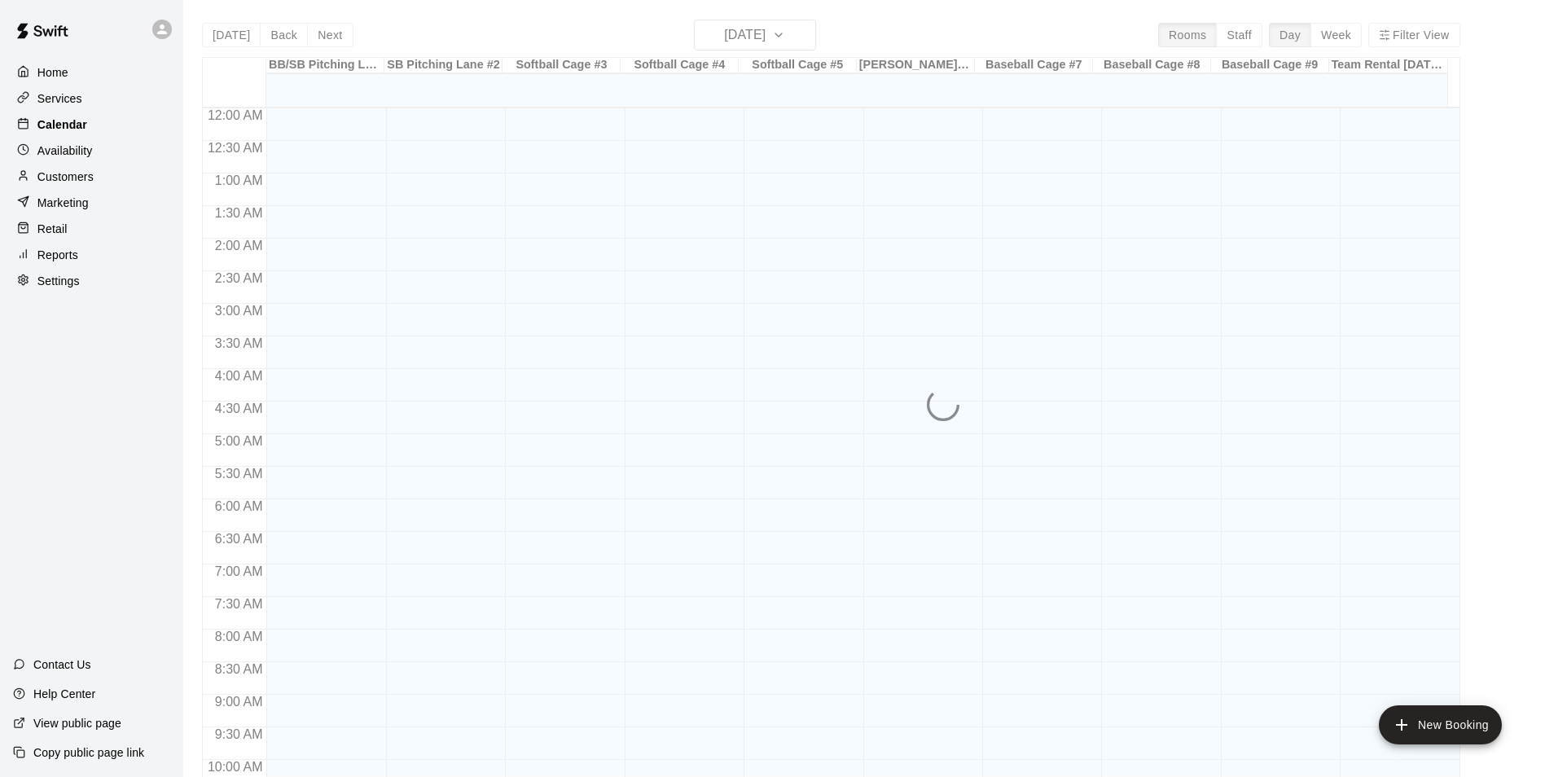
scroll to position [827, 0]
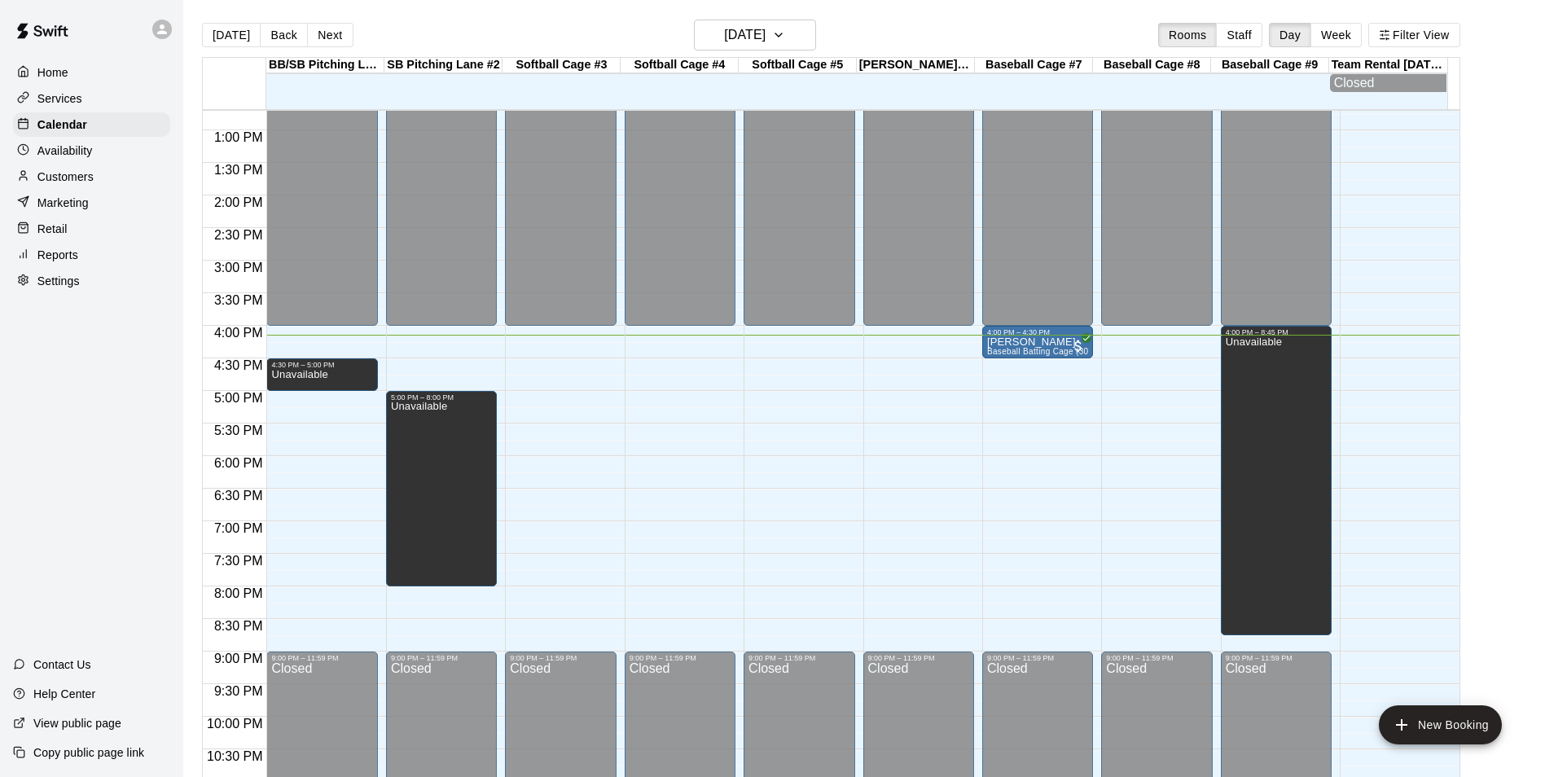
click at [68, 99] on p "Services" at bounding box center [59, 98] width 45 height 16
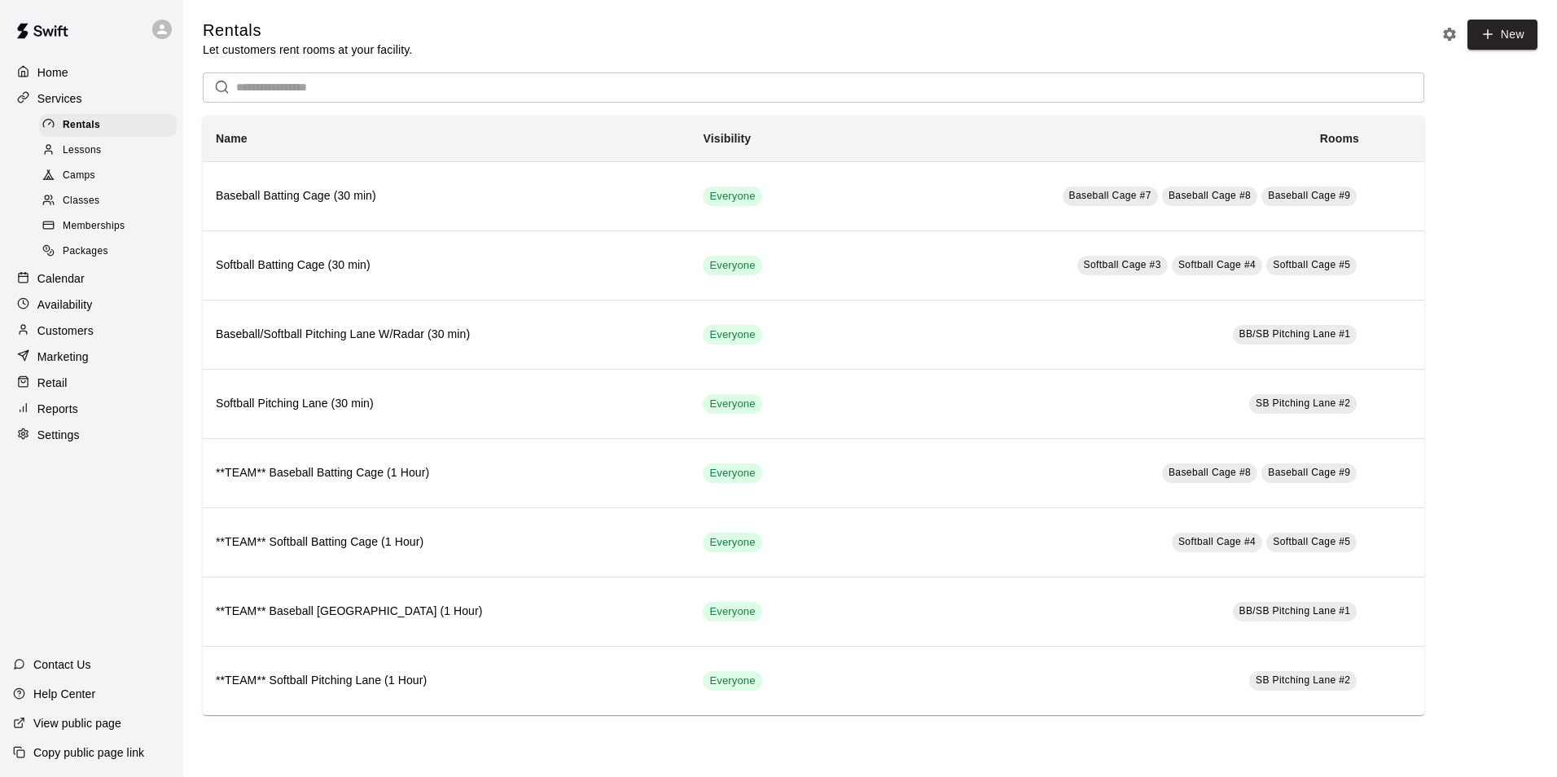
click at [49, 79] on p "Home" at bounding box center [52, 72] width 31 height 16
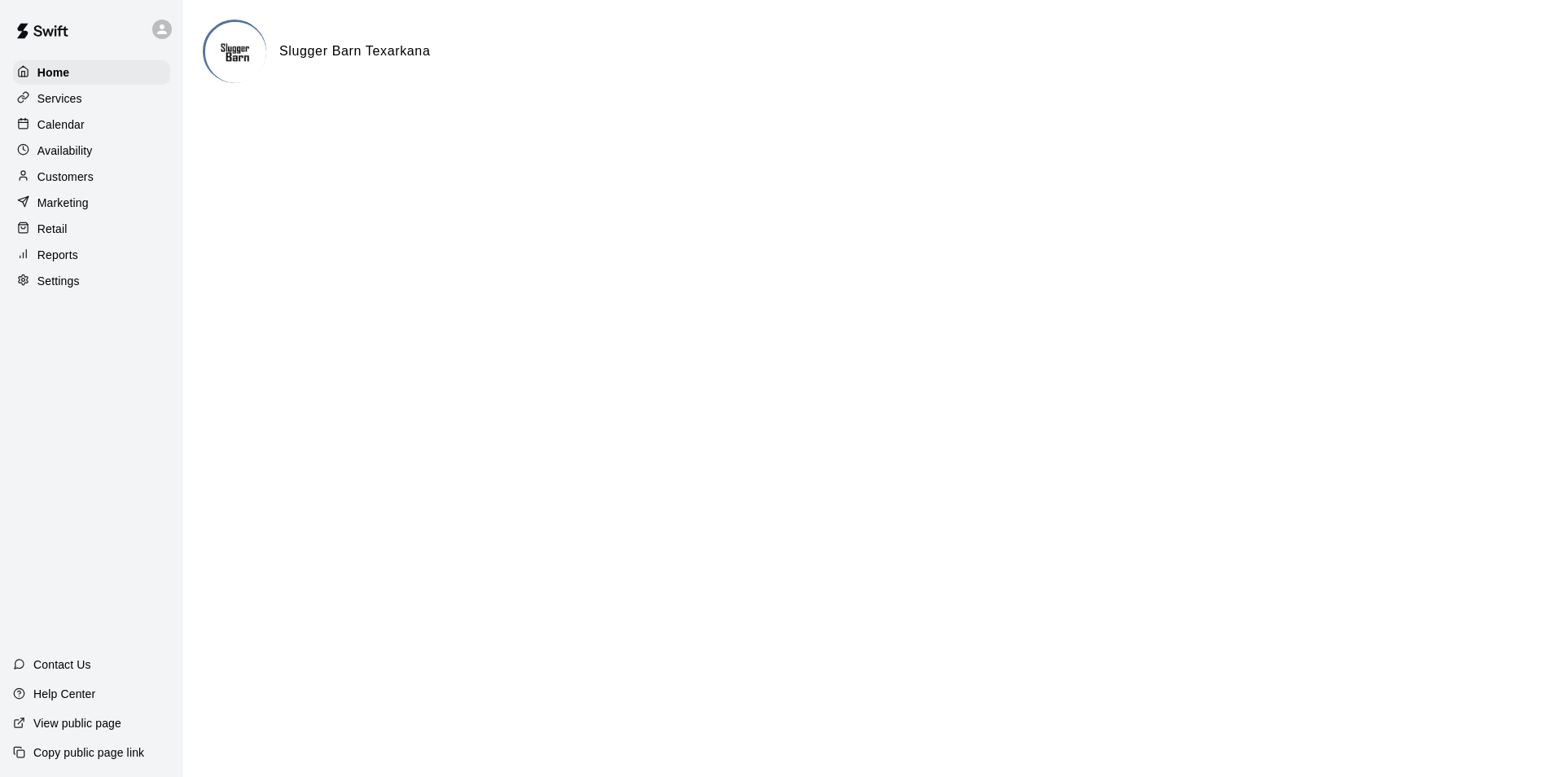
click at [59, 113] on div "Home Services Calendar Availability Customers Marketing Retail Reports Settings" at bounding box center [91, 177] width 183 height 236
click at [62, 119] on p "Calendar" at bounding box center [60, 124] width 47 height 16
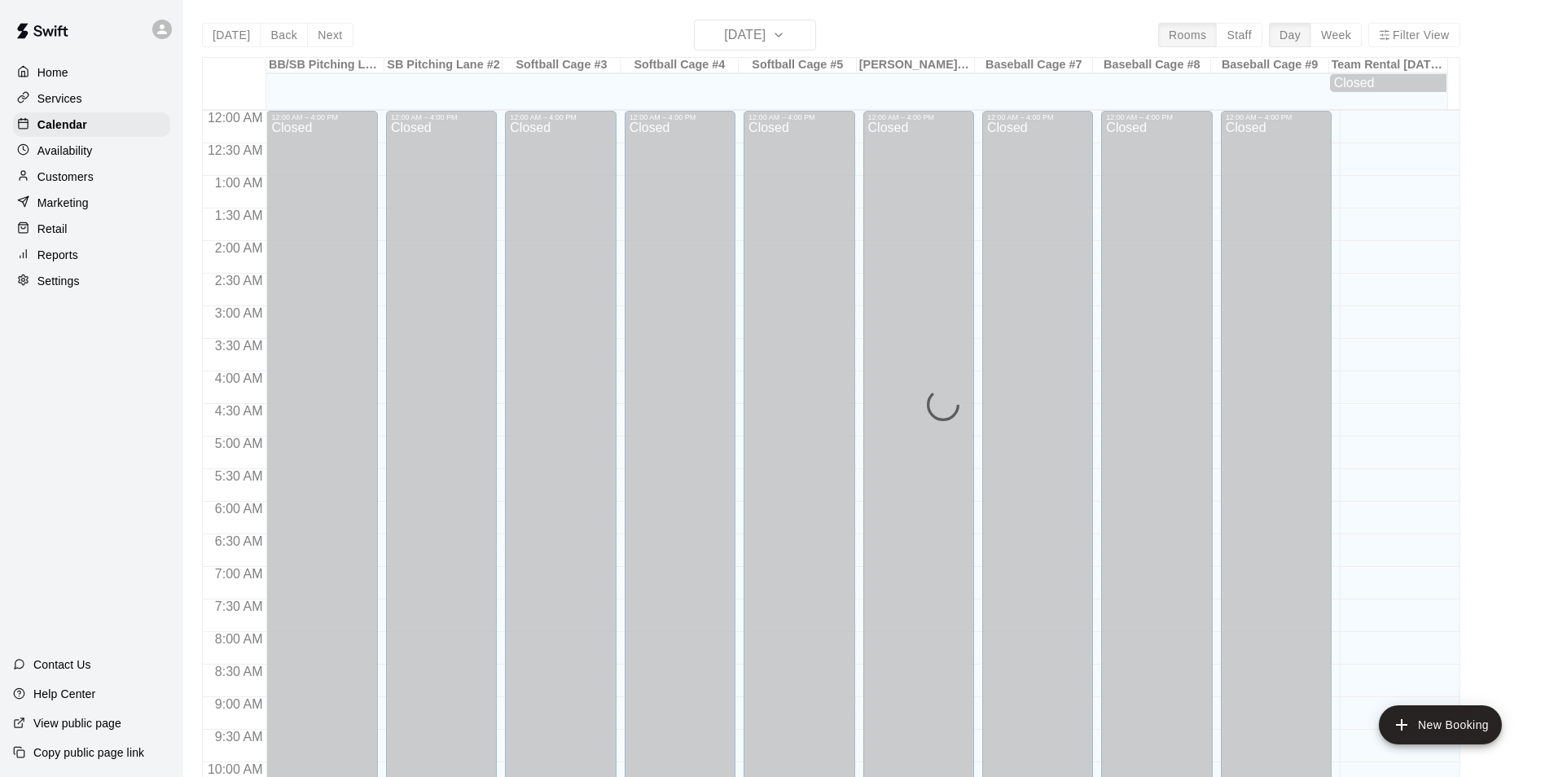
scroll to position [827, 0]
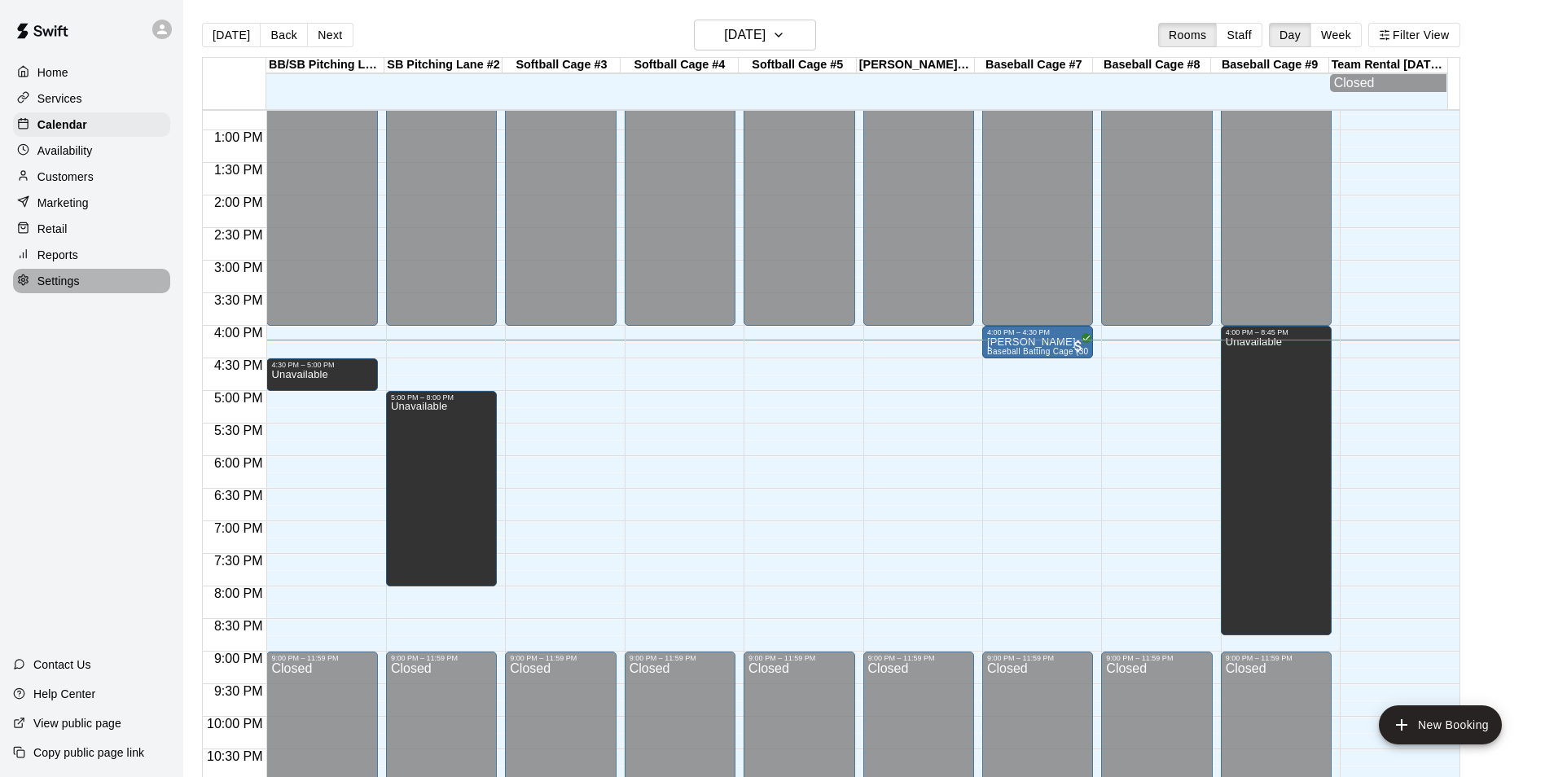
click at [52, 288] on p "Settings" at bounding box center [58, 281] width 42 height 16
select select "**"
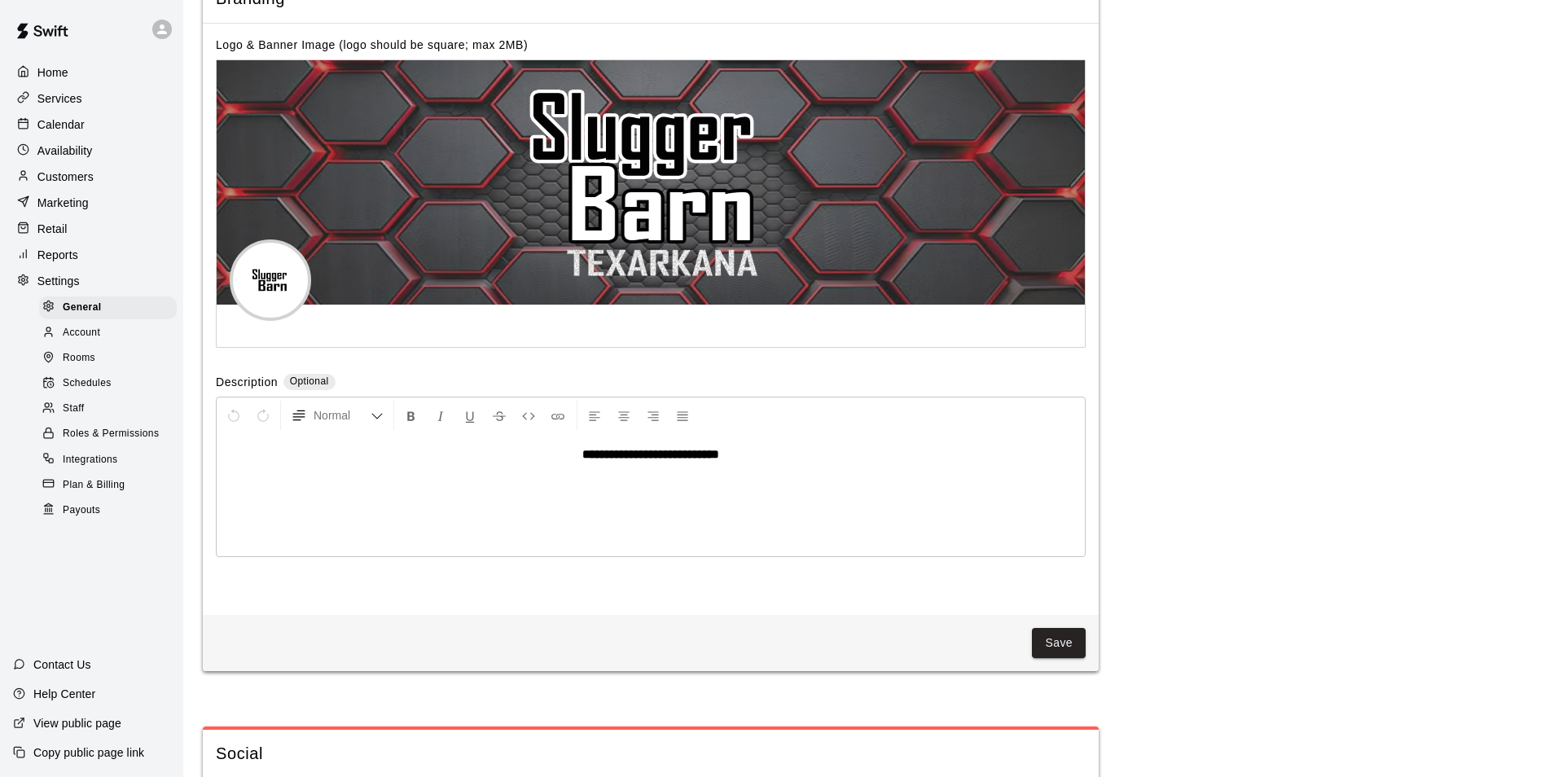
scroll to position [3067, 0]
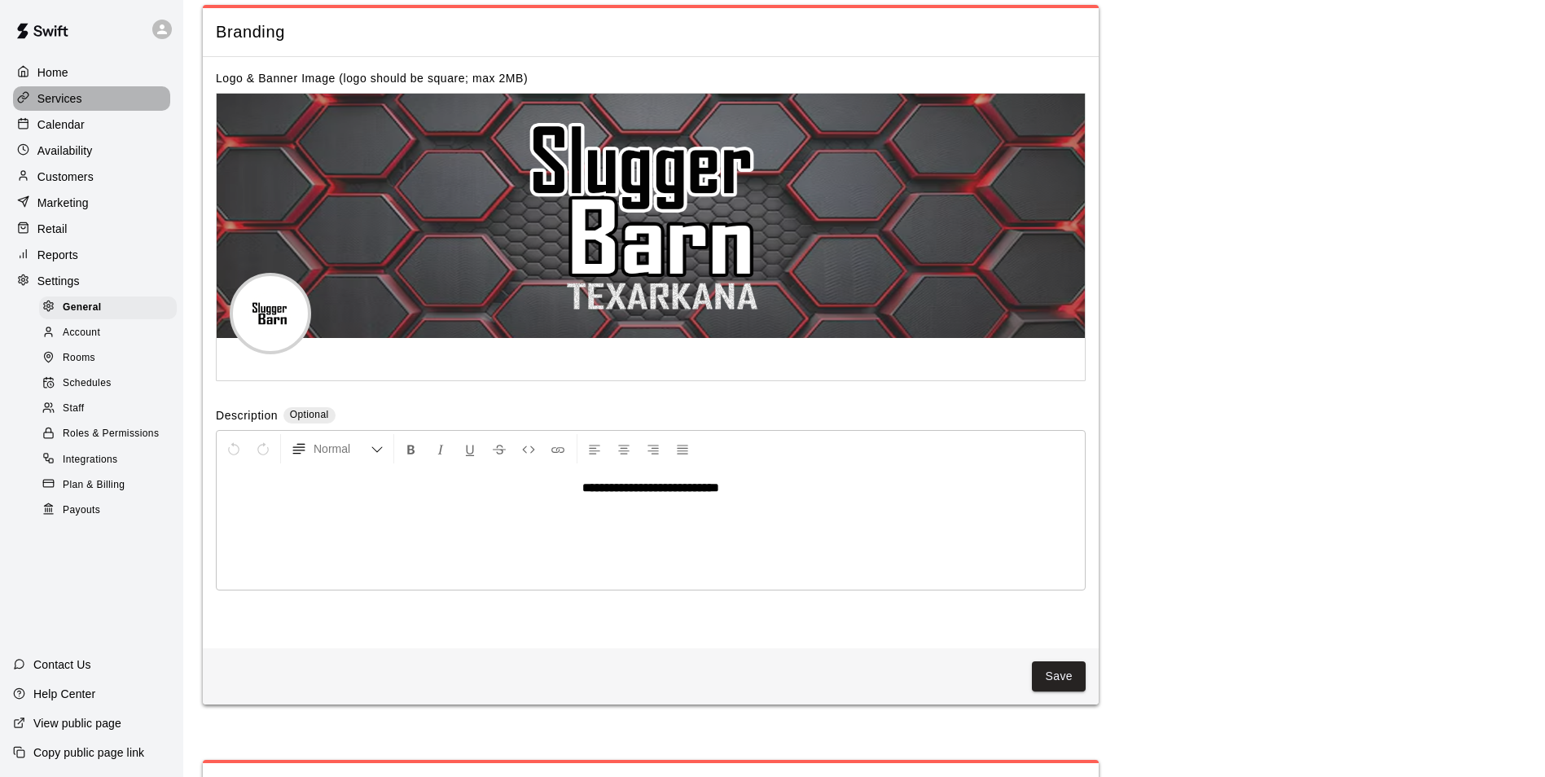
click at [68, 101] on p "Services" at bounding box center [59, 98] width 45 height 16
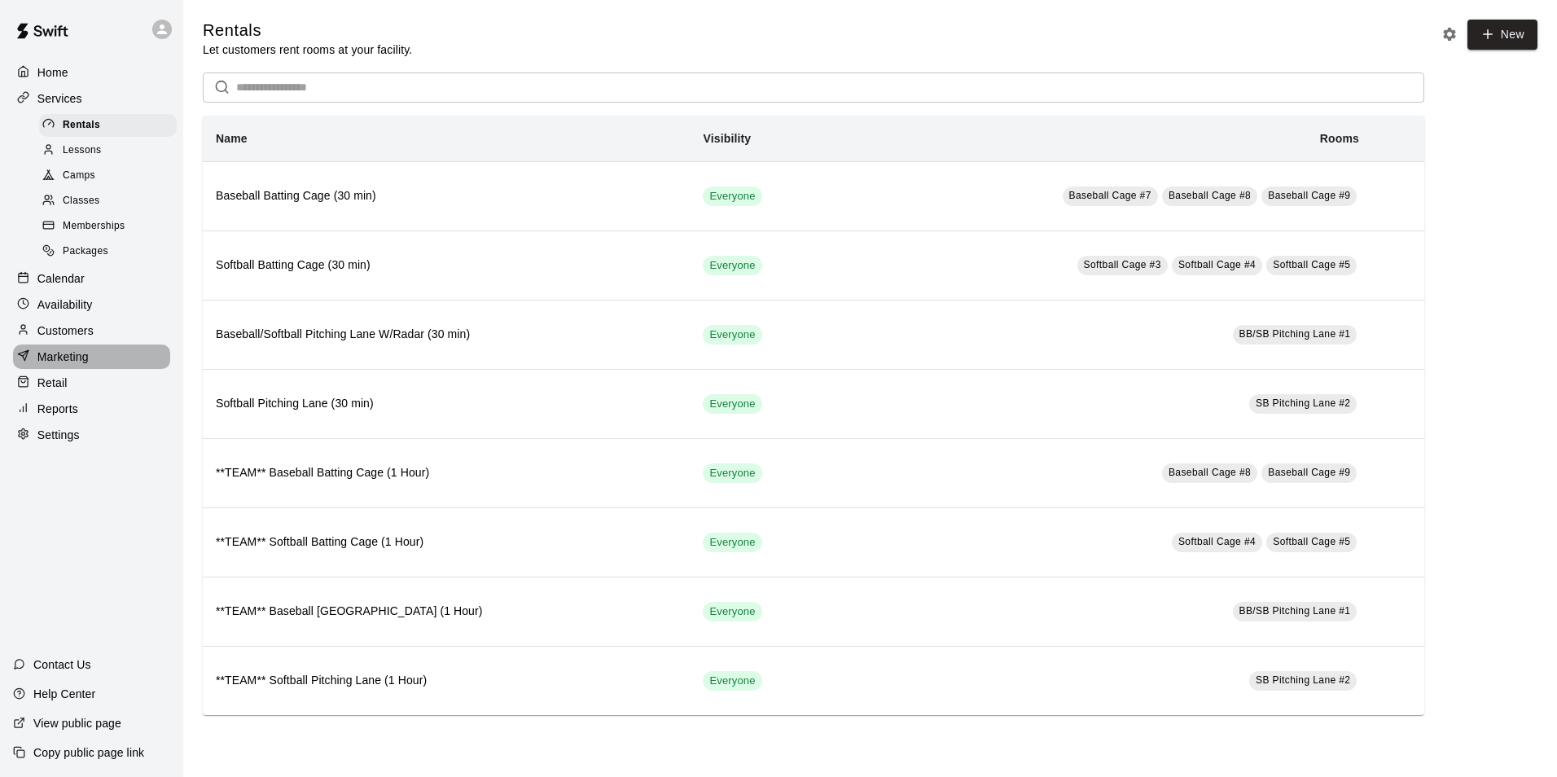
click at [89, 365] on p "Marketing" at bounding box center [62, 357] width 51 height 16
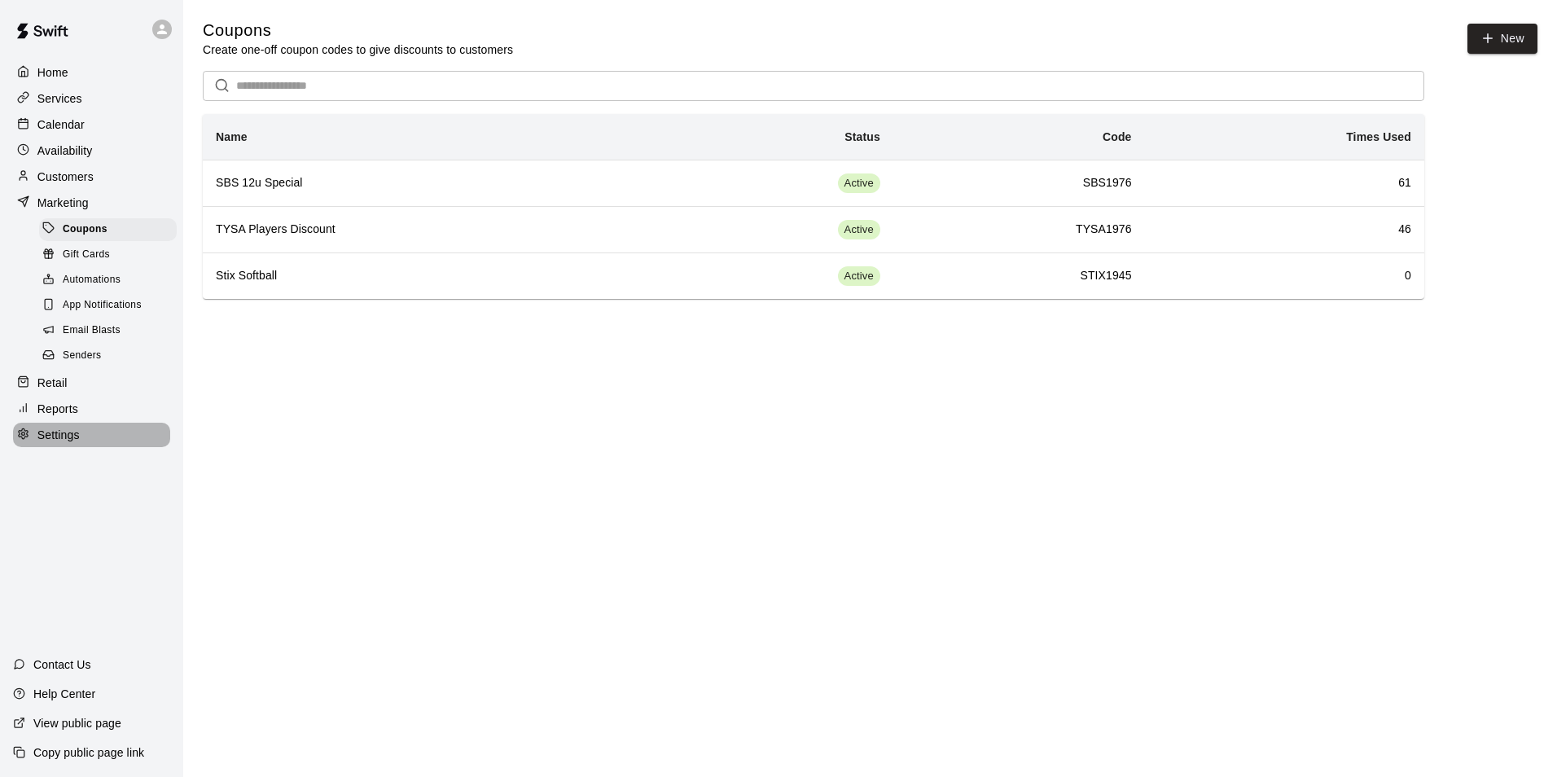
click at [68, 442] on p "Settings" at bounding box center [58, 435] width 42 height 16
select select "**"
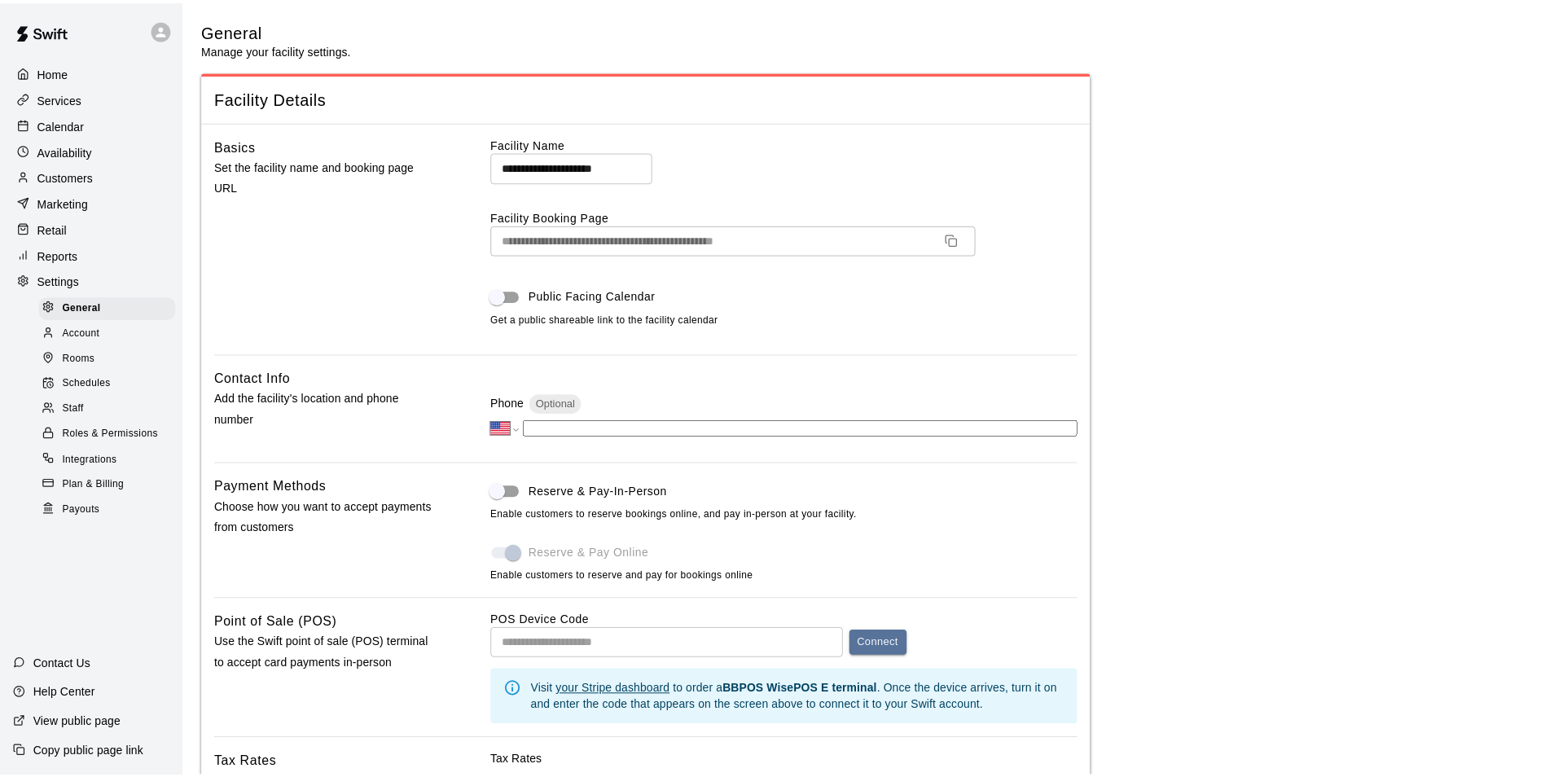
scroll to position [2822, 0]
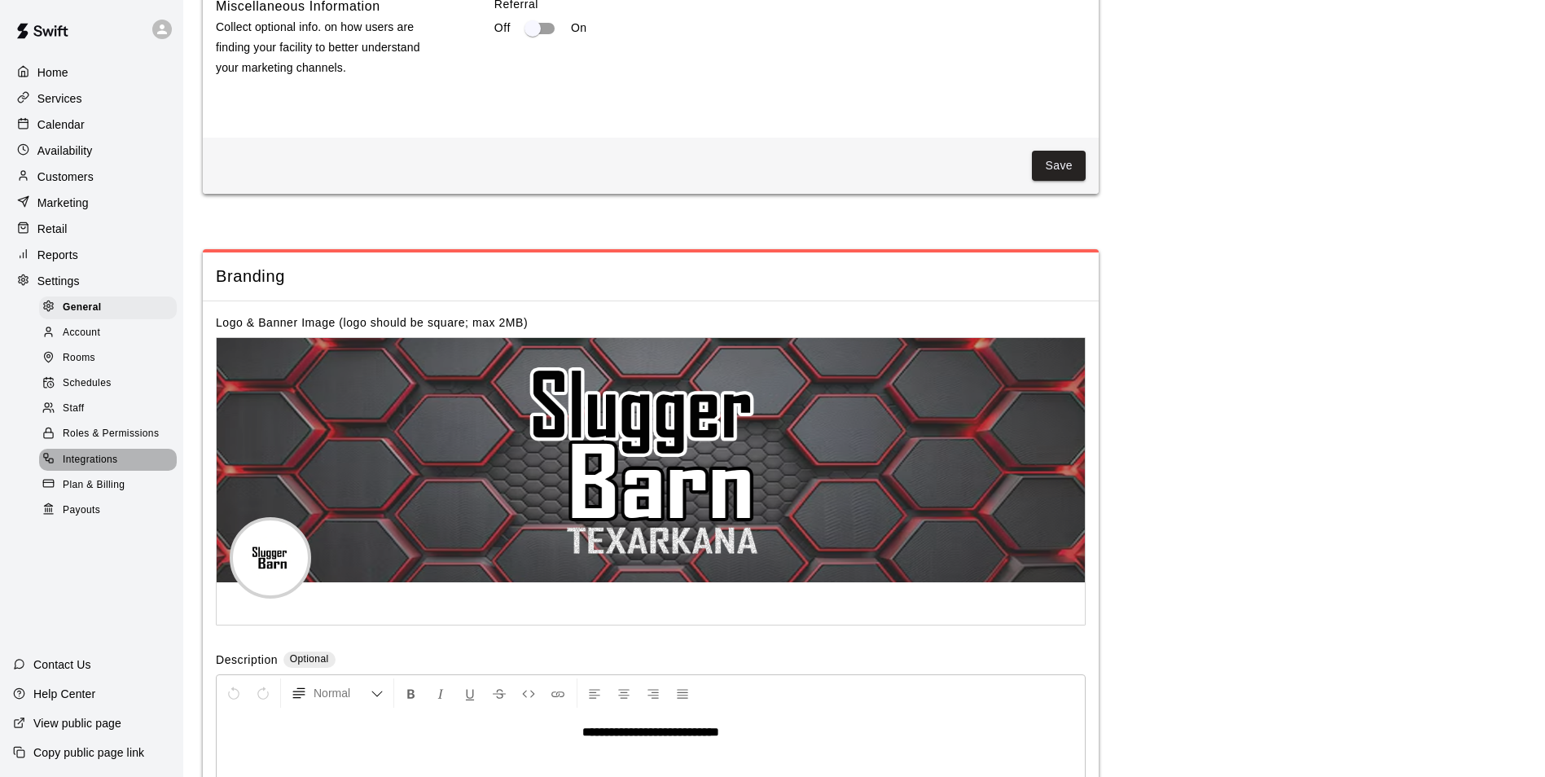
click at [145, 465] on div "Integrations" at bounding box center [108, 460] width 138 height 23
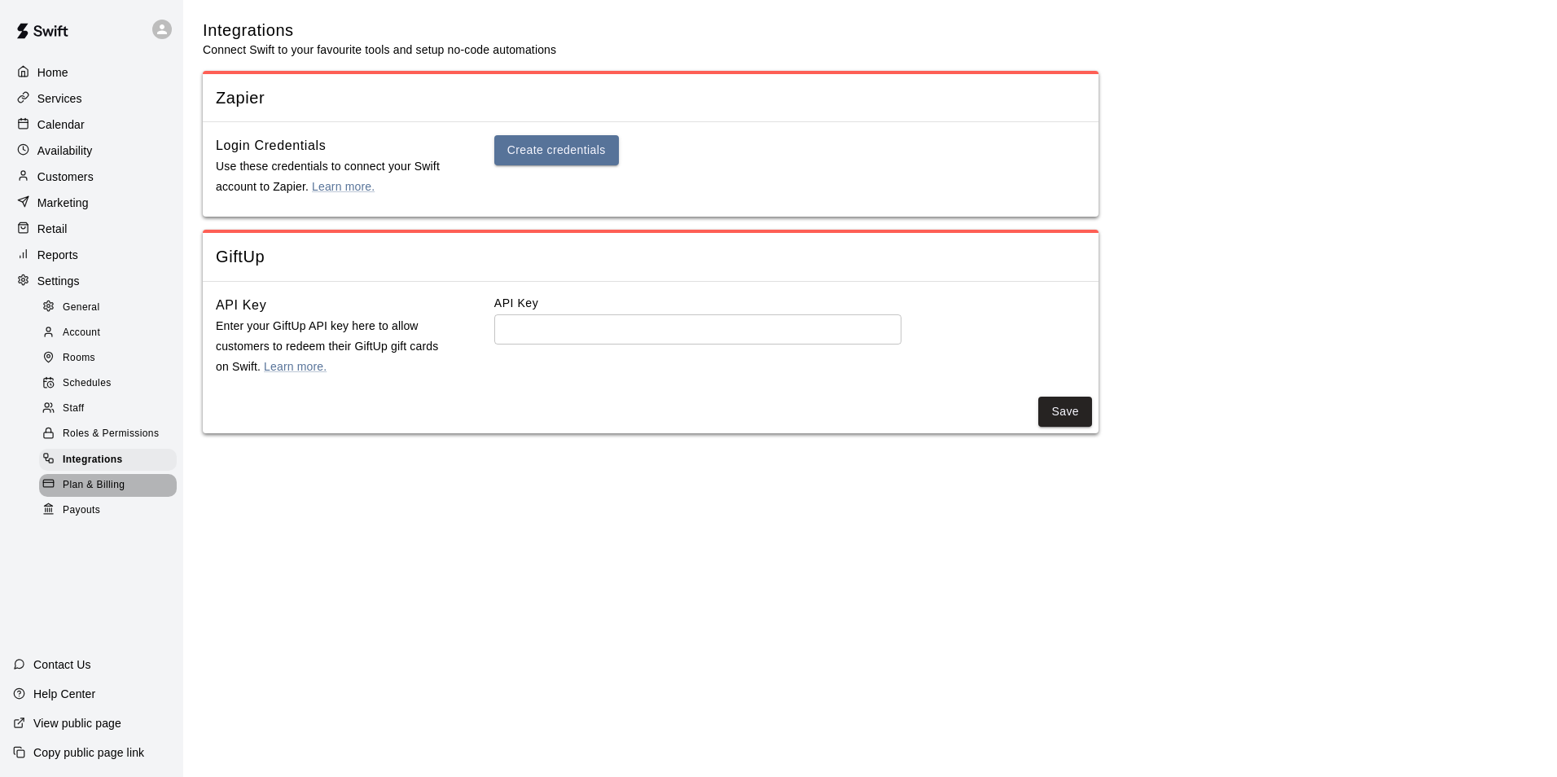
click at [94, 493] on span "Plan & Billing" at bounding box center [94, 485] width 62 height 16
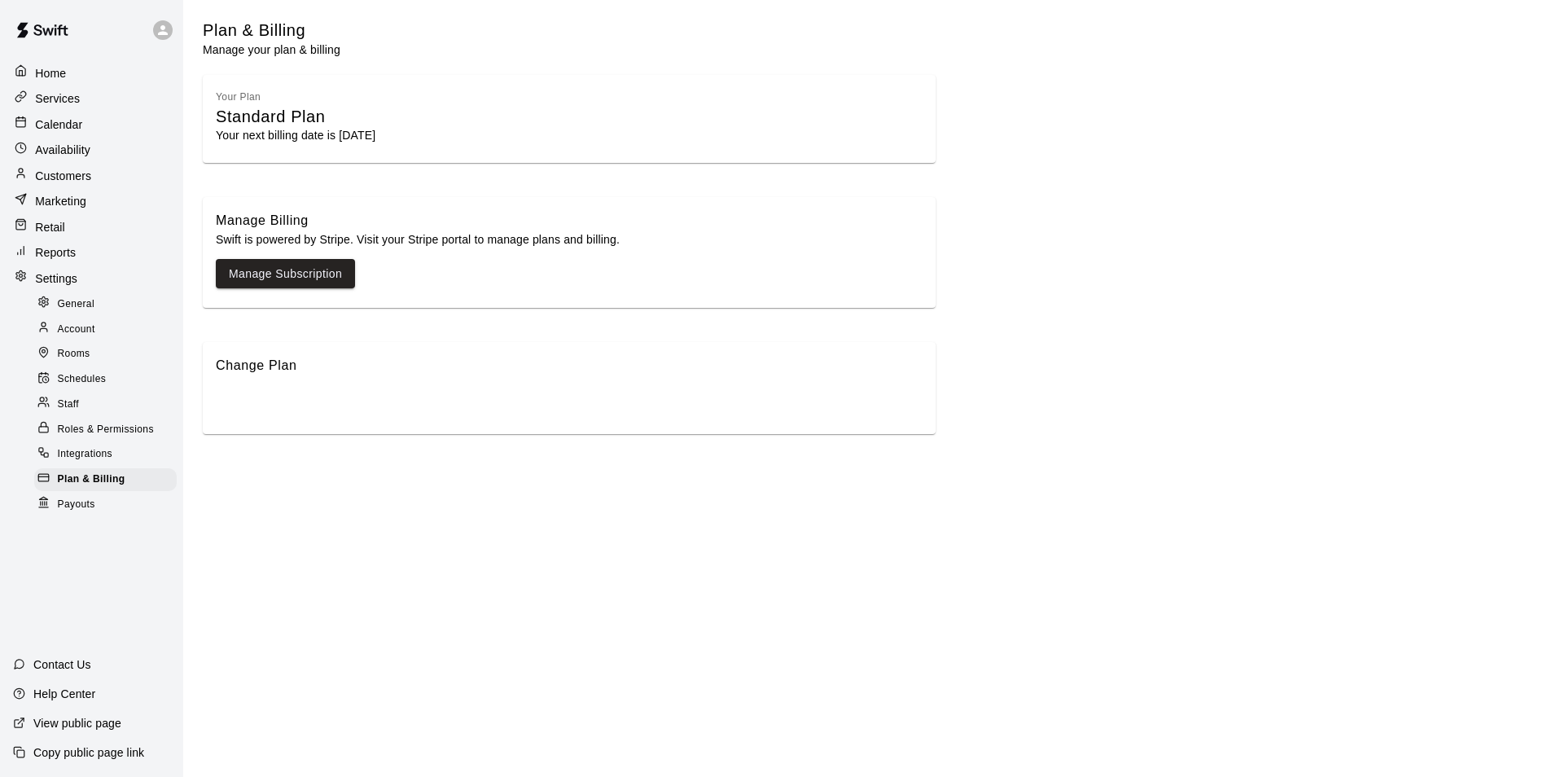
click at [84, 522] on div "Home Services Calendar Availability Customers Marketing Retail Reports Settings…" at bounding box center [91, 388] width 183 height 777
click at [84, 505] on span "Payouts" at bounding box center [76, 505] width 37 height 16
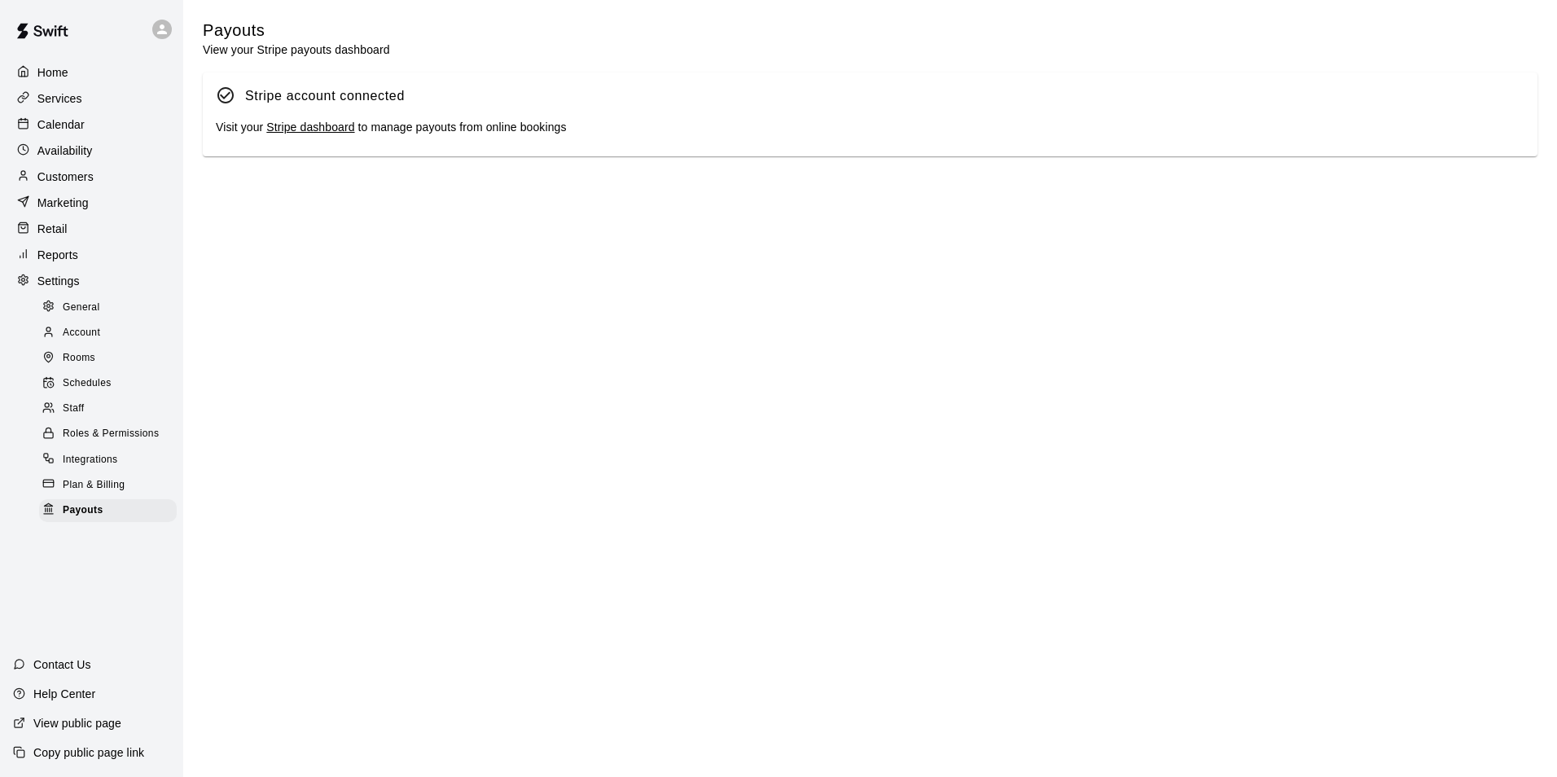
drag, startPoint x: 55, startPoint y: 135, endPoint x: 331, endPoint y: 2, distance: 305.9
click at [55, 133] on div "Calendar" at bounding box center [91, 124] width 157 height 24
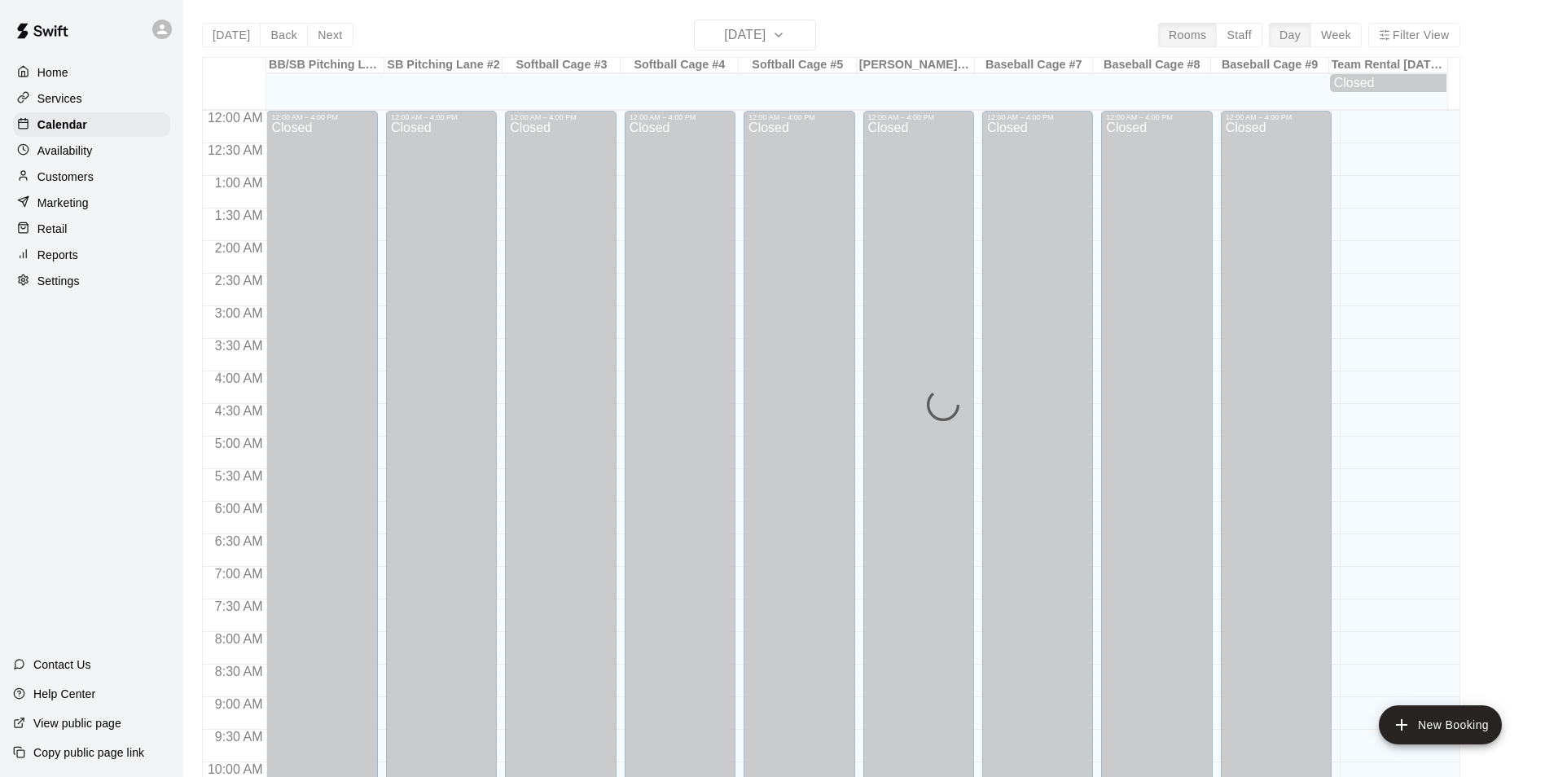
scroll to position [827, 0]
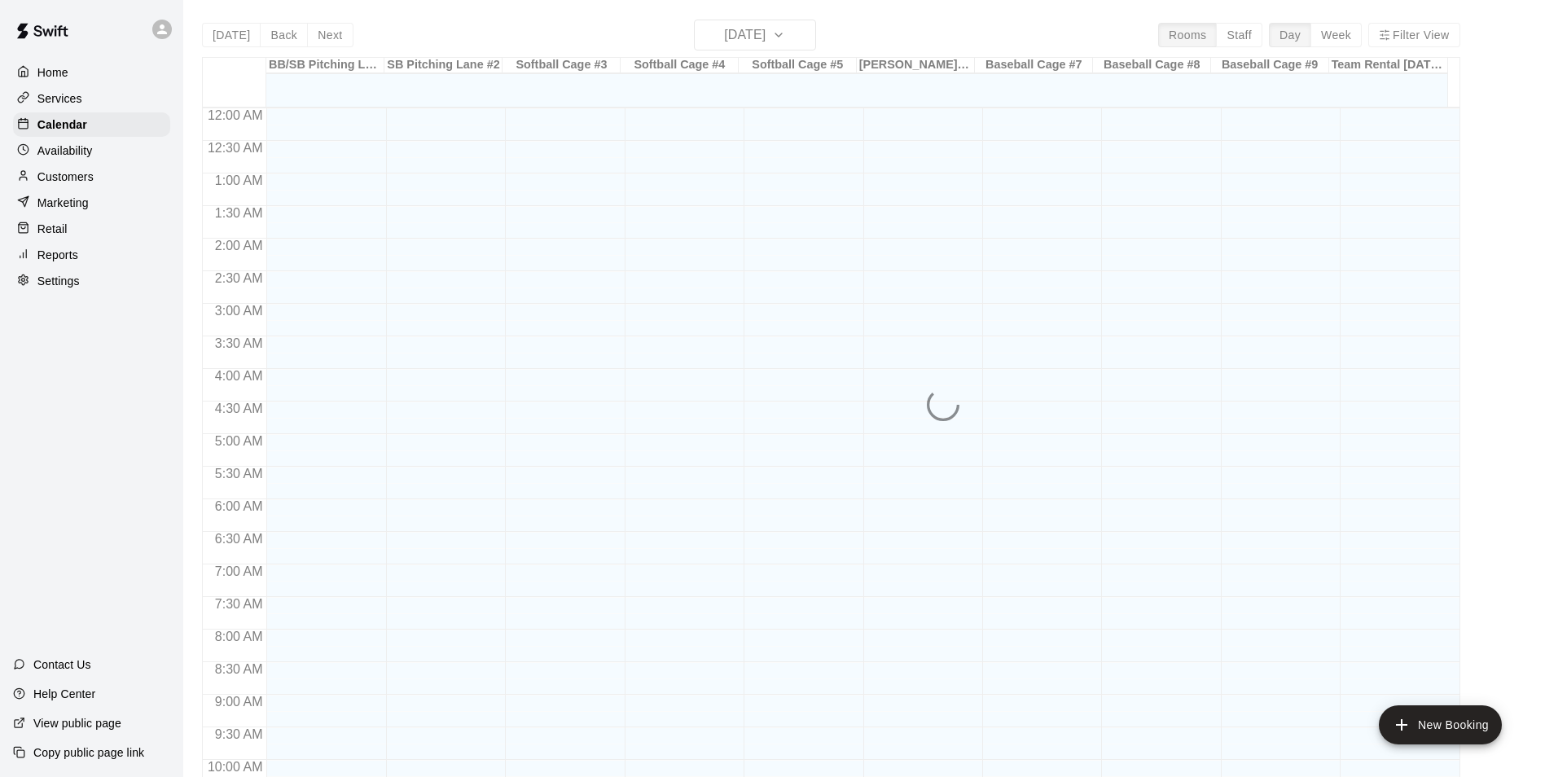
scroll to position [827, 0]
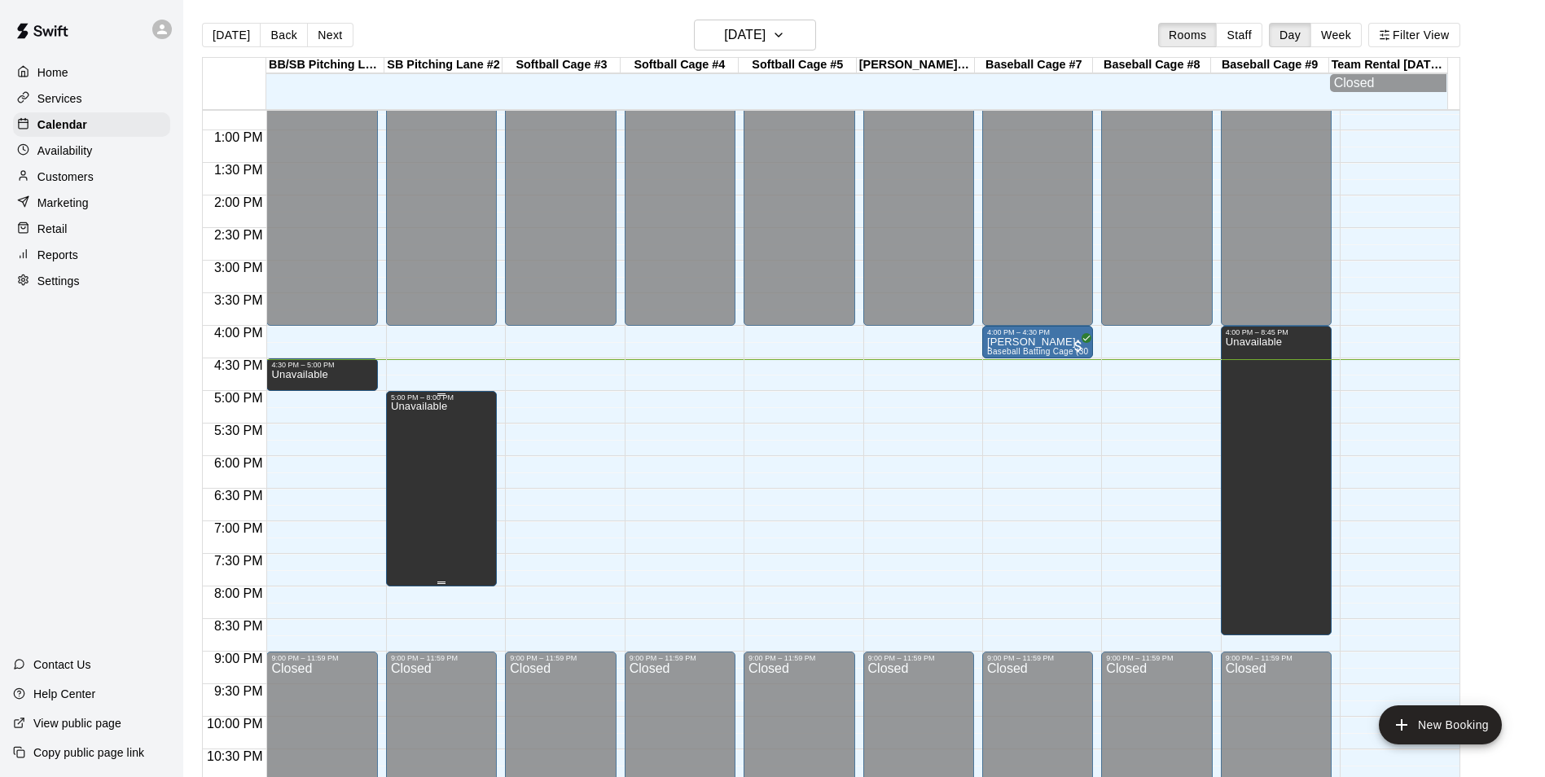
click at [492, 505] on div "5:00 PM – 8:00 PM Unavailable" at bounding box center [441, 488] width 111 height 195
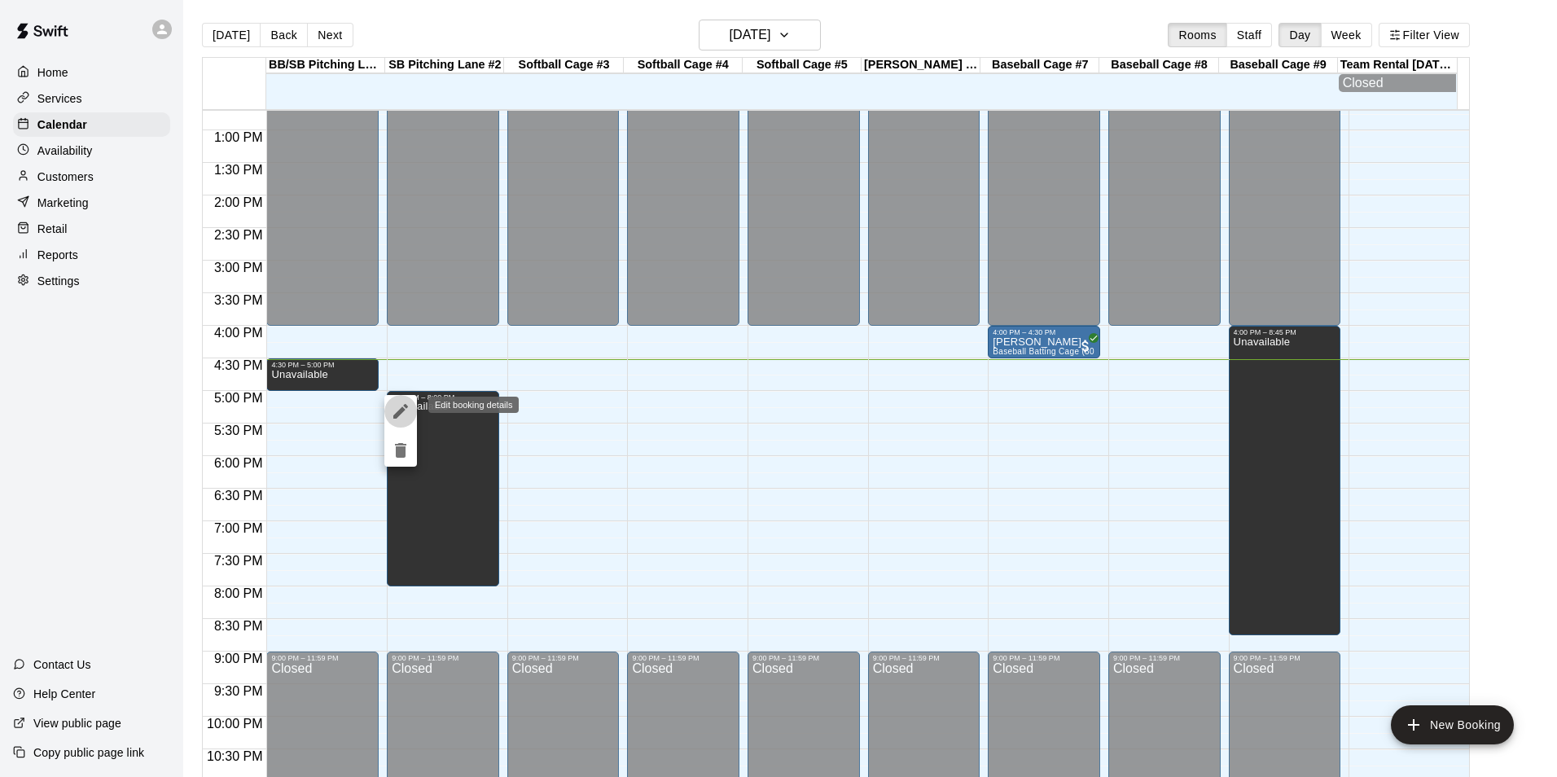
click at [410, 404] on button "edit" at bounding box center [400, 411] width 33 height 33
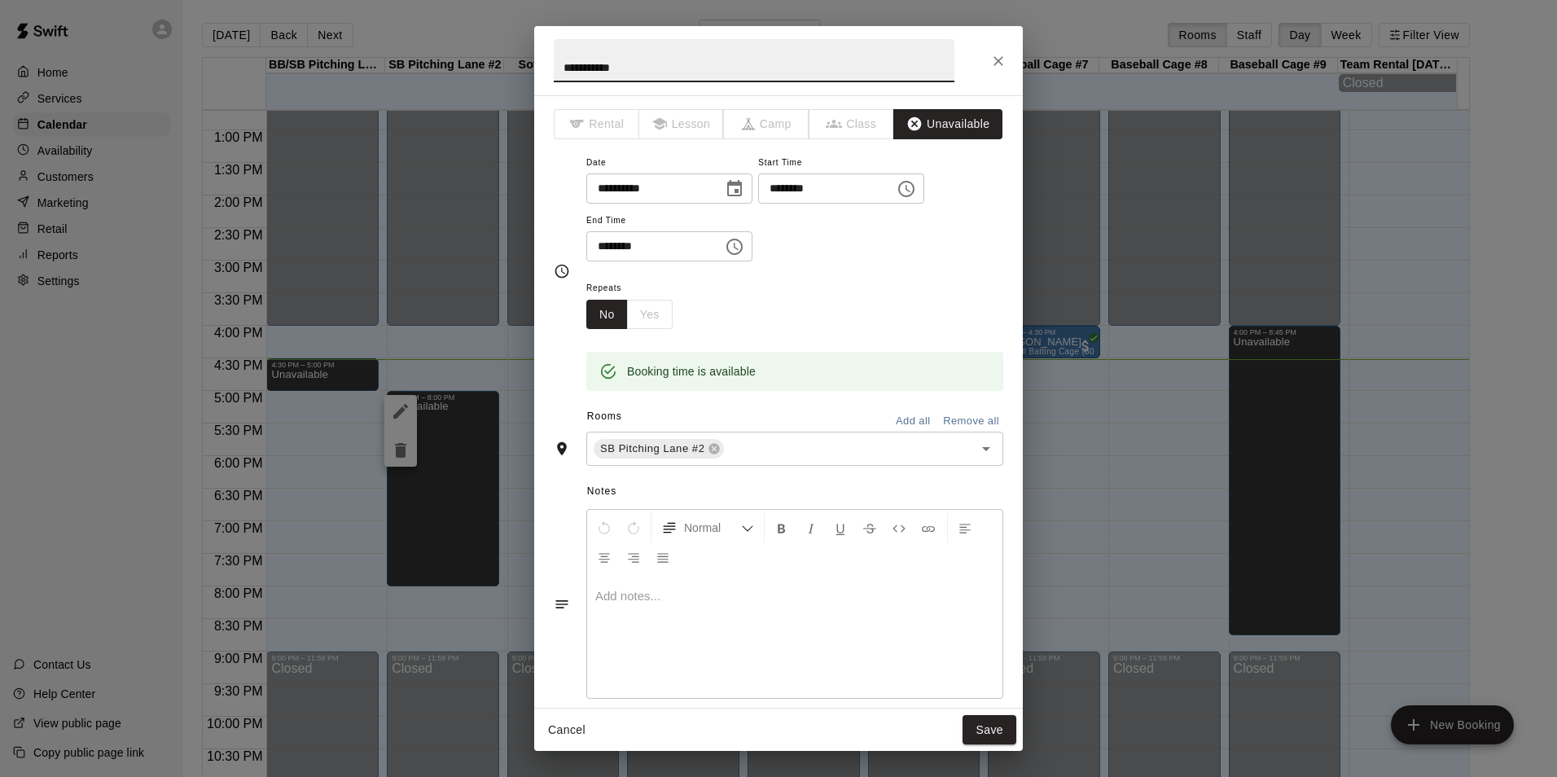
click at [600, 250] on input "********" at bounding box center [648, 246] width 125 height 30
type input "********"
click at [844, 314] on div "Repeats No Yes" at bounding box center [794, 303] width 417 height 51
click at [1011, 722] on button "Save" at bounding box center [990, 730] width 54 height 30
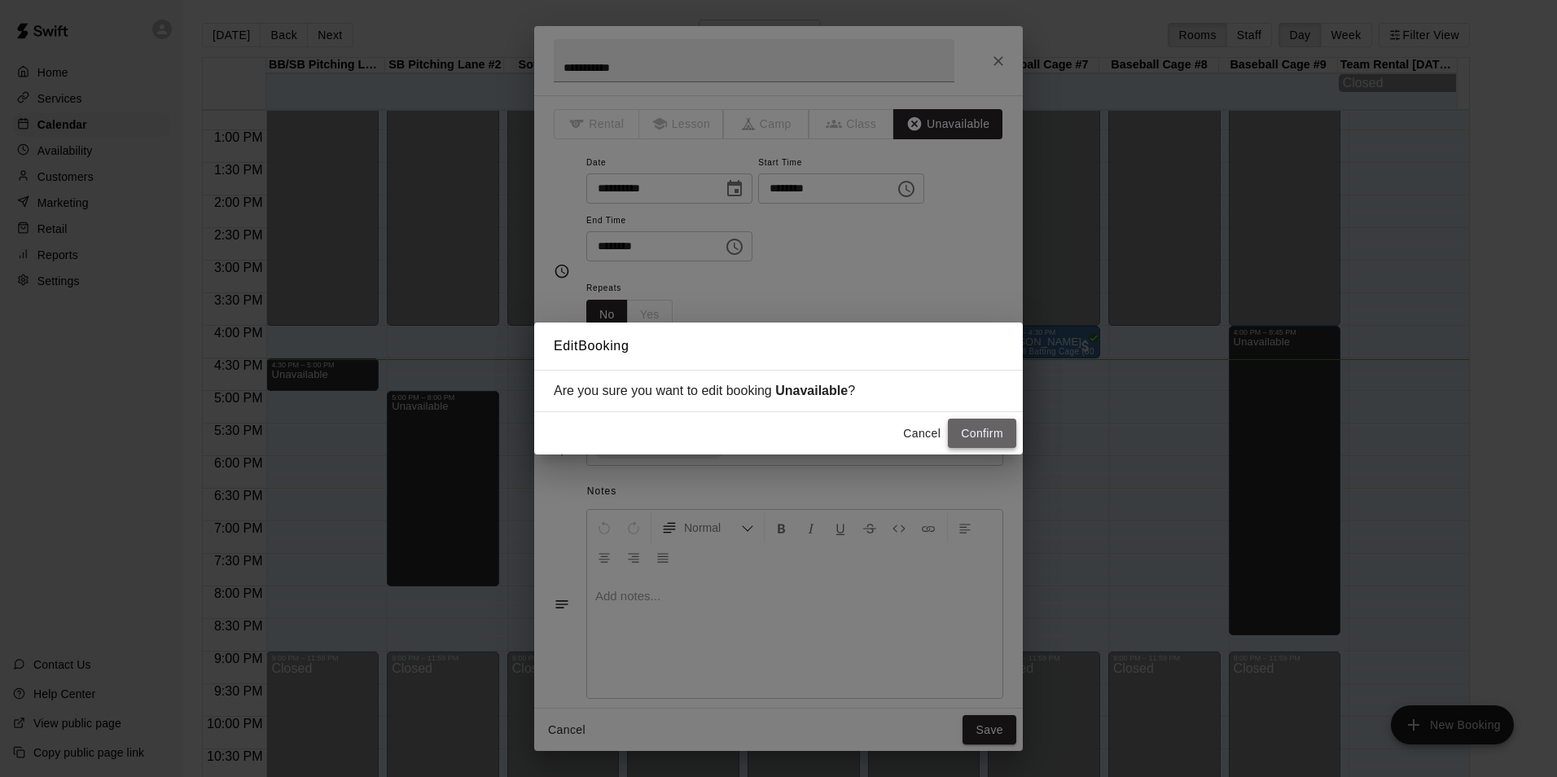
click at [985, 436] on button "Confirm" at bounding box center [982, 434] width 68 height 30
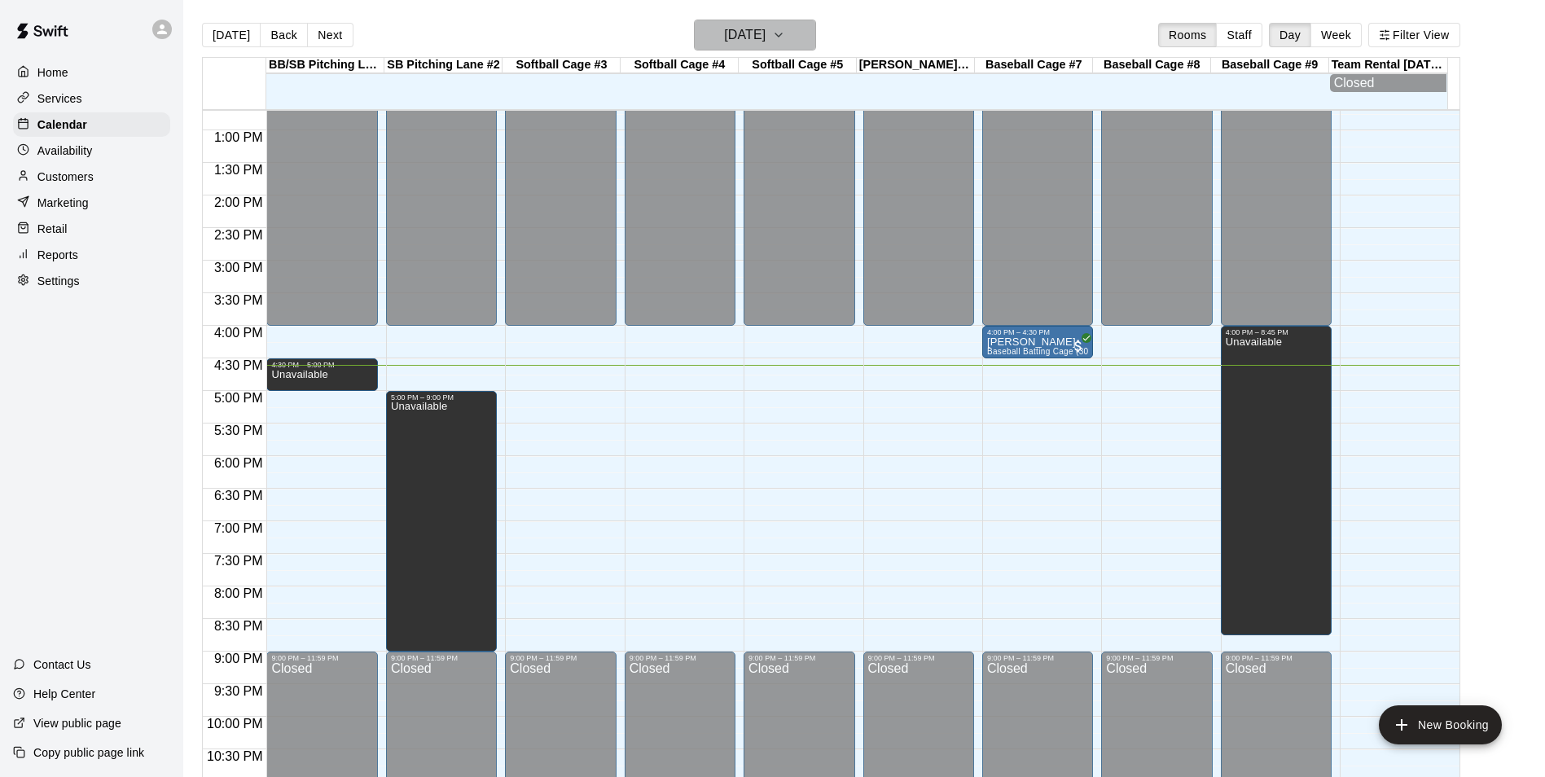
click at [765, 45] on h6 "Tuesday Aug 19" at bounding box center [745, 35] width 42 height 23
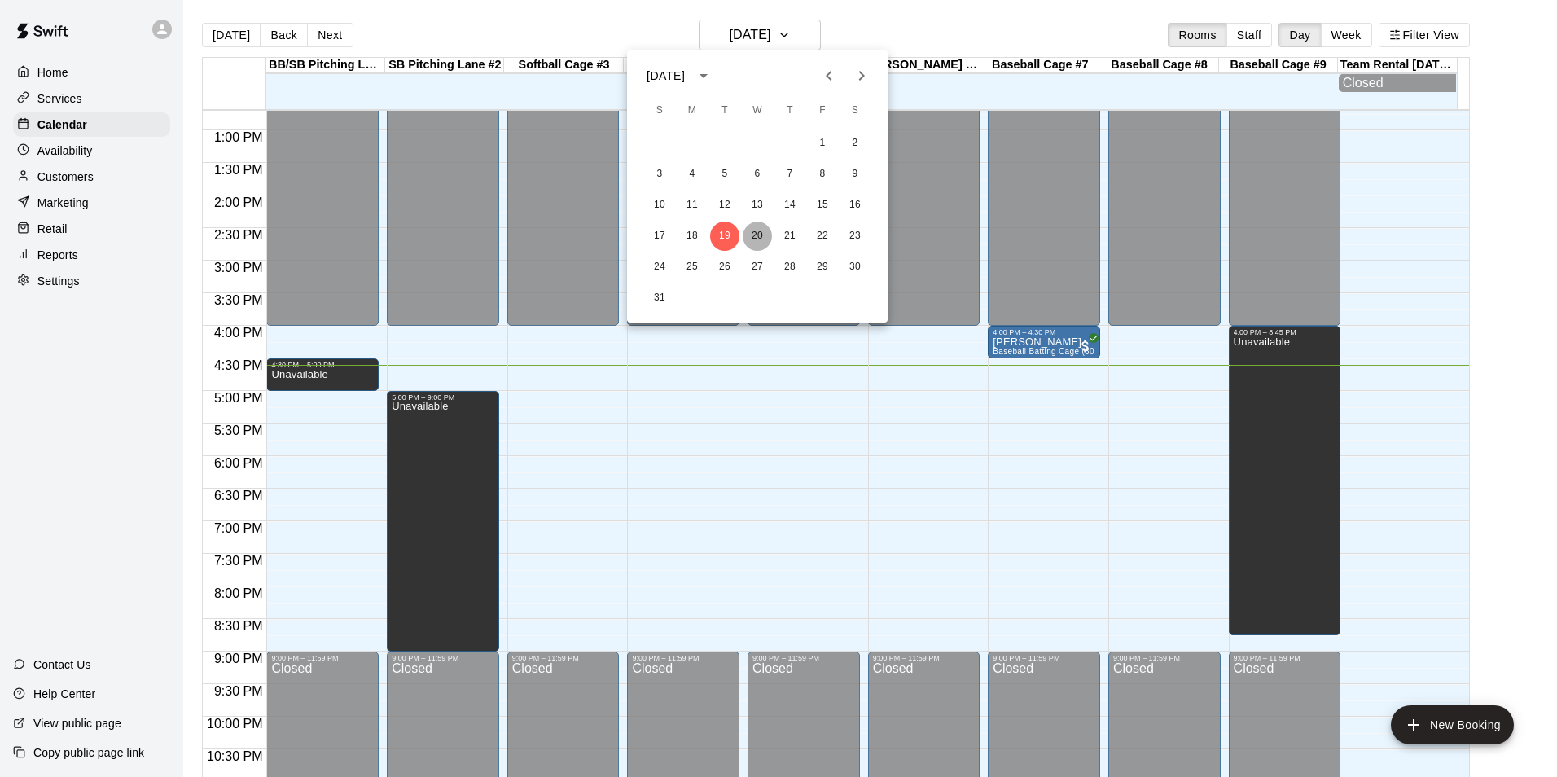
click at [752, 247] on button "20" at bounding box center [757, 235] width 29 height 29
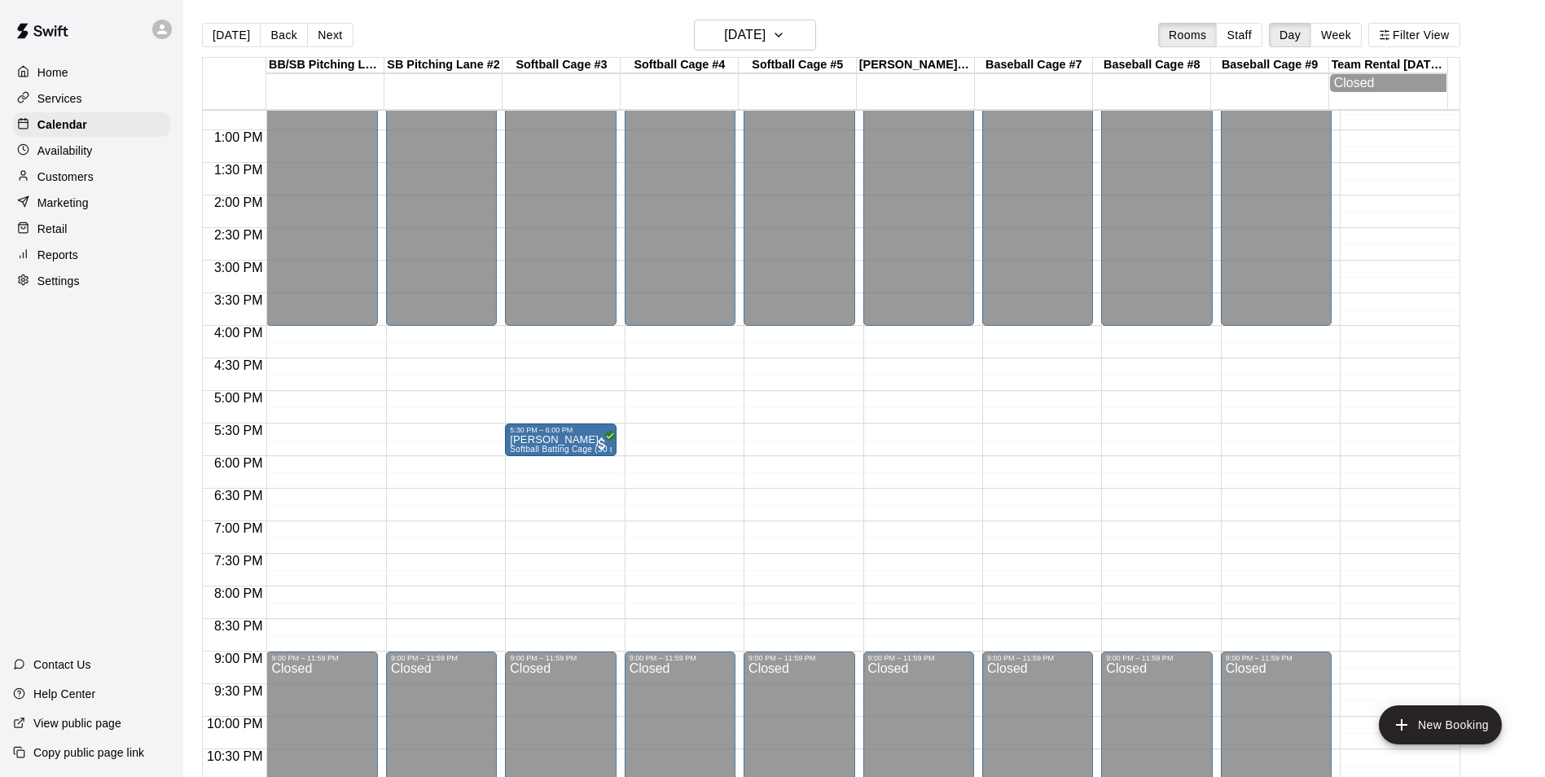
click at [442, 395] on div "12:00 AM – 4:00 PM Closed 9:00 PM – 11:59 PM Closed" at bounding box center [441, 65] width 111 height 1564
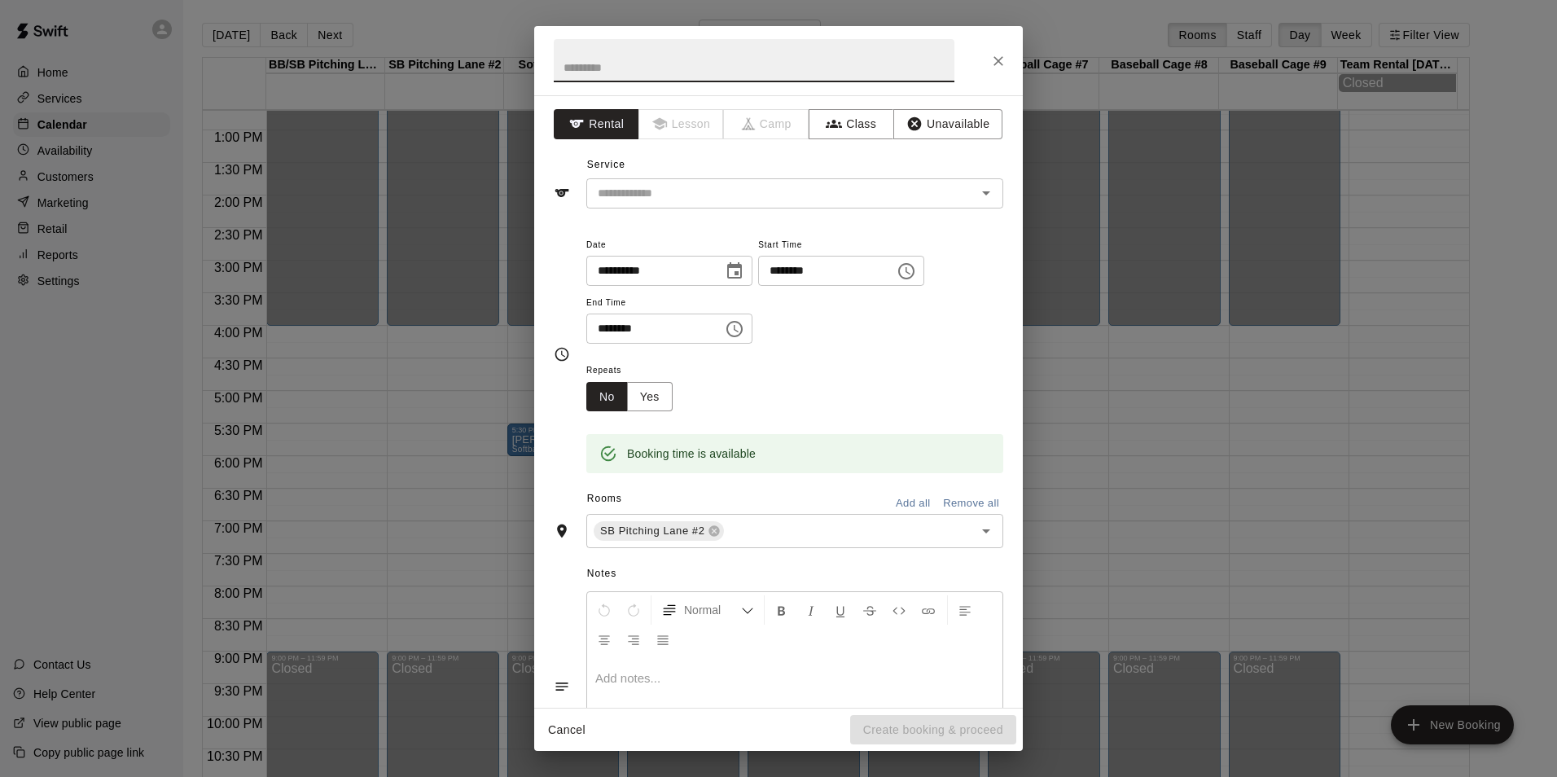
click at [607, 323] on input "********" at bounding box center [648, 329] width 125 height 30
type input "********"
click at [832, 392] on div "Repeats No Yes" at bounding box center [794, 385] width 417 height 51
click at [908, 108] on div "**********" at bounding box center [778, 401] width 489 height 612
click at [950, 124] on button "Unavailable" at bounding box center [947, 124] width 109 height 30
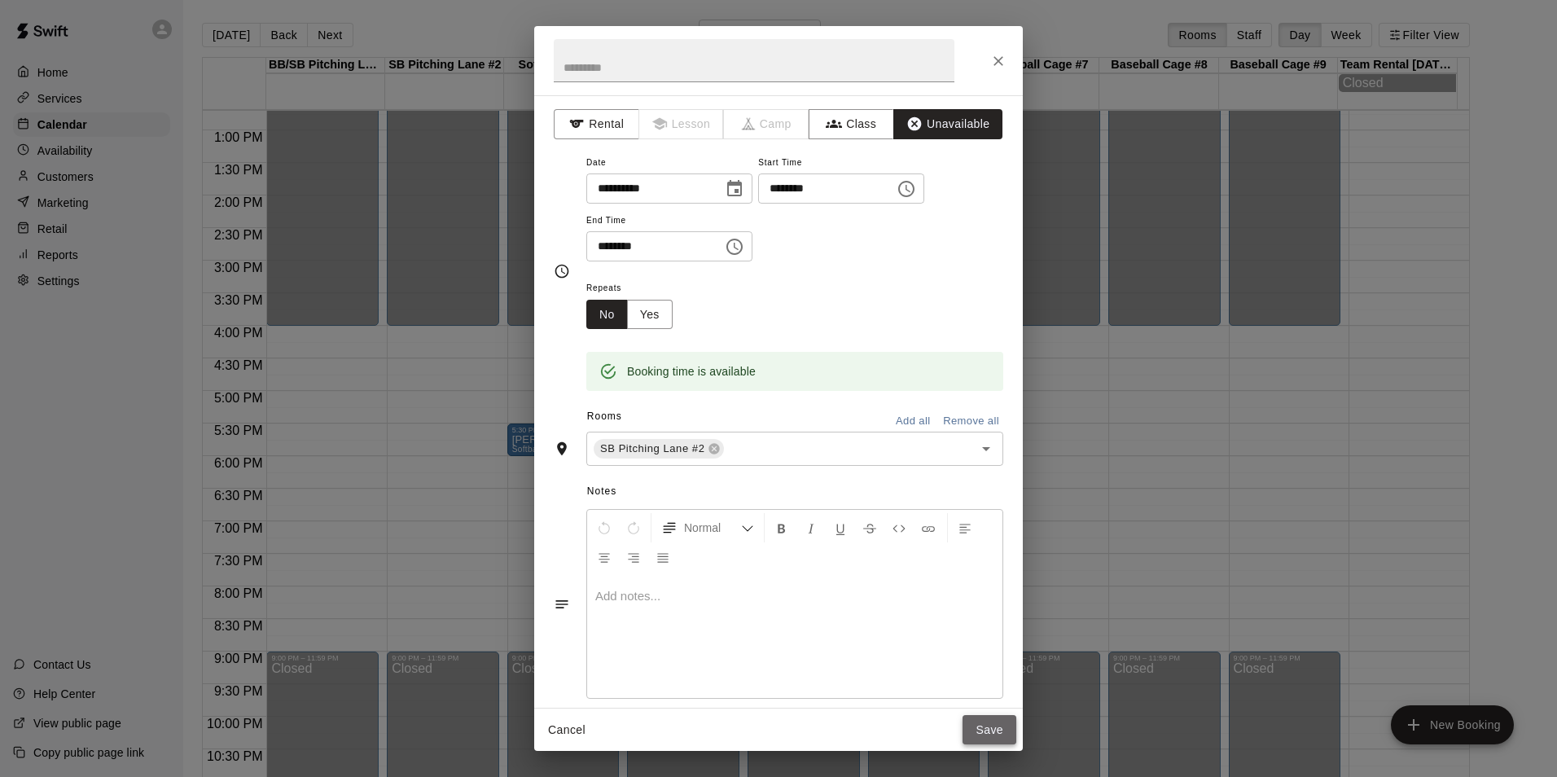
click at [983, 732] on button "Save" at bounding box center [990, 730] width 54 height 30
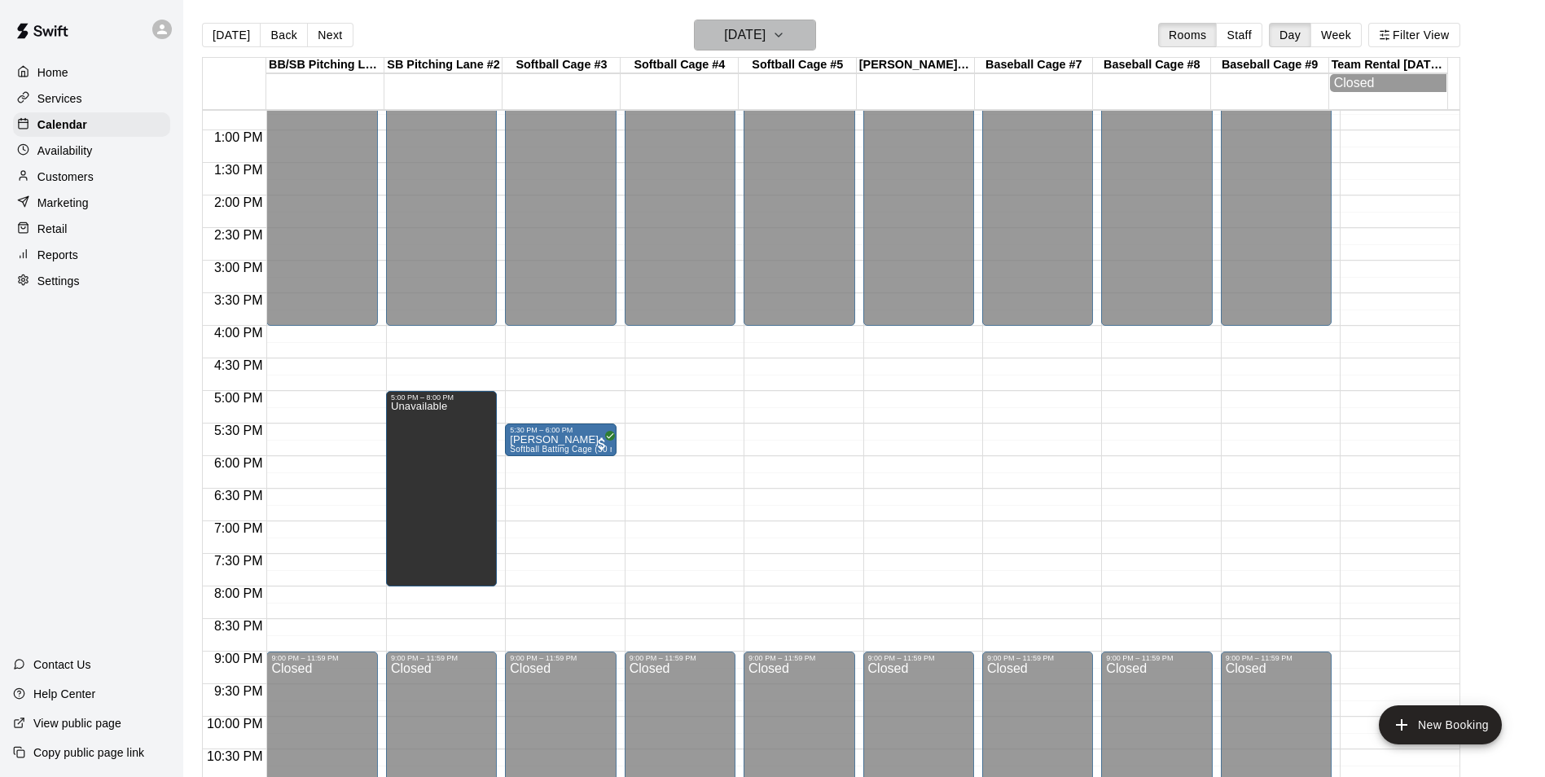
click at [765, 29] on h6 "Wednesday Aug 20" at bounding box center [745, 35] width 42 height 23
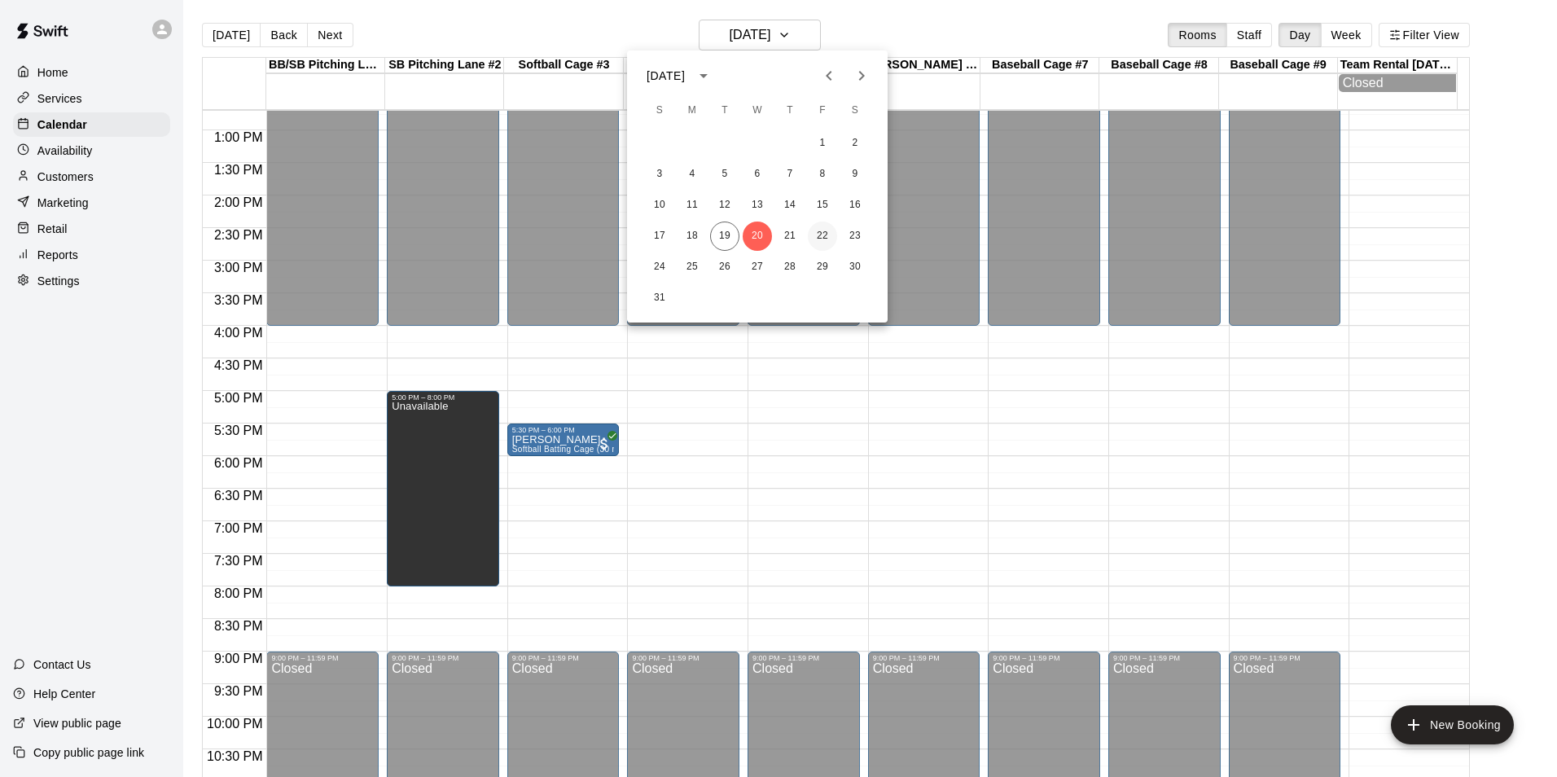
click at [826, 241] on button "22" at bounding box center [822, 235] width 29 height 29
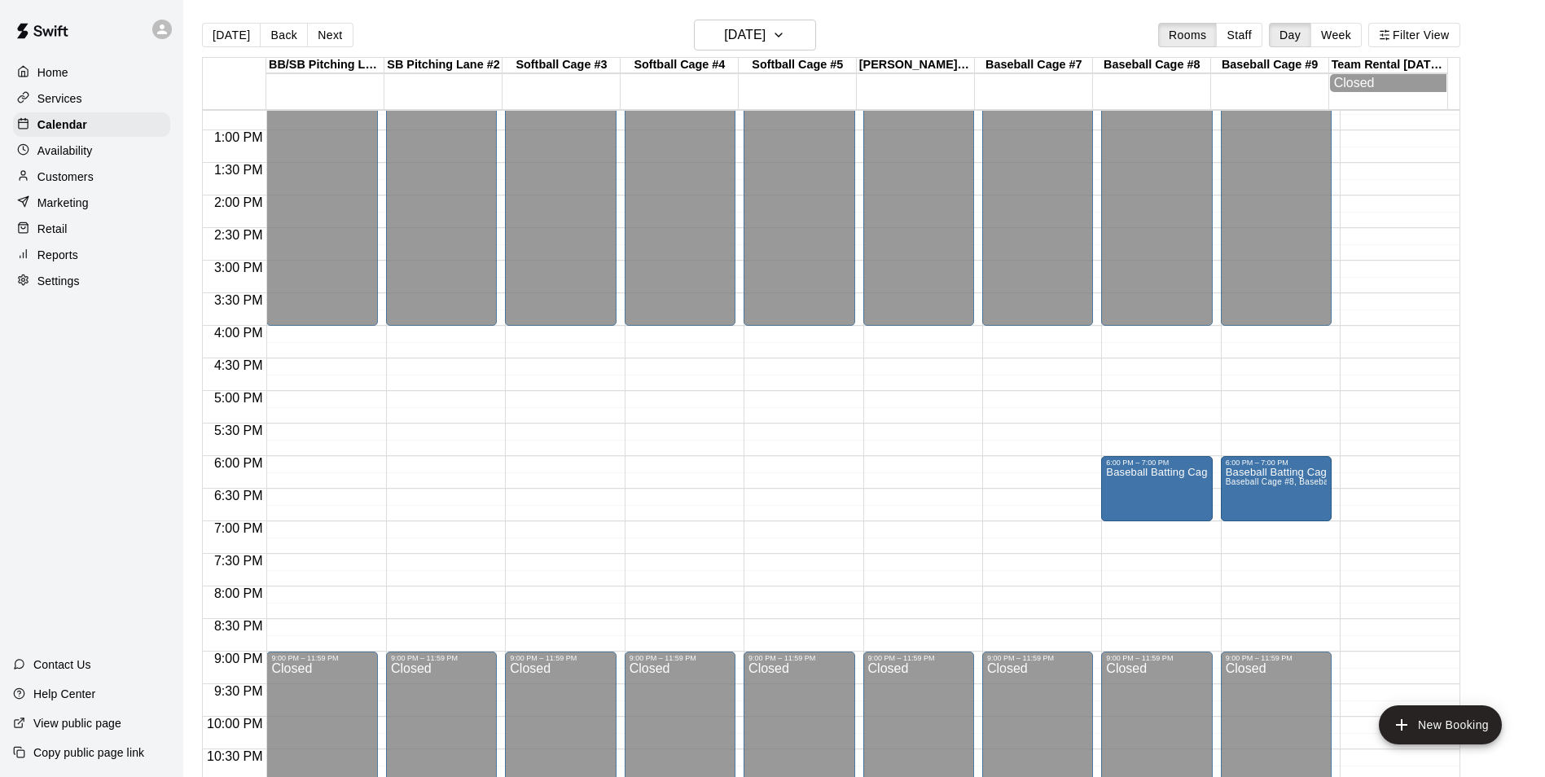
click at [409, 470] on div "12:00 AM – 4:00 PM Closed 9:00 PM – 11:59 PM Closed" at bounding box center [441, 65] width 111 height 1564
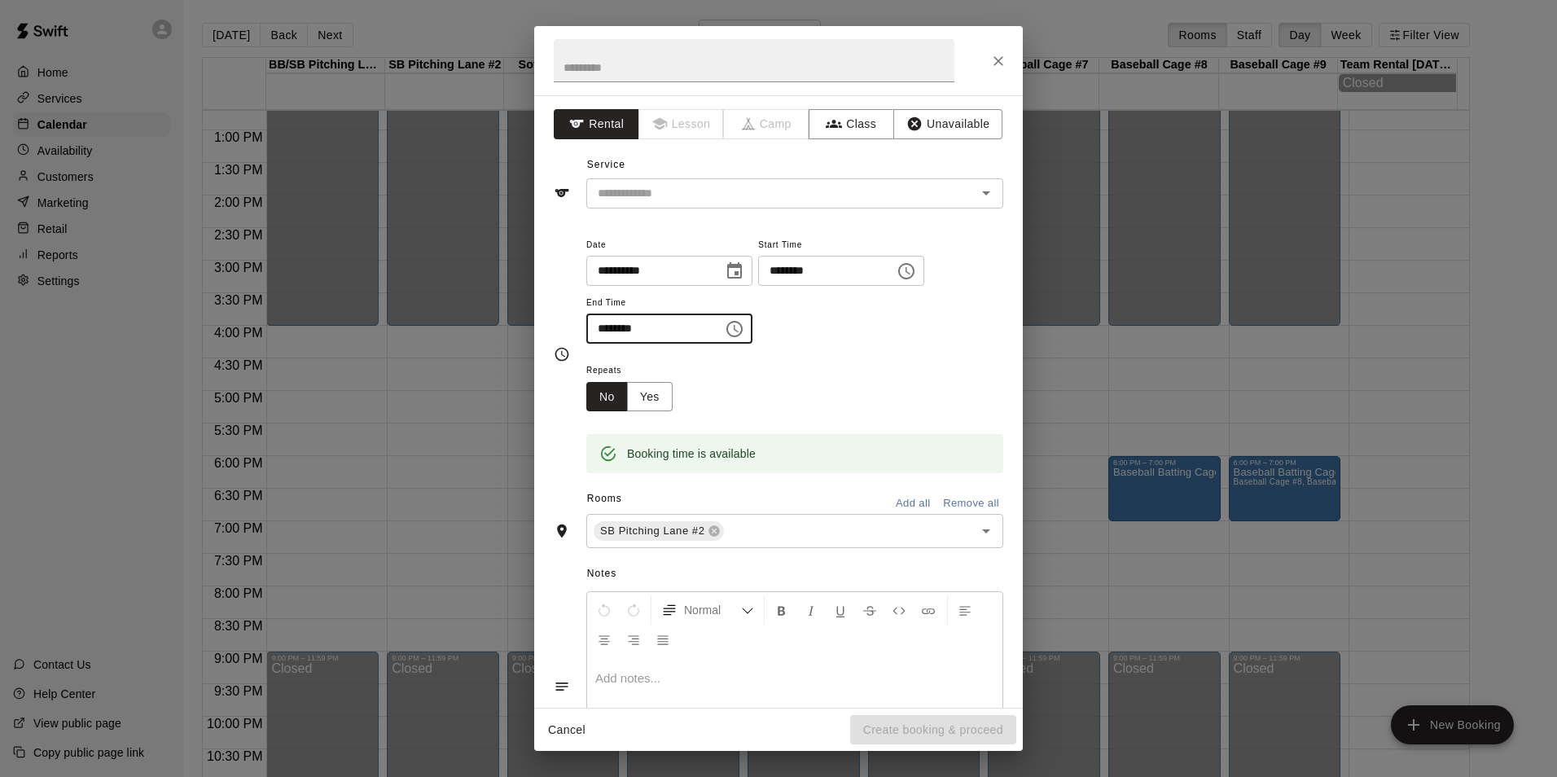
click at [605, 331] on input "********" at bounding box center [648, 329] width 125 height 30
type input "********"
click at [879, 428] on div "Booking time is available" at bounding box center [794, 442] width 417 height 62
click at [899, 135] on button "Unavailable" at bounding box center [947, 124] width 109 height 30
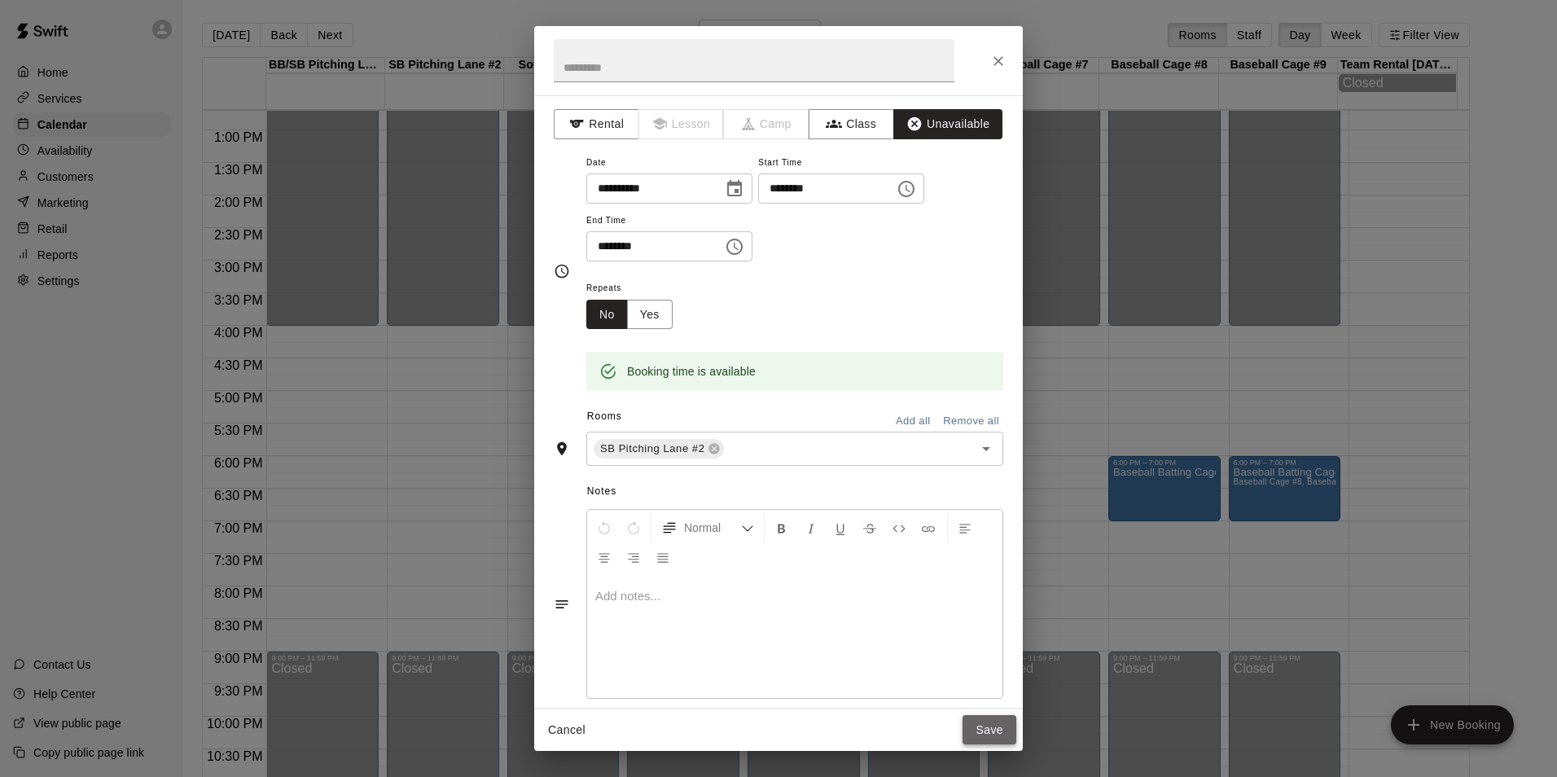
click at [985, 726] on button "Save" at bounding box center [990, 730] width 54 height 30
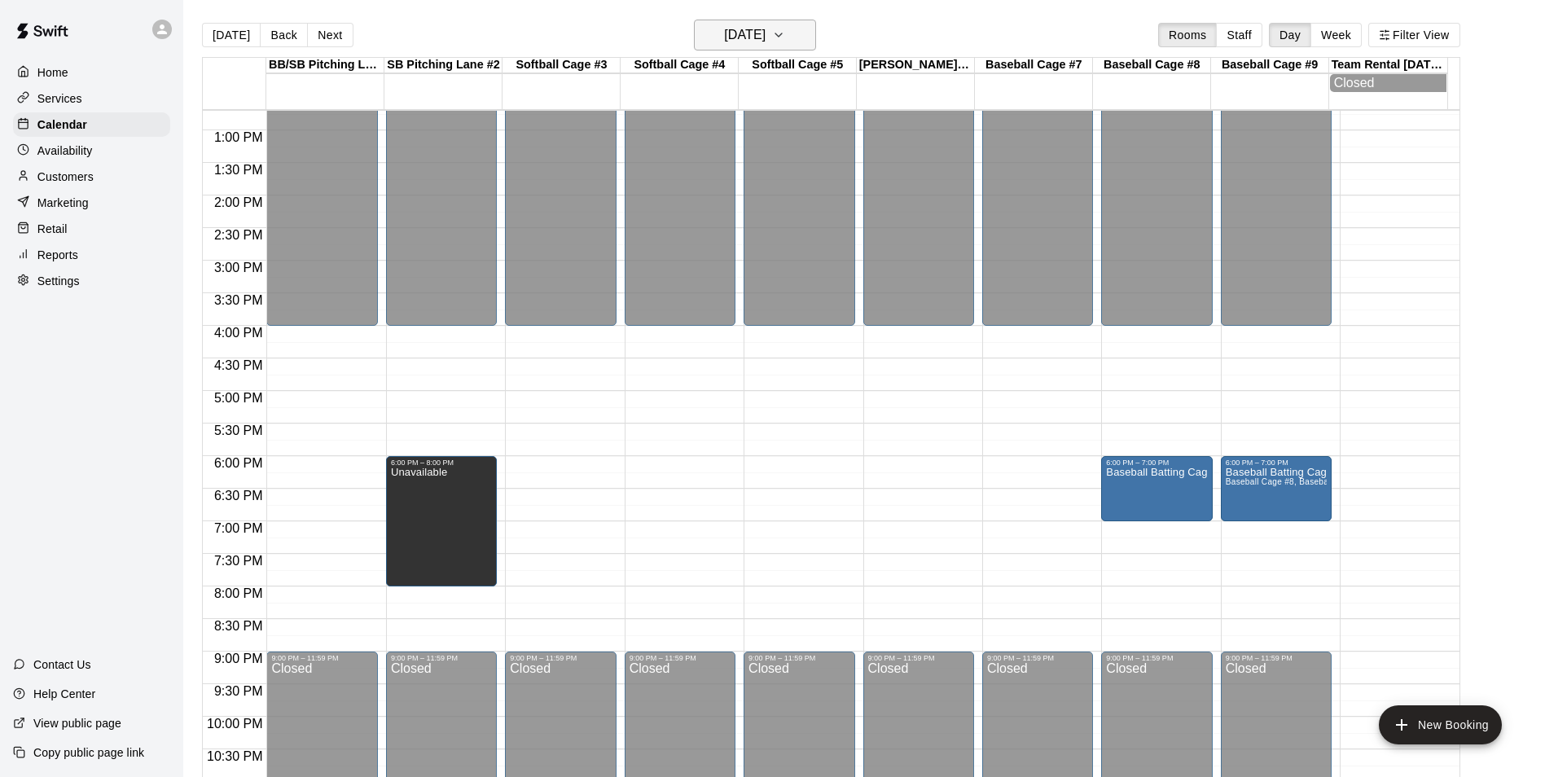
click at [751, 24] on h6 "Friday Aug 22" at bounding box center [745, 35] width 42 height 23
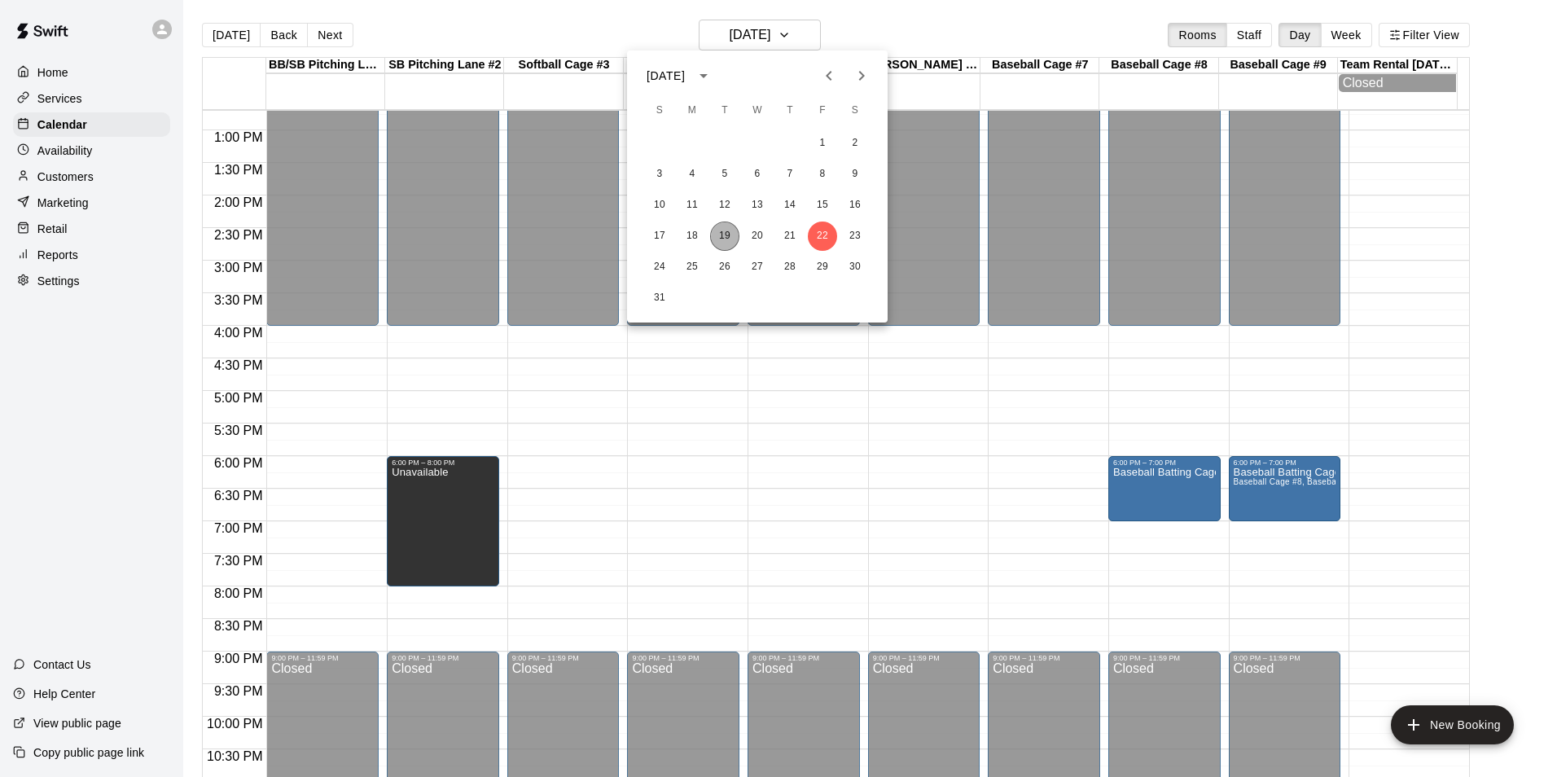
click at [722, 235] on button "19" at bounding box center [724, 235] width 29 height 29
